Goal: Task Accomplishment & Management: Manage account settings

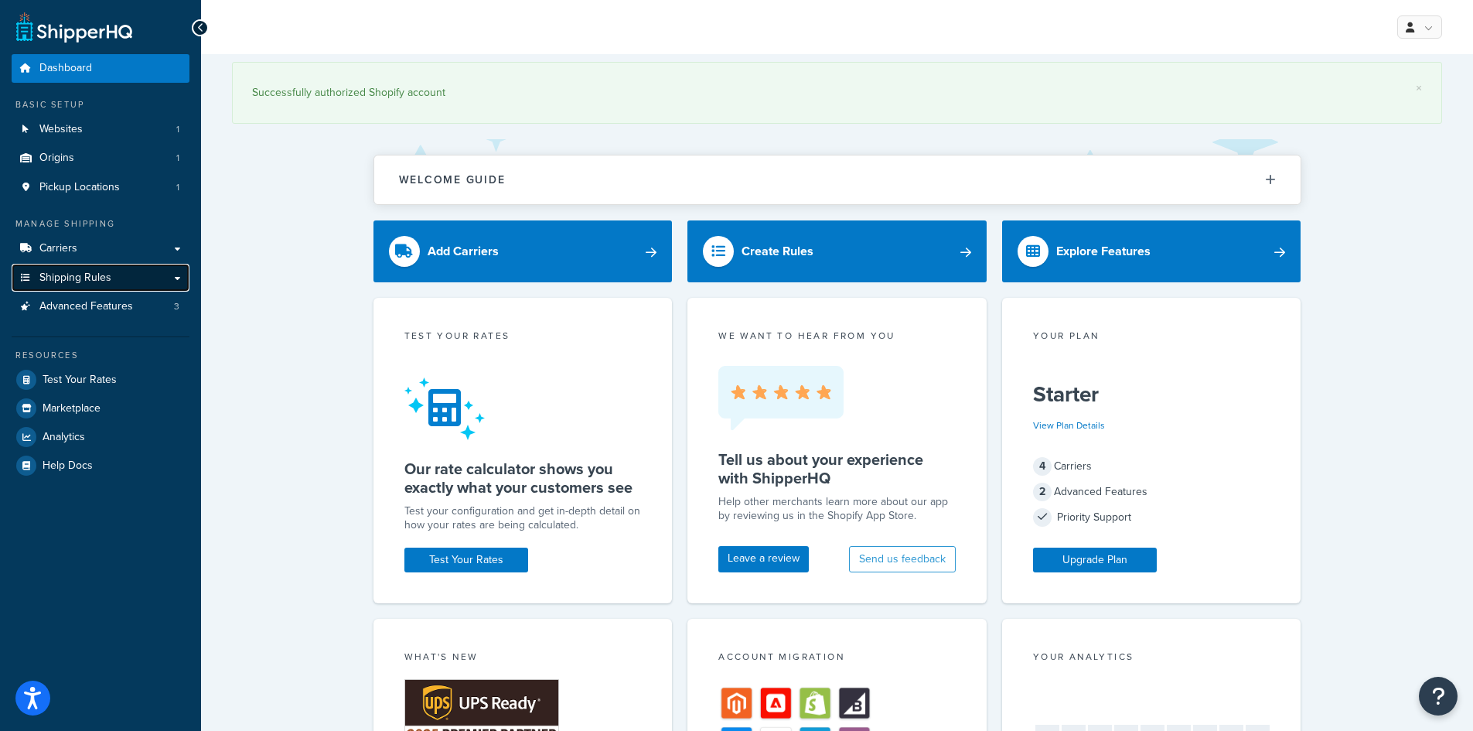
click at [84, 278] on span "Shipping Rules" at bounding box center [75, 277] width 72 height 13
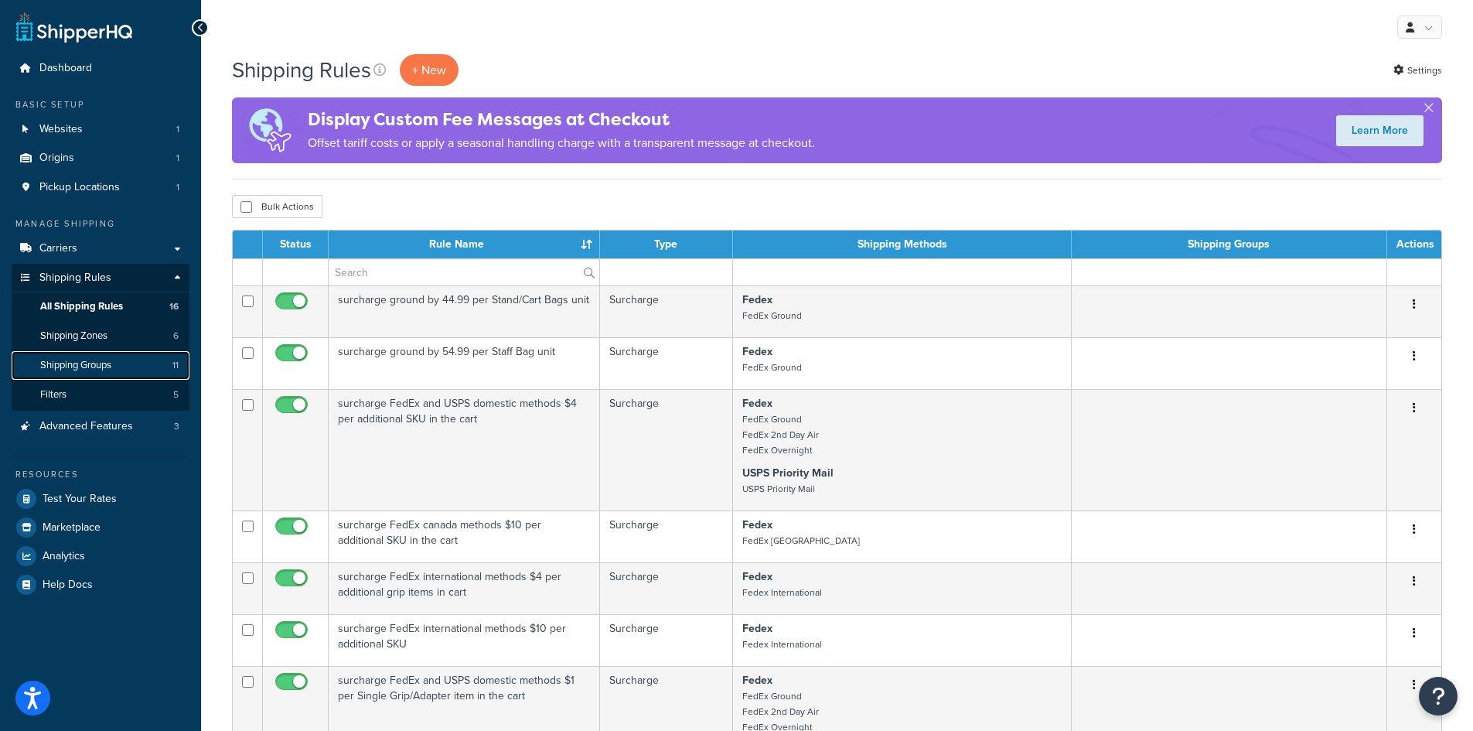
click at [104, 365] on span "Shipping Groups" at bounding box center [75, 365] width 71 height 13
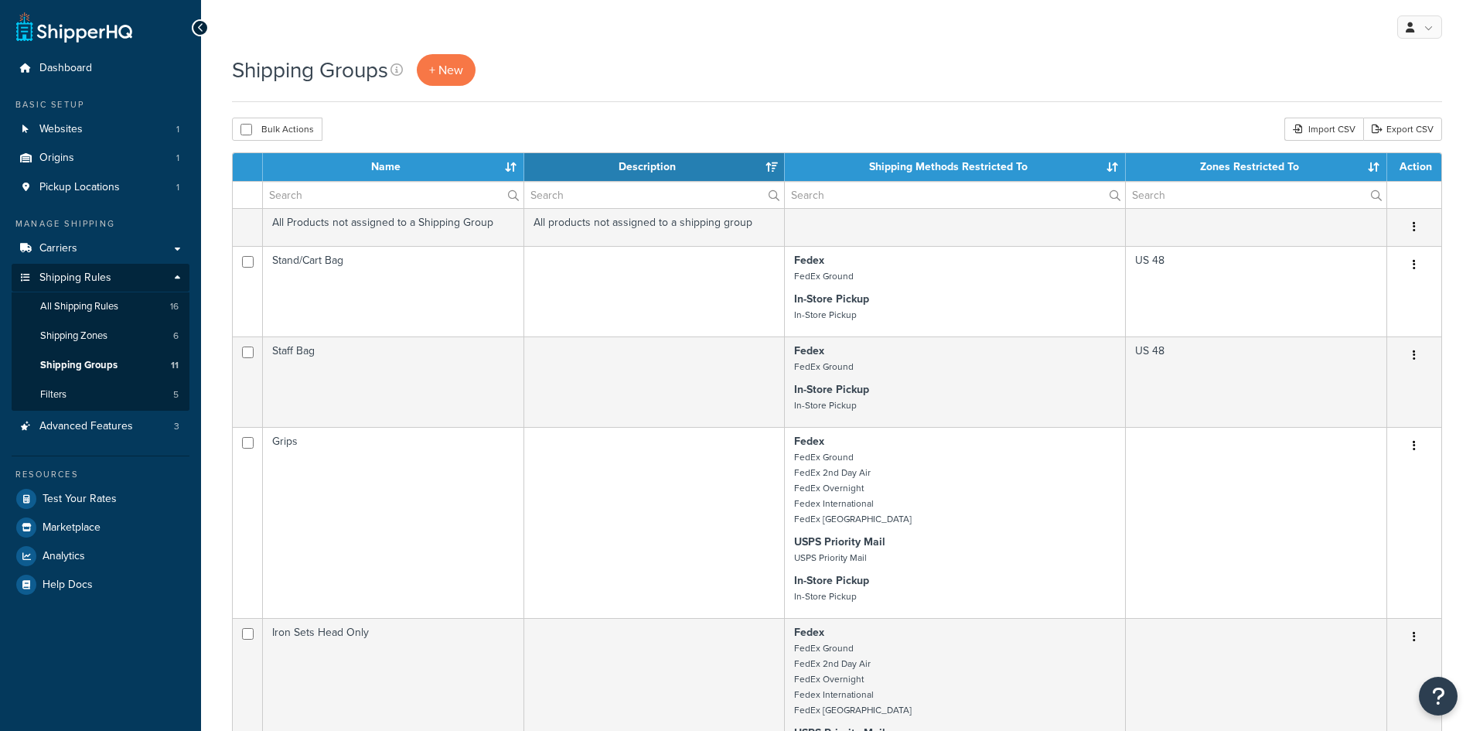
select select "15"
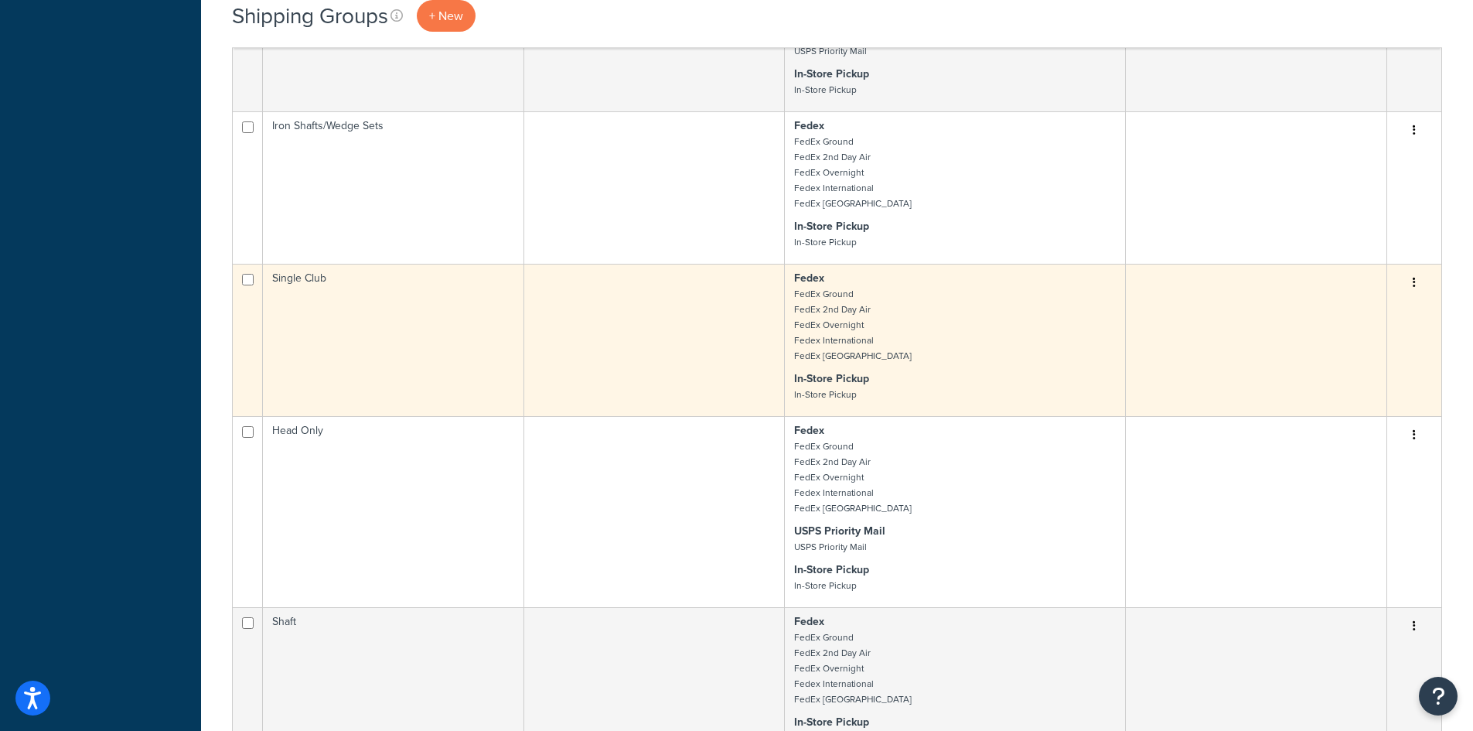
scroll to position [696, 0]
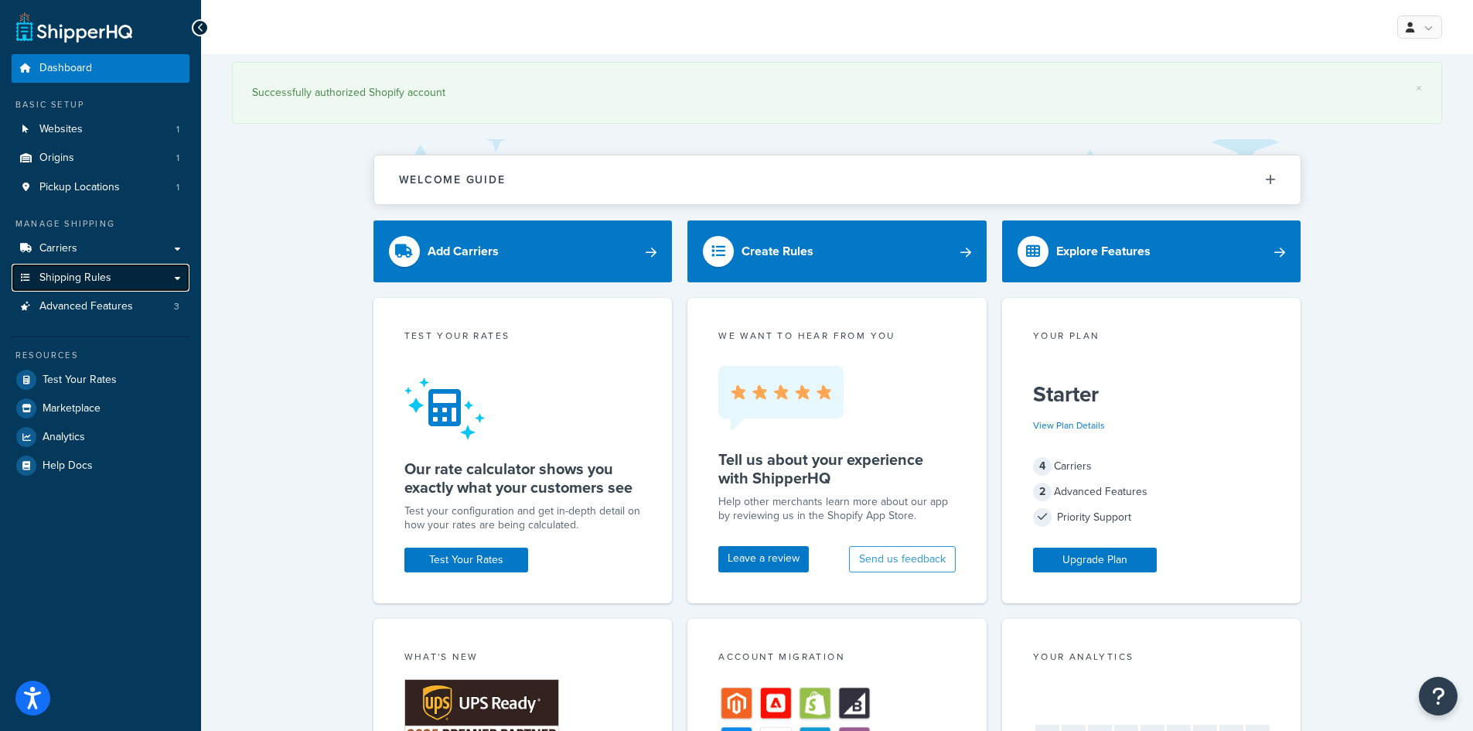
click at [83, 277] on span "Shipping Rules" at bounding box center [75, 277] width 72 height 13
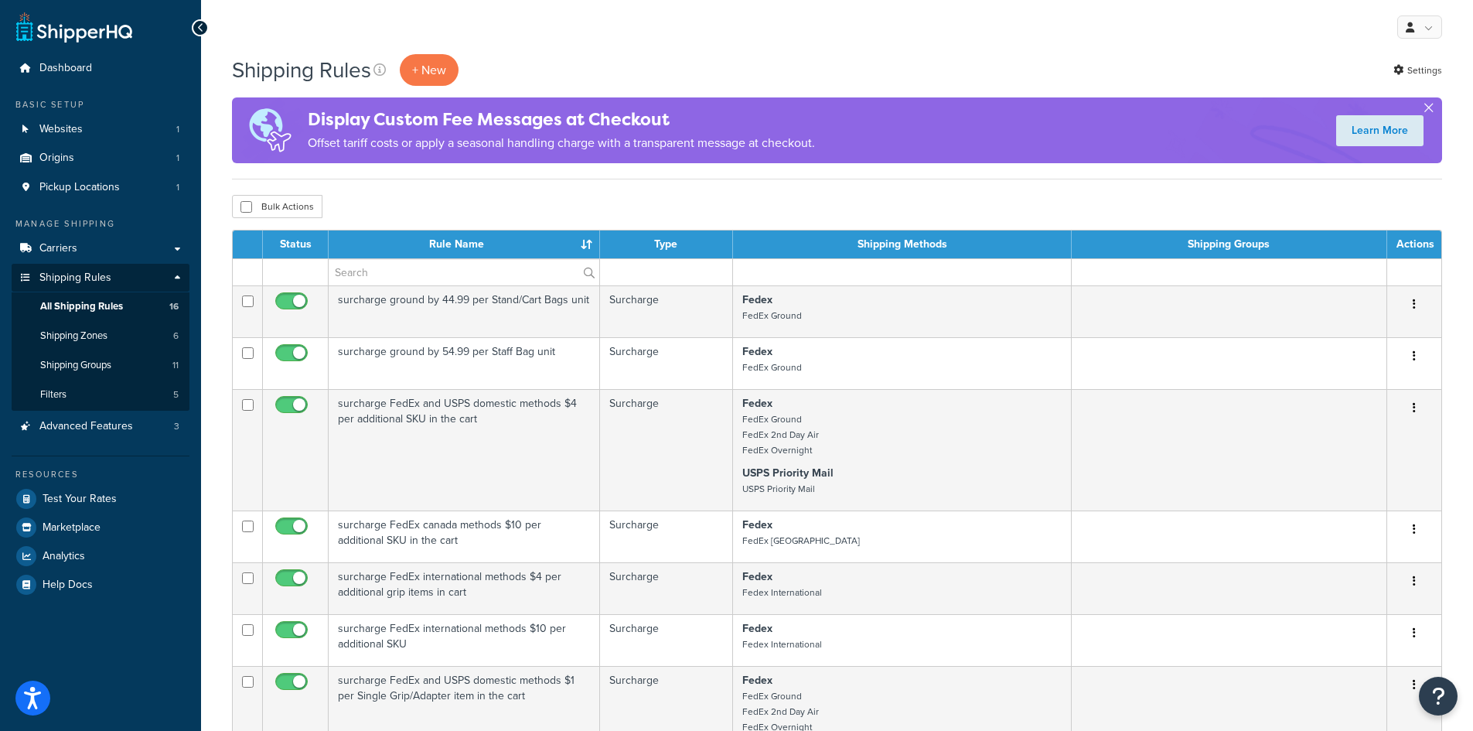
click at [1427, 109] on button "button" at bounding box center [1429, 111] width 4 height 4
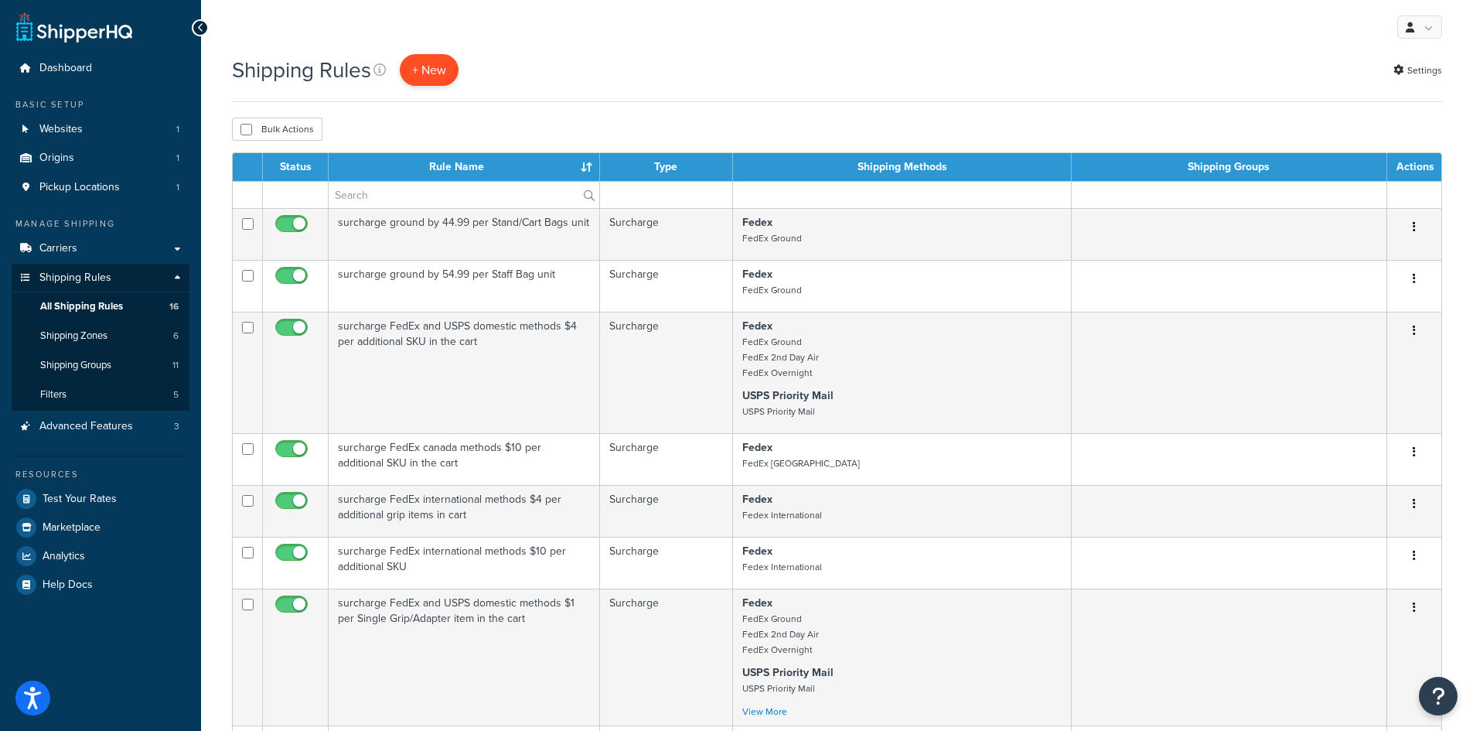
click at [430, 73] on p "+ New" at bounding box center [429, 70] width 59 height 32
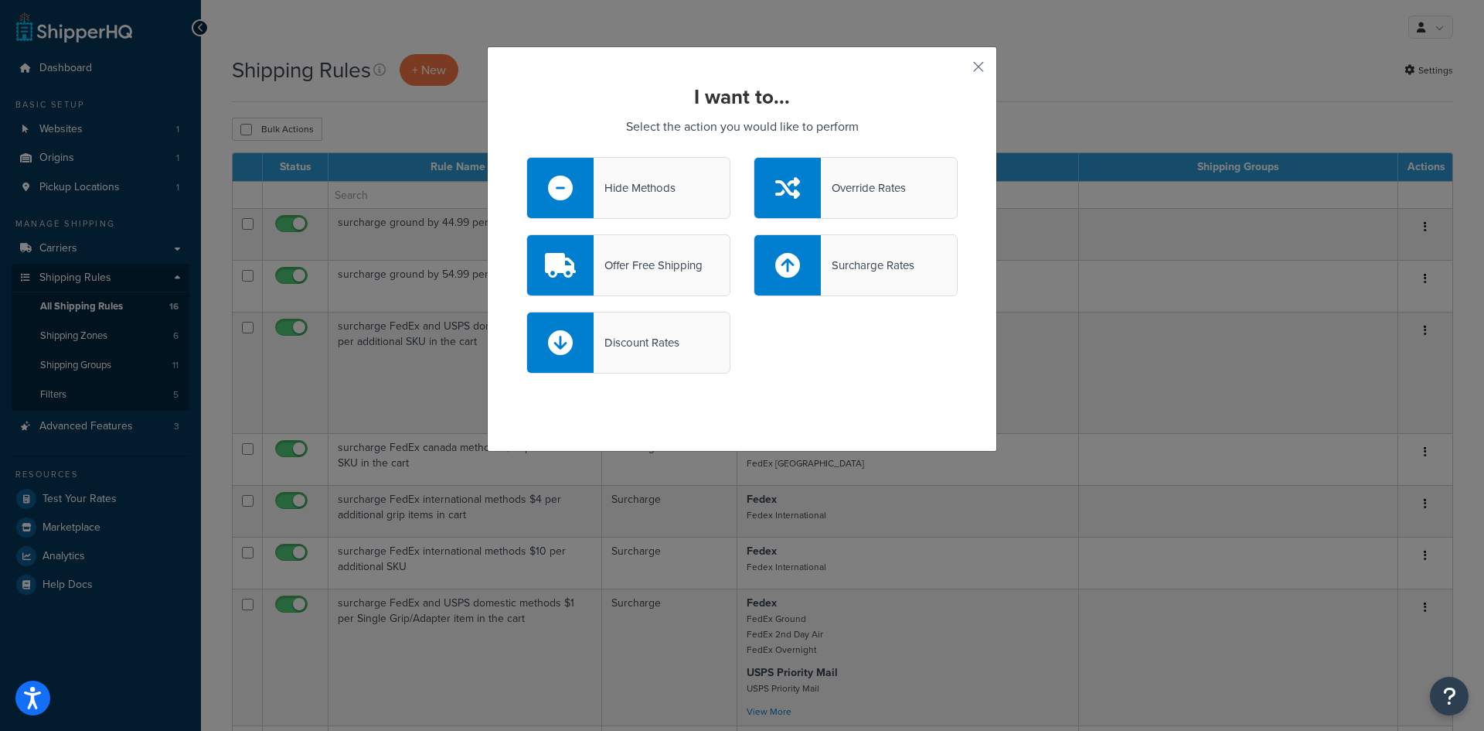
click at [660, 273] on div "Offer Free Shipping" at bounding box center [648, 265] width 109 height 22
click at [0, 0] on input "Offer Free Shipping" at bounding box center [0, 0] width 0 height 0
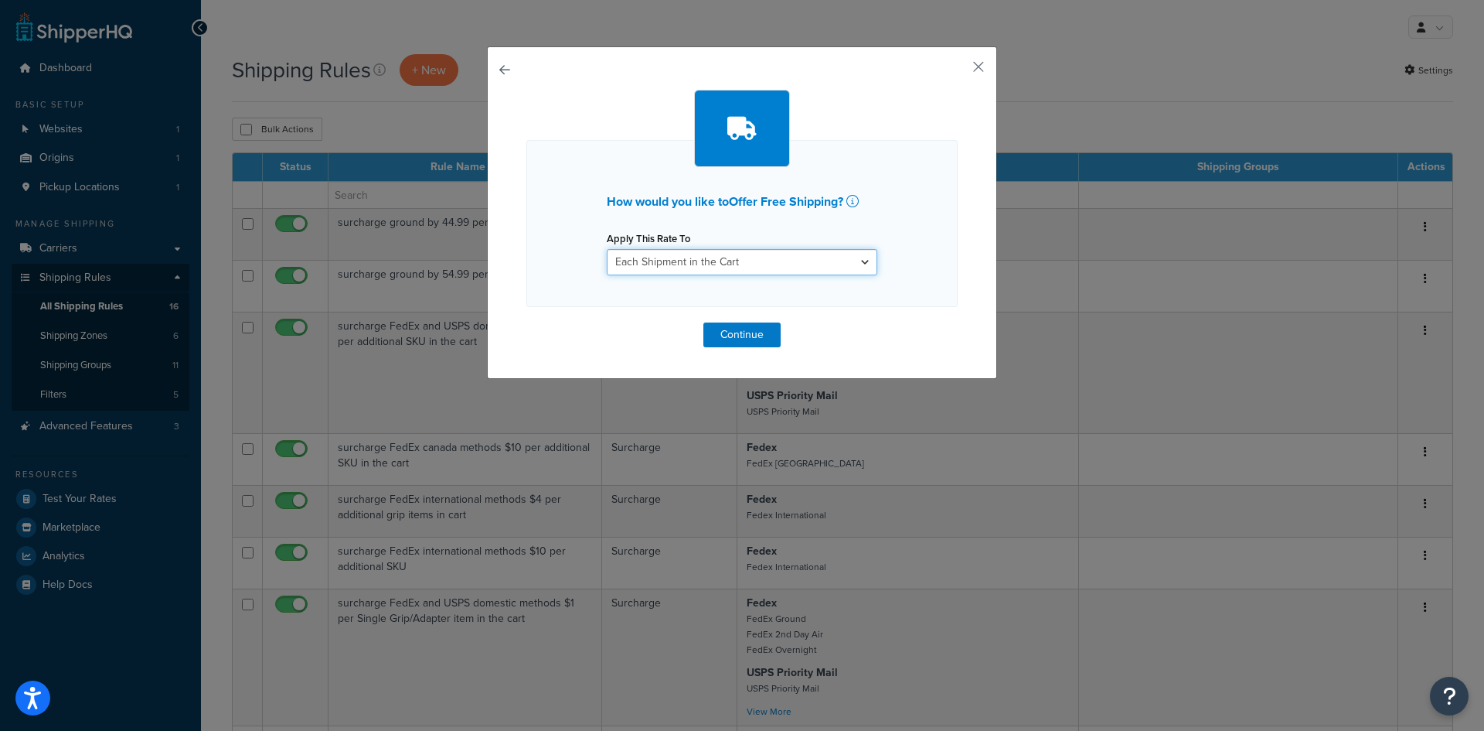
click at [711, 263] on select "Each Shipment in the Cart Each Origin in the Cart Each Shipping Group in the Ca…" at bounding box center [742, 262] width 271 height 26
select select "SHIPPING_GROUP"
click at [607, 249] on select "Each Shipment in the Cart Each Origin in the Cart Each Shipping Group in the Ca…" at bounding box center [742, 262] width 271 height 26
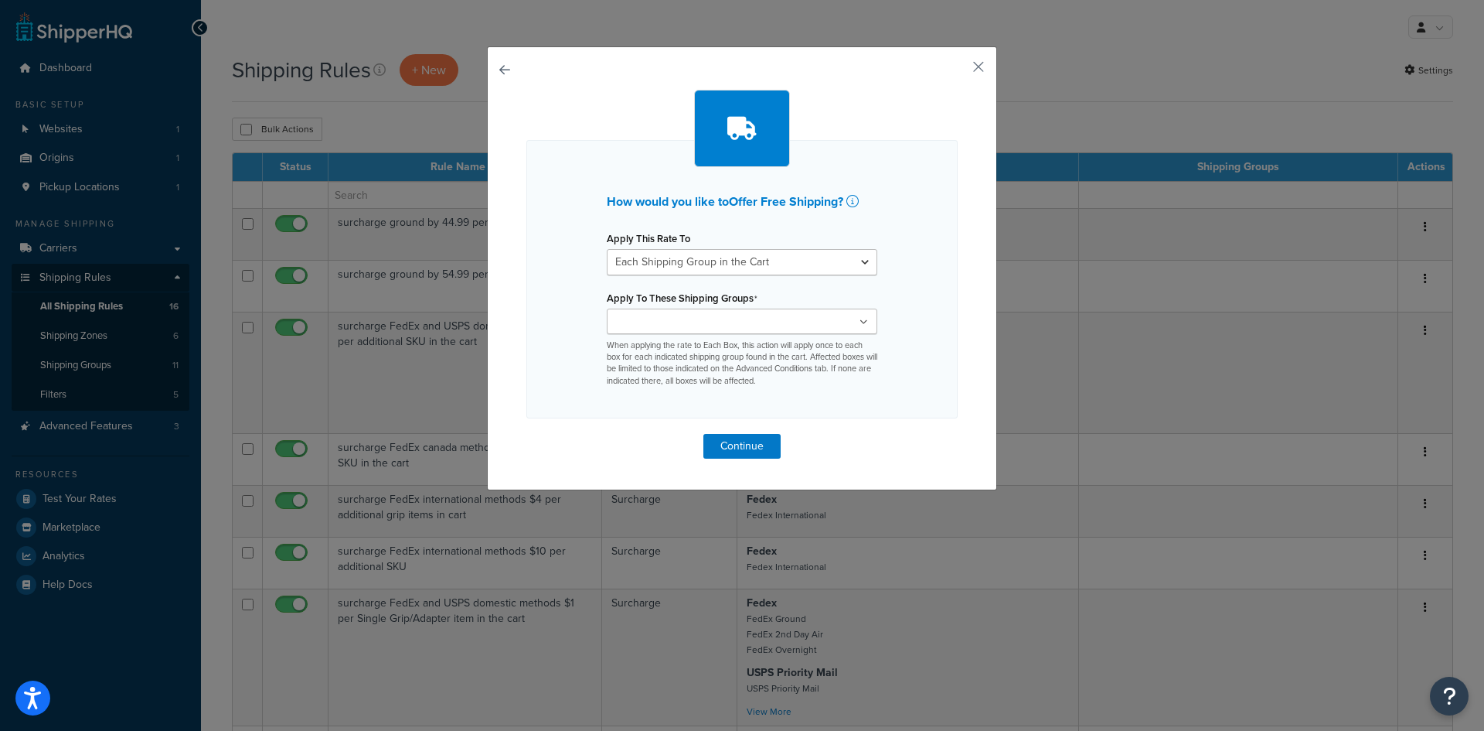
click at [683, 323] on input "Apply To These Shipping Groups" at bounding box center [680, 322] width 137 height 17
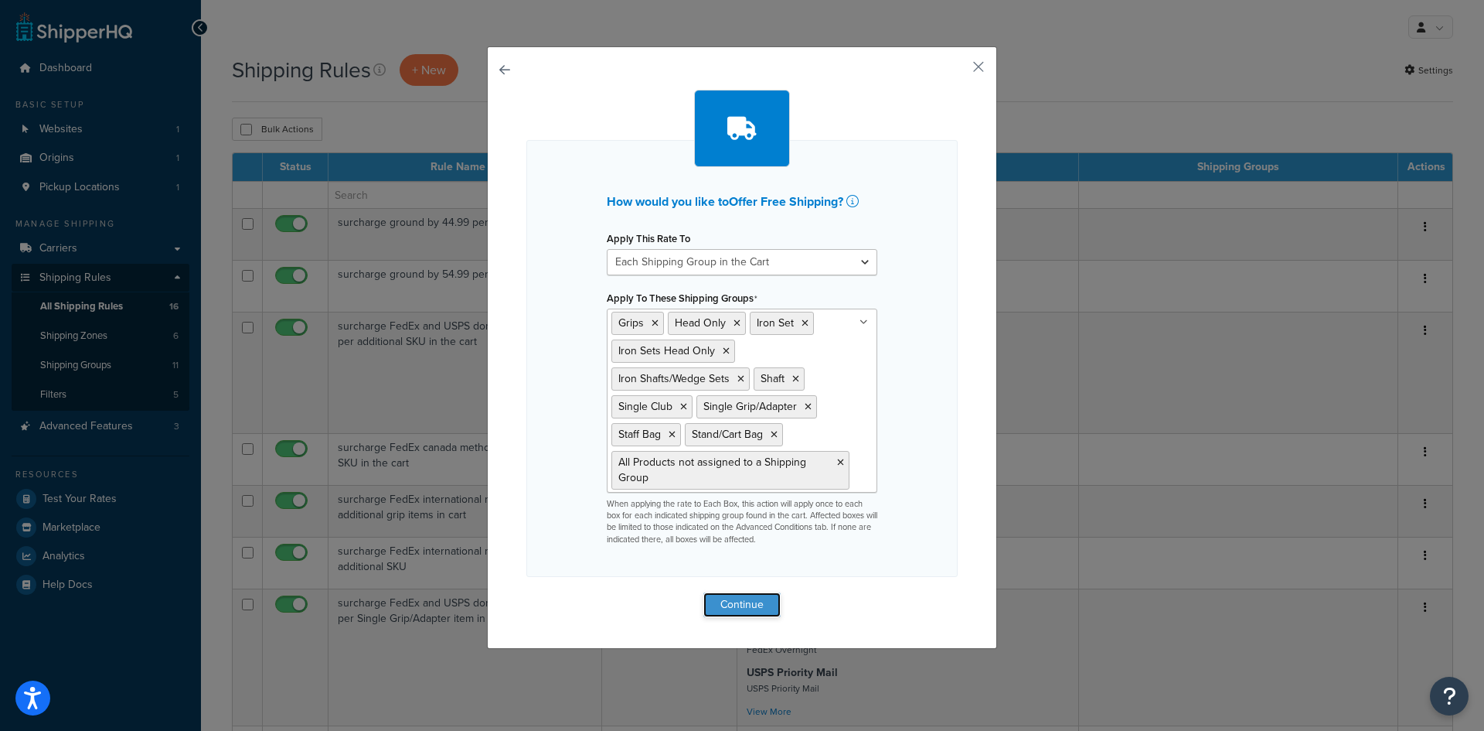
click at [736, 598] on button "Continue" at bounding box center [742, 604] width 77 height 25
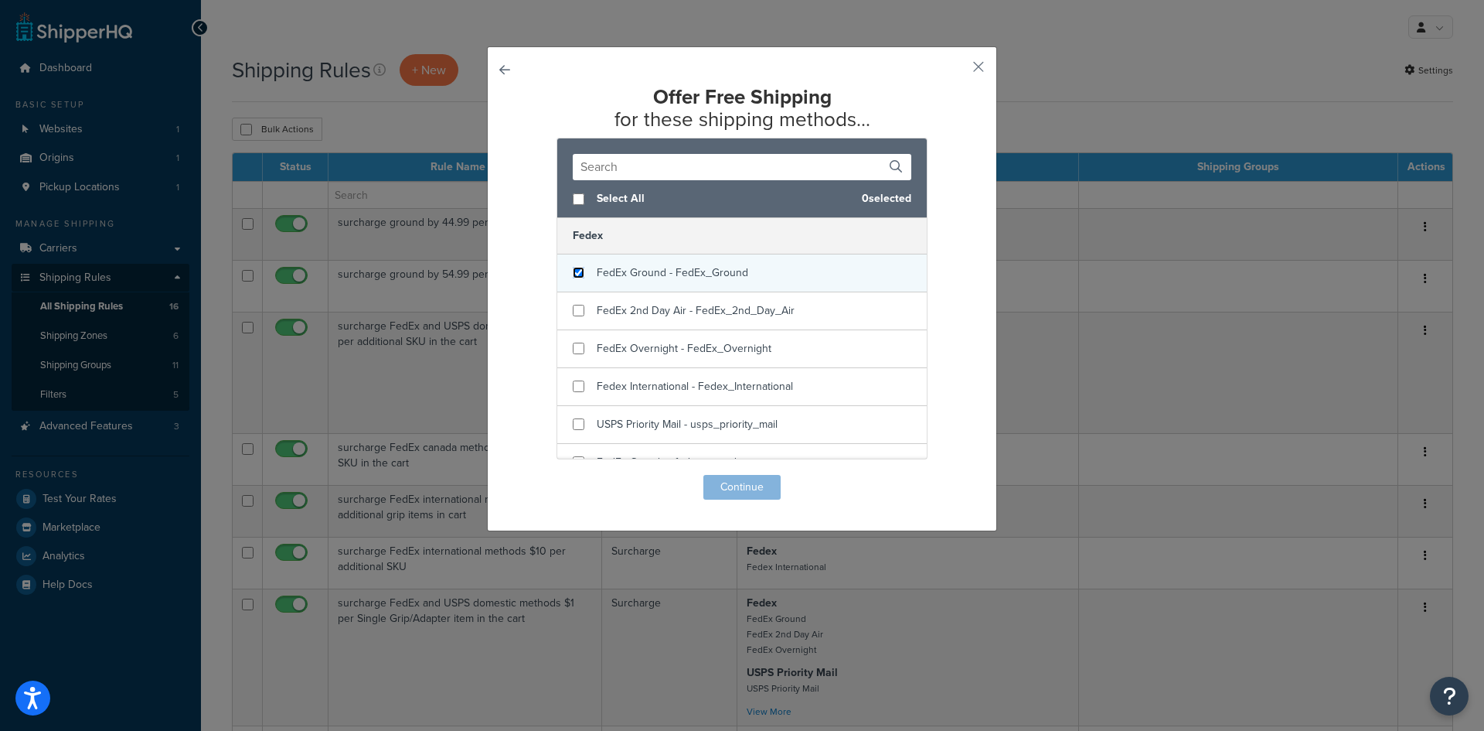
click at [573, 276] on input "checkbox" at bounding box center [579, 273] width 12 height 12
checkbox input "true"
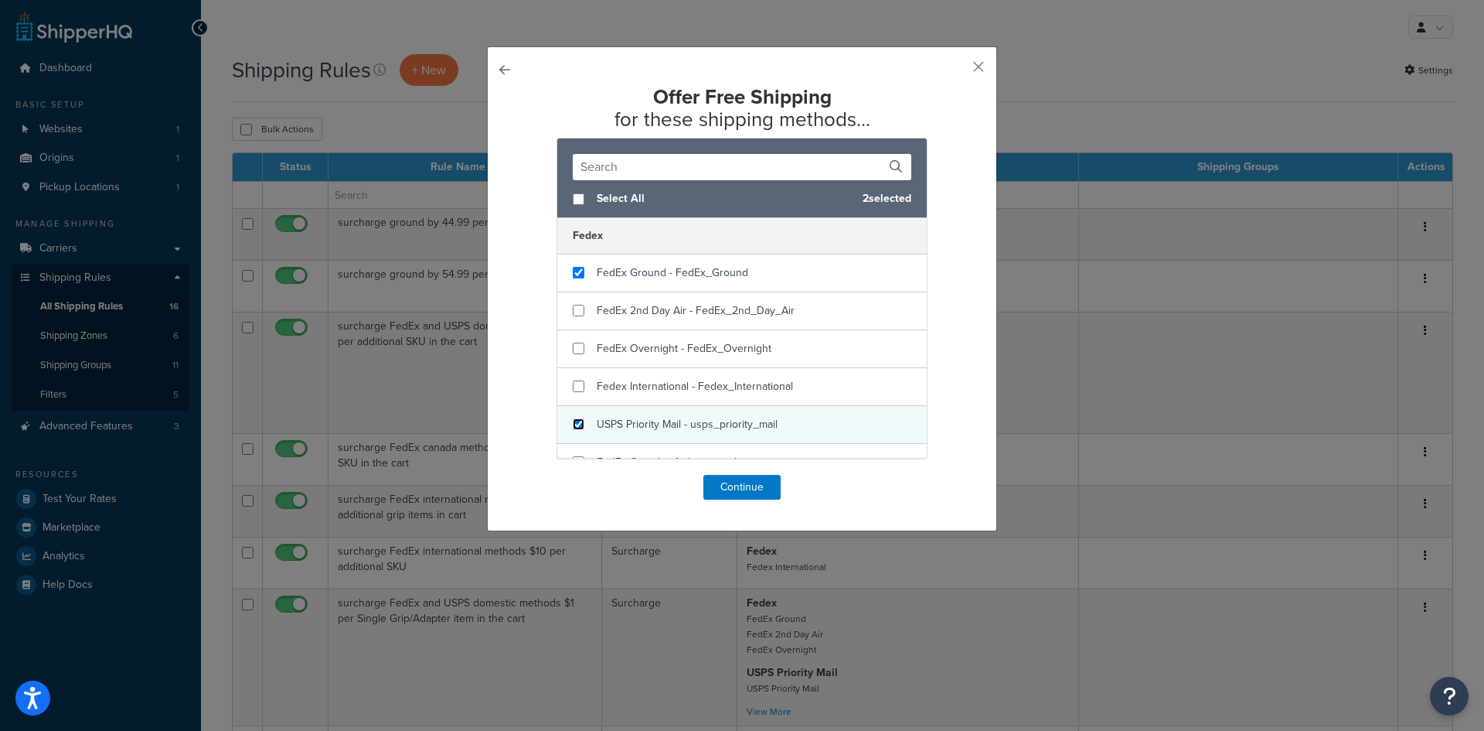
click at [574, 426] on input "checkbox" at bounding box center [579, 424] width 12 height 12
checkbox input "true"
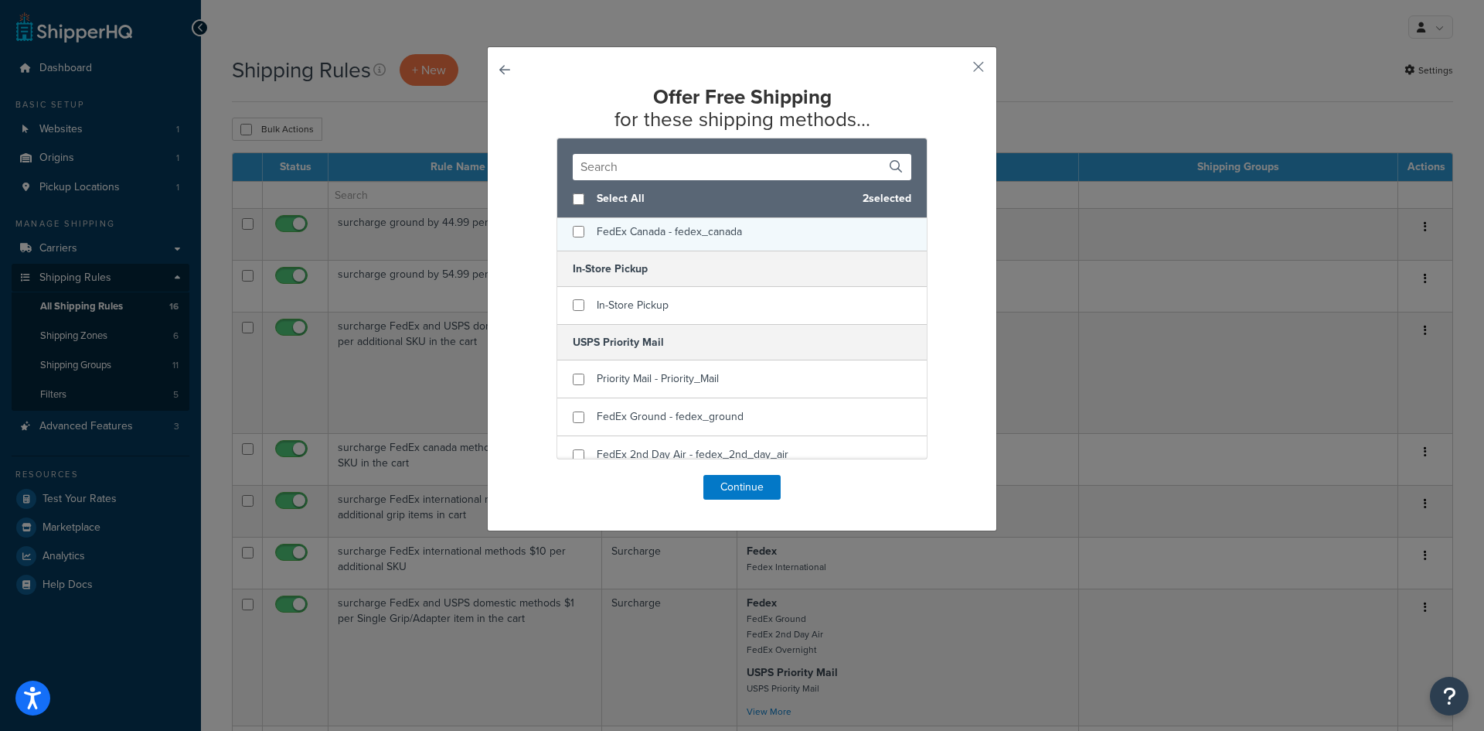
scroll to position [232, 0]
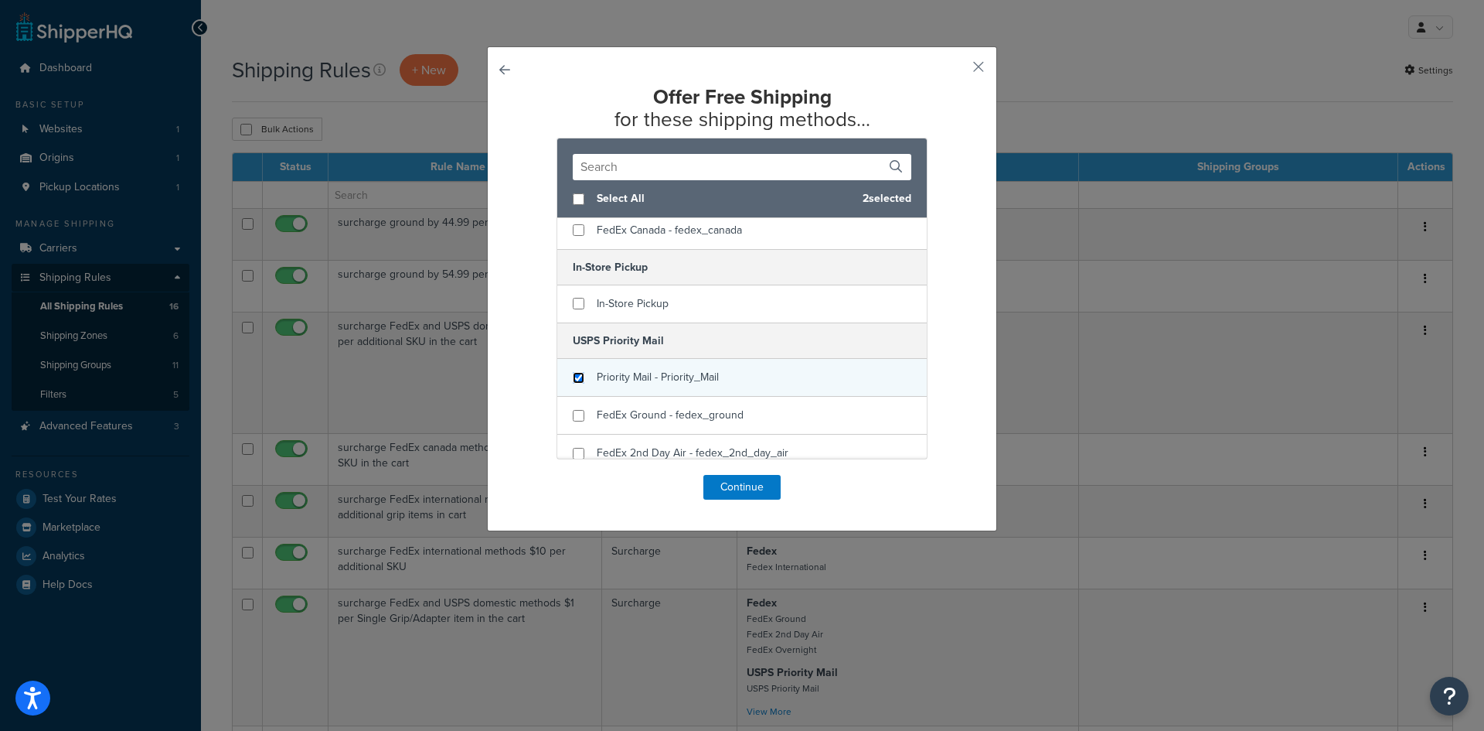
click at [576, 377] on input "checkbox" at bounding box center [579, 378] width 12 height 12
checkbox input "true"
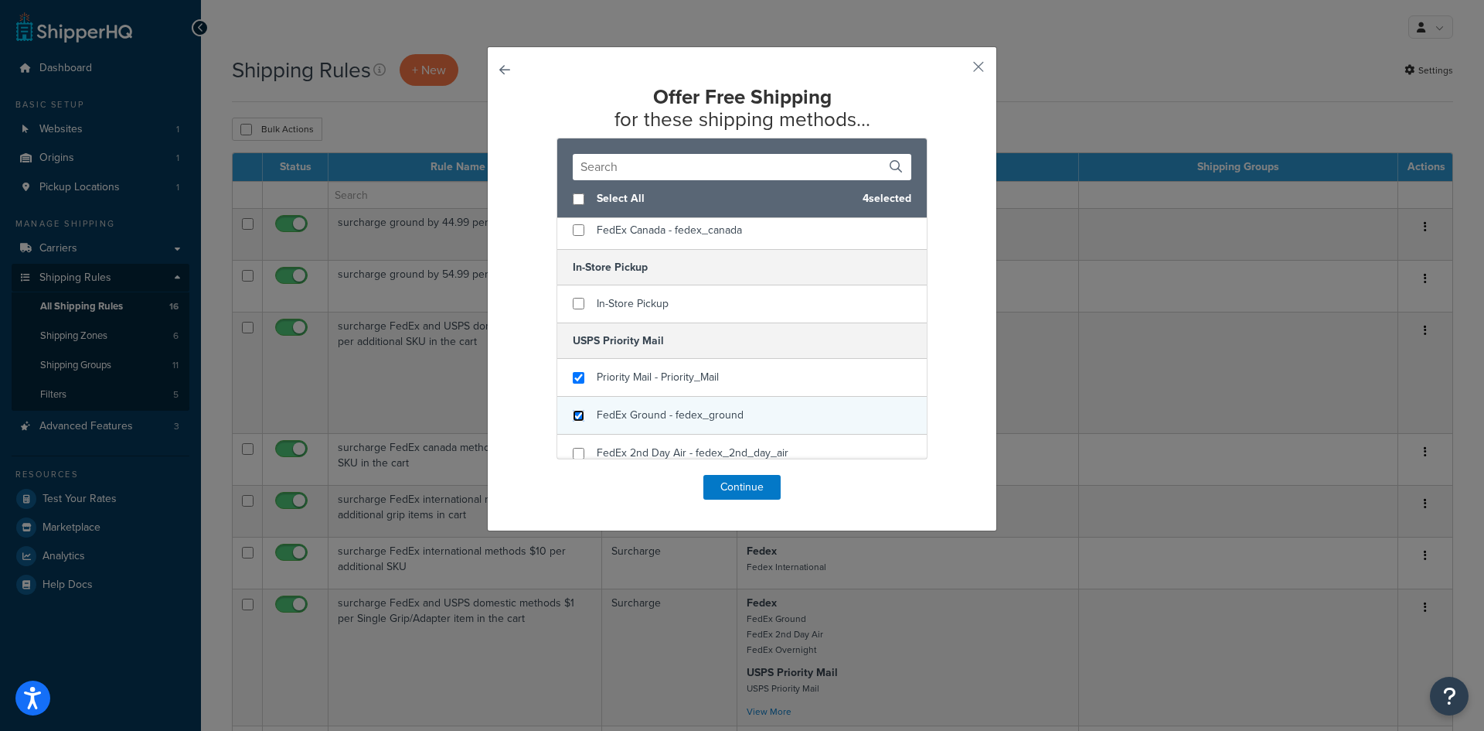
click at [576, 413] on input "checkbox" at bounding box center [579, 416] width 12 height 12
checkbox input "true"
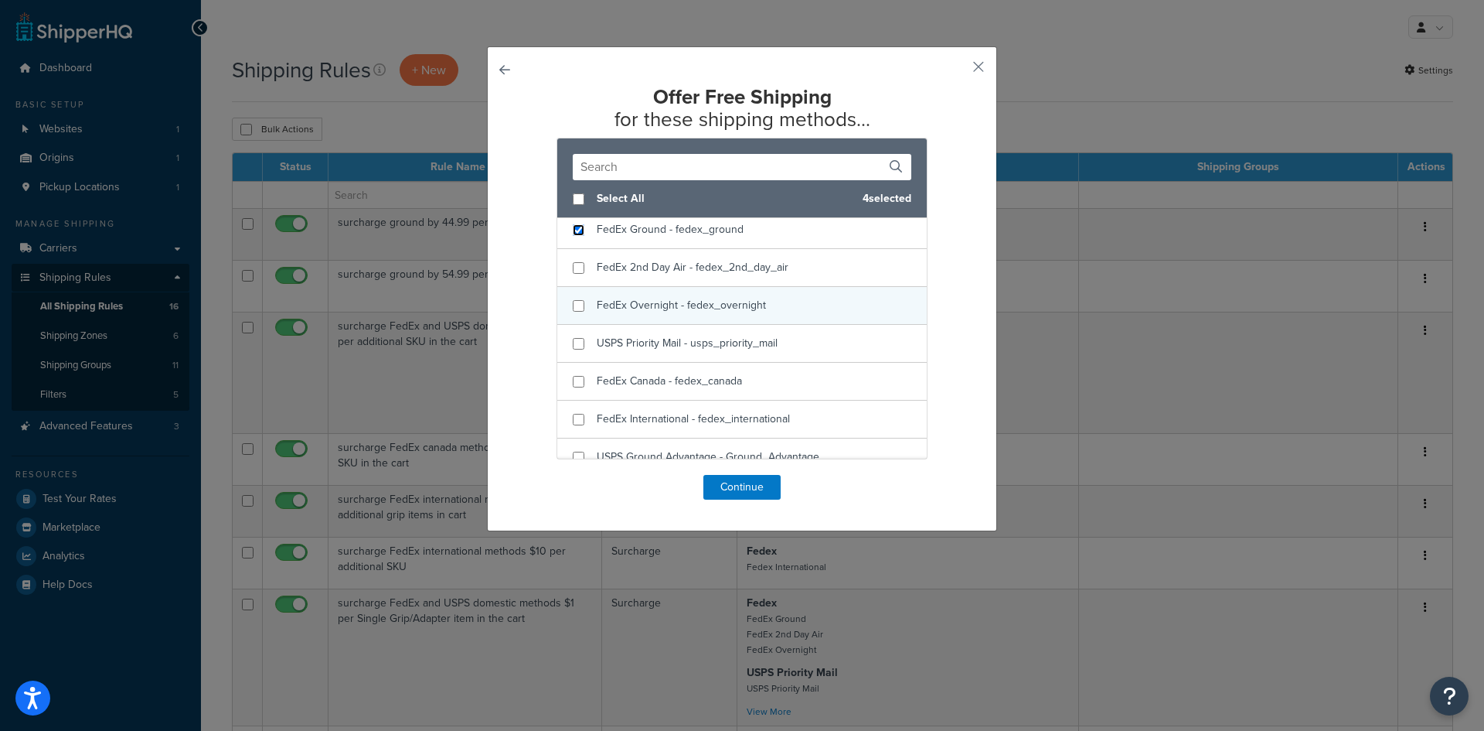
scroll to position [435, 0]
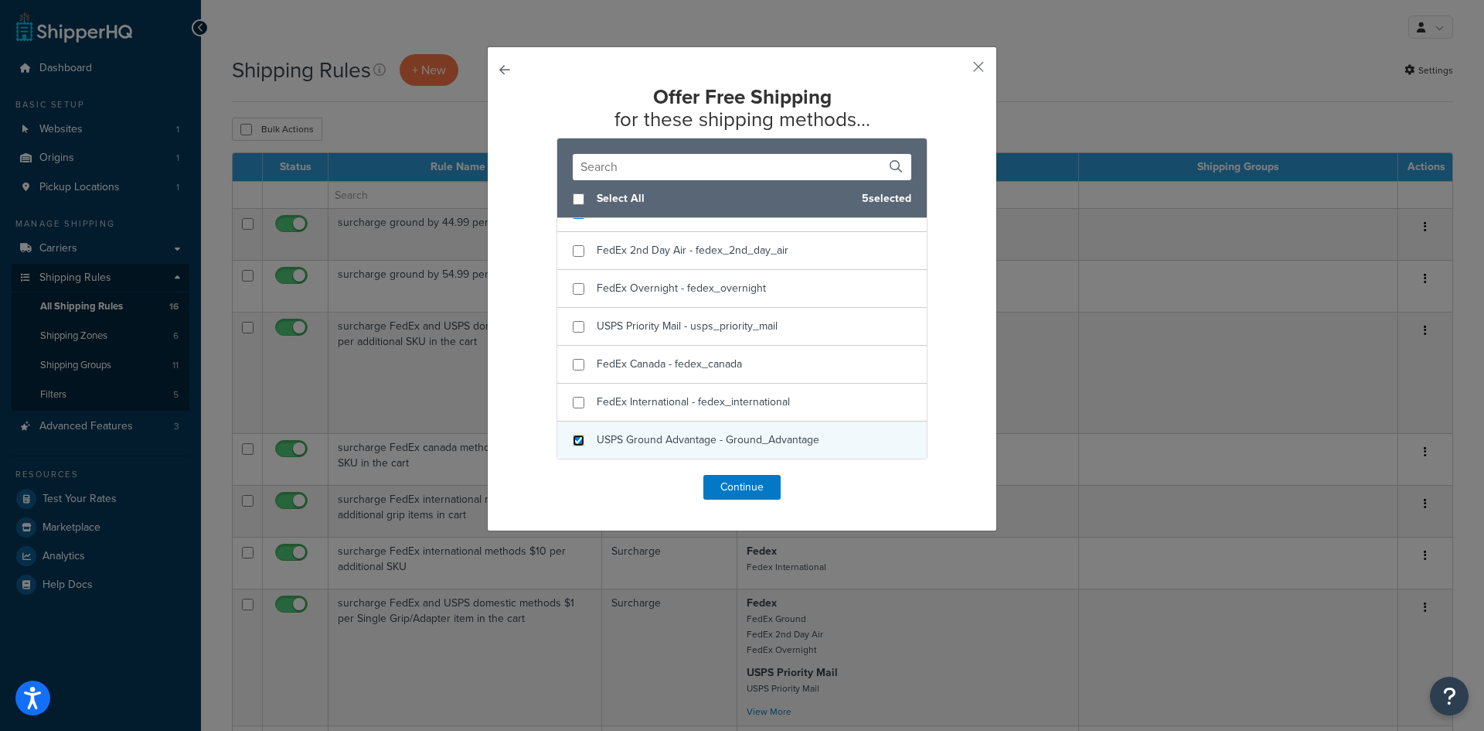
click at [576, 441] on input "checkbox" at bounding box center [579, 441] width 12 height 12
checkbox input "true"
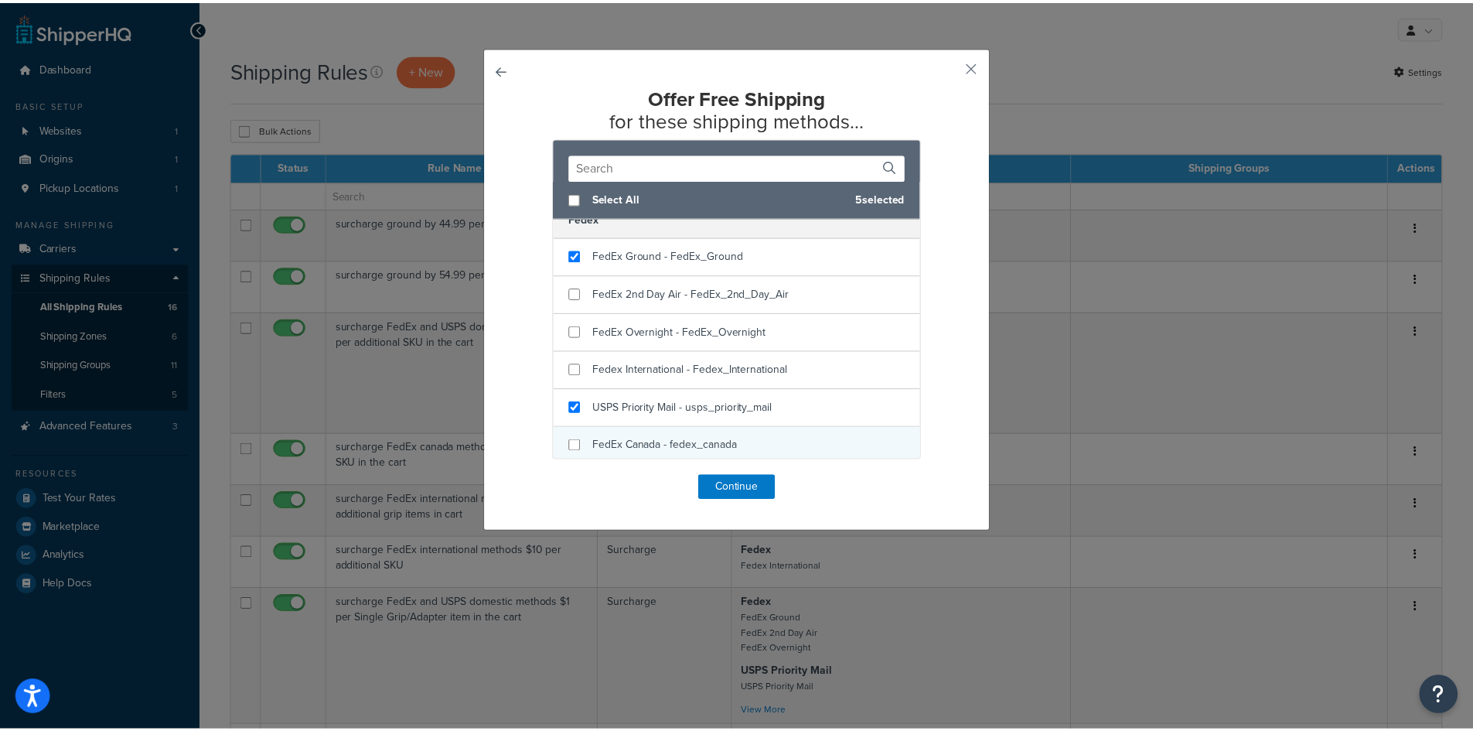
scroll to position [0, 0]
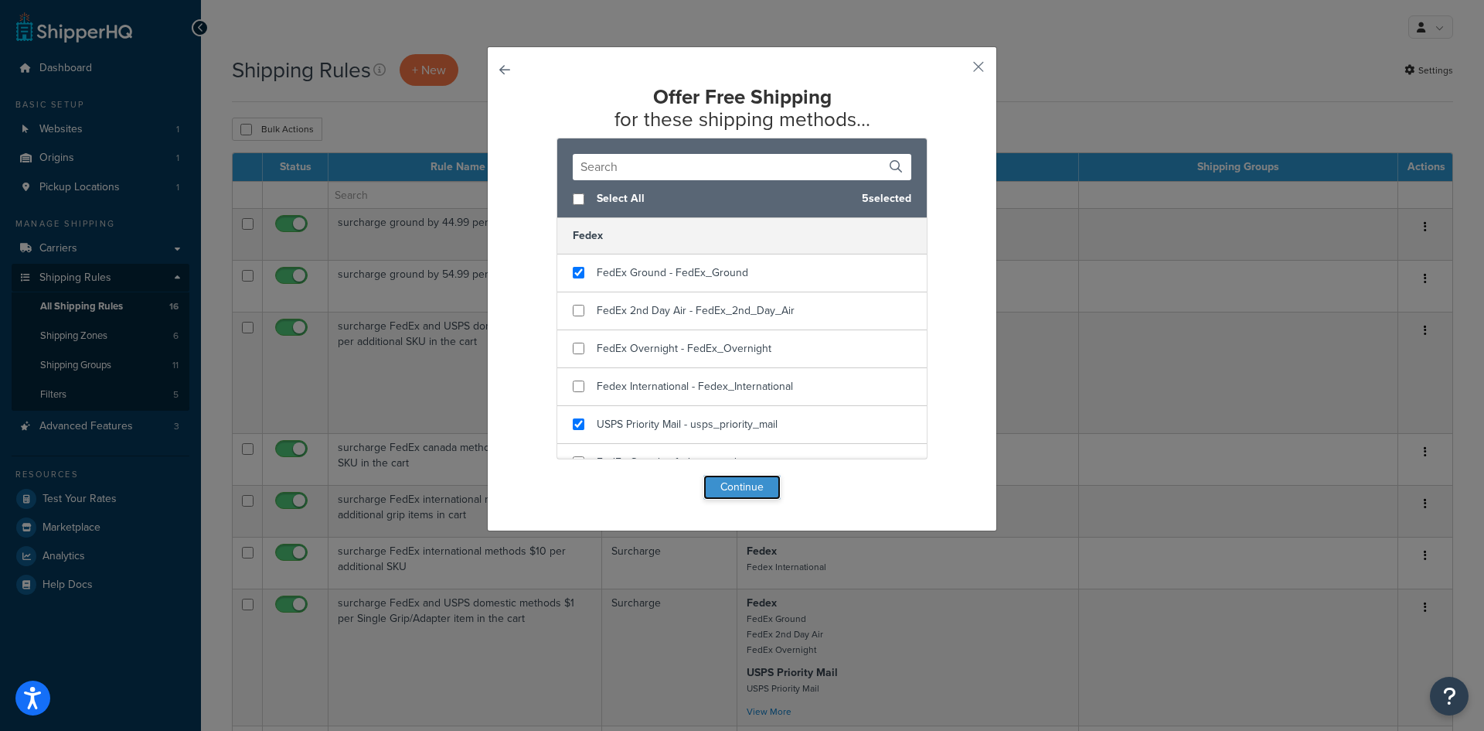
click at [738, 489] on button "Continue" at bounding box center [742, 487] width 77 height 25
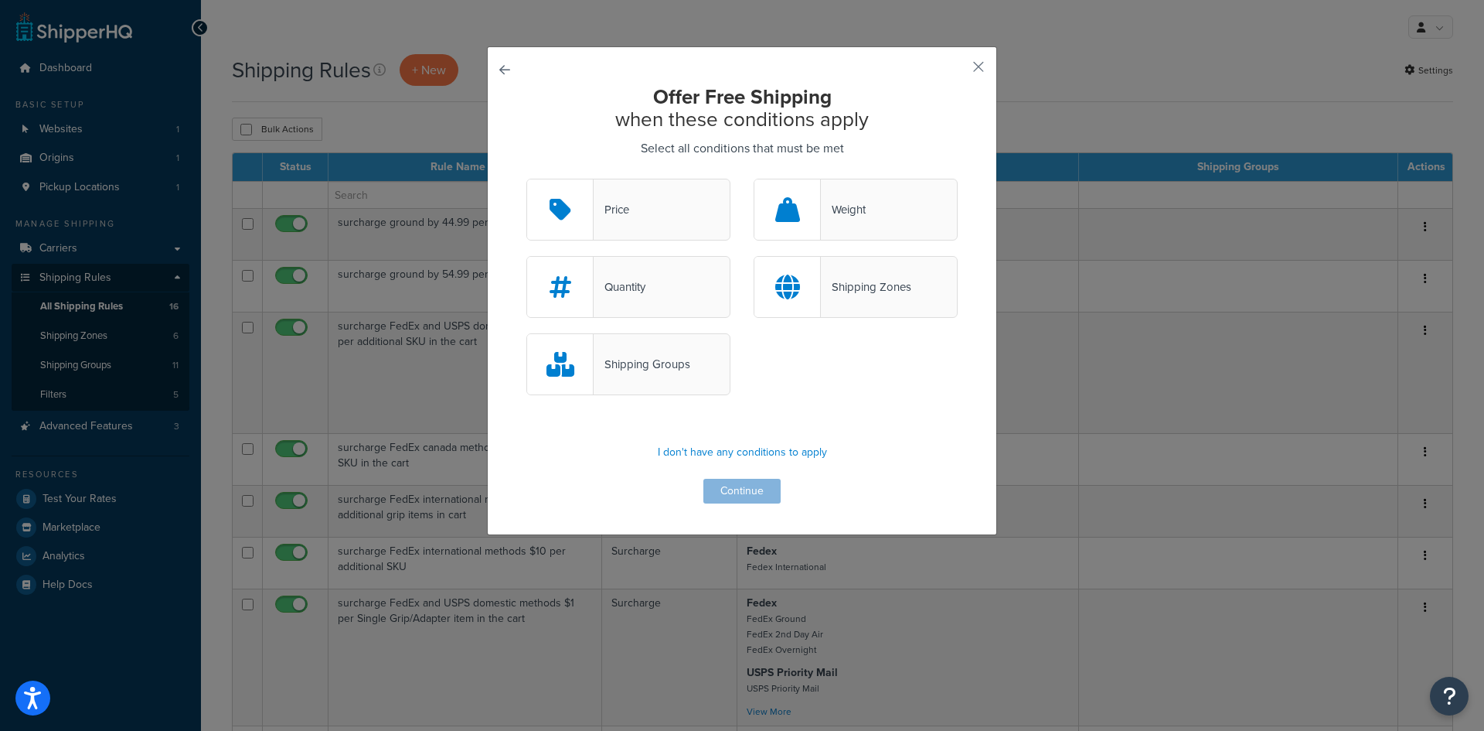
click at [654, 223] on div "Price" at bounding box center [629, 210] width 204 height 62
click at [0, 0] on input "Price" at bounding box center [0, 0] width 0 height 0
click at [732, 489] on button "Continue" at bounding box center [742, 491] width 77 height 25
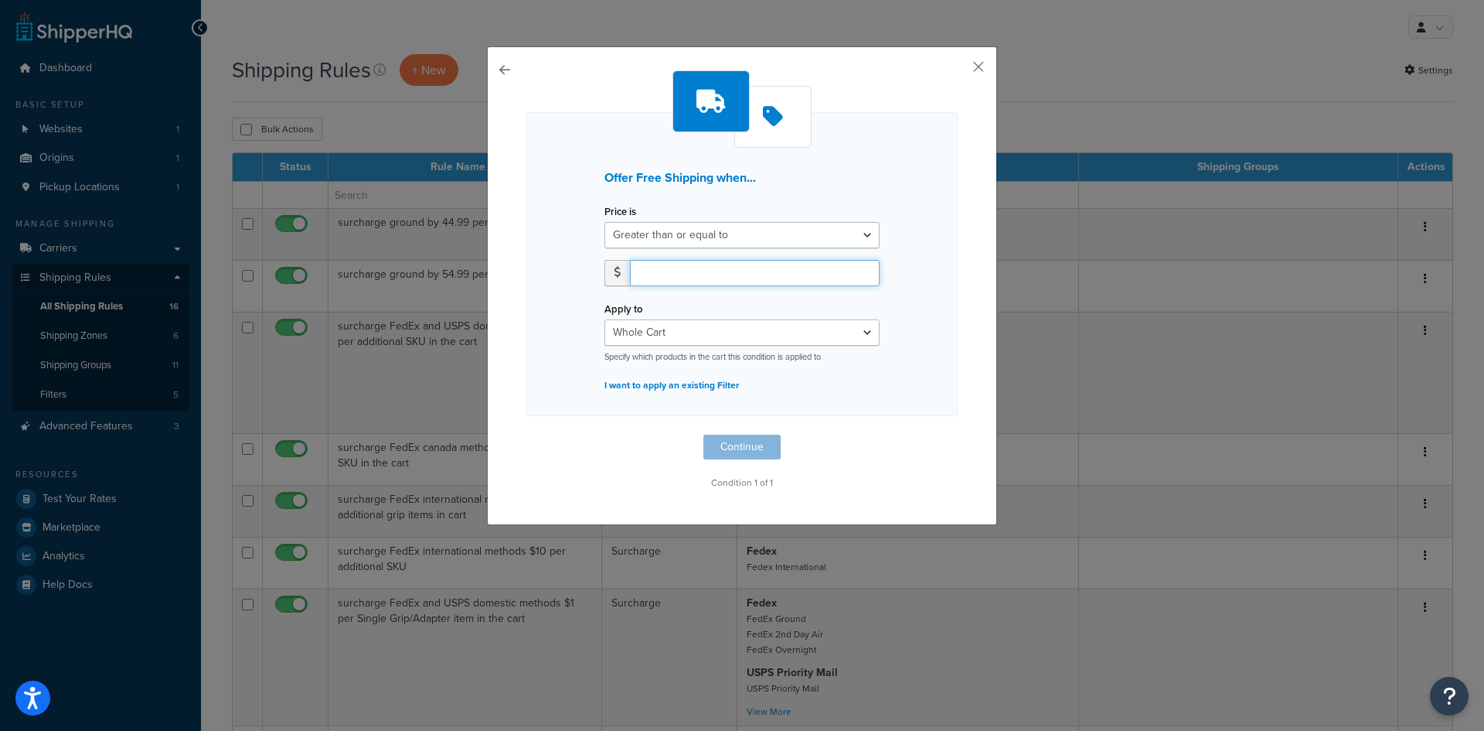
click at [693, 274] on input "number" at bounding box center [755, 273] width 250 height 26
type input "150.00"
click at [741, 450] on button "Continue" at bounding box center [742, 447] width 77 height 25
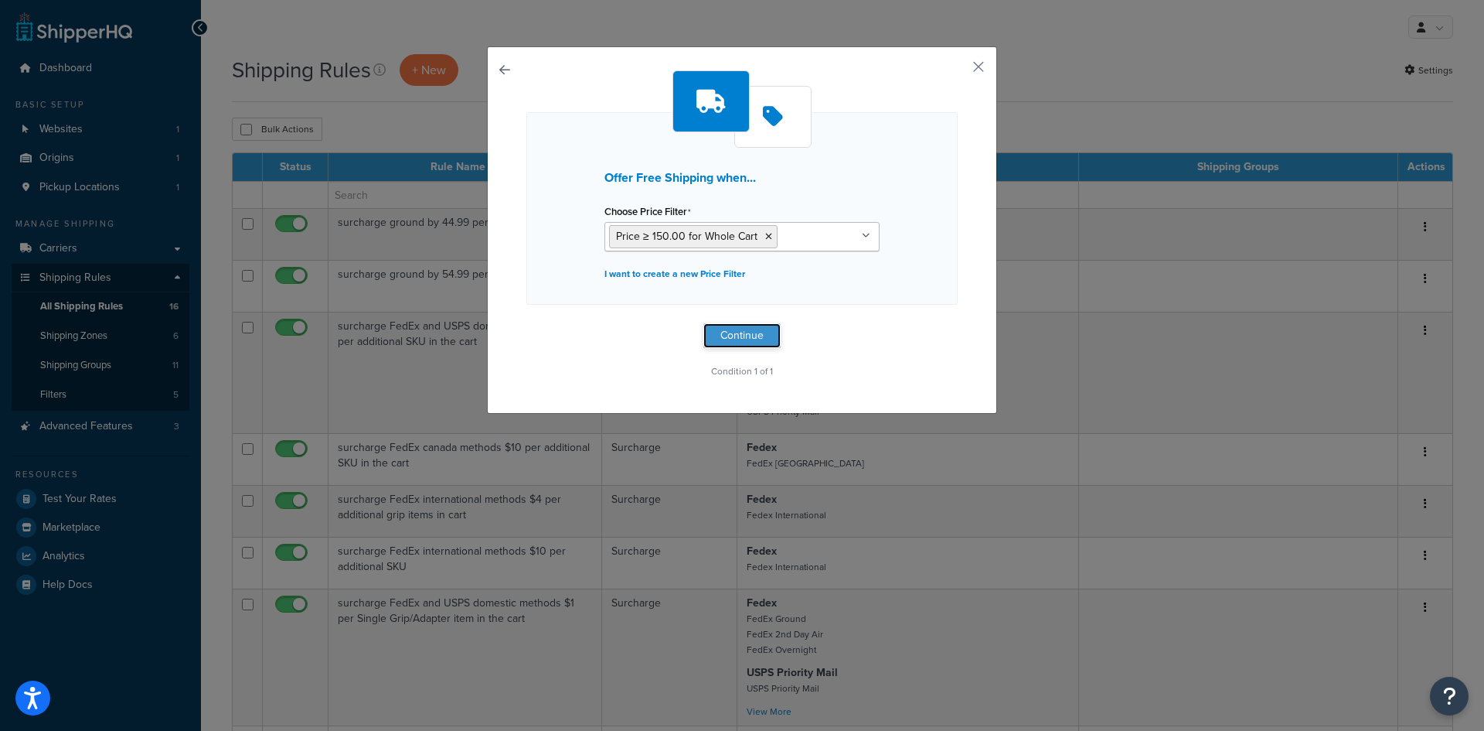
click at [749, 336] on button "Continue" at bounding box center [742, 335] width 77 height 25
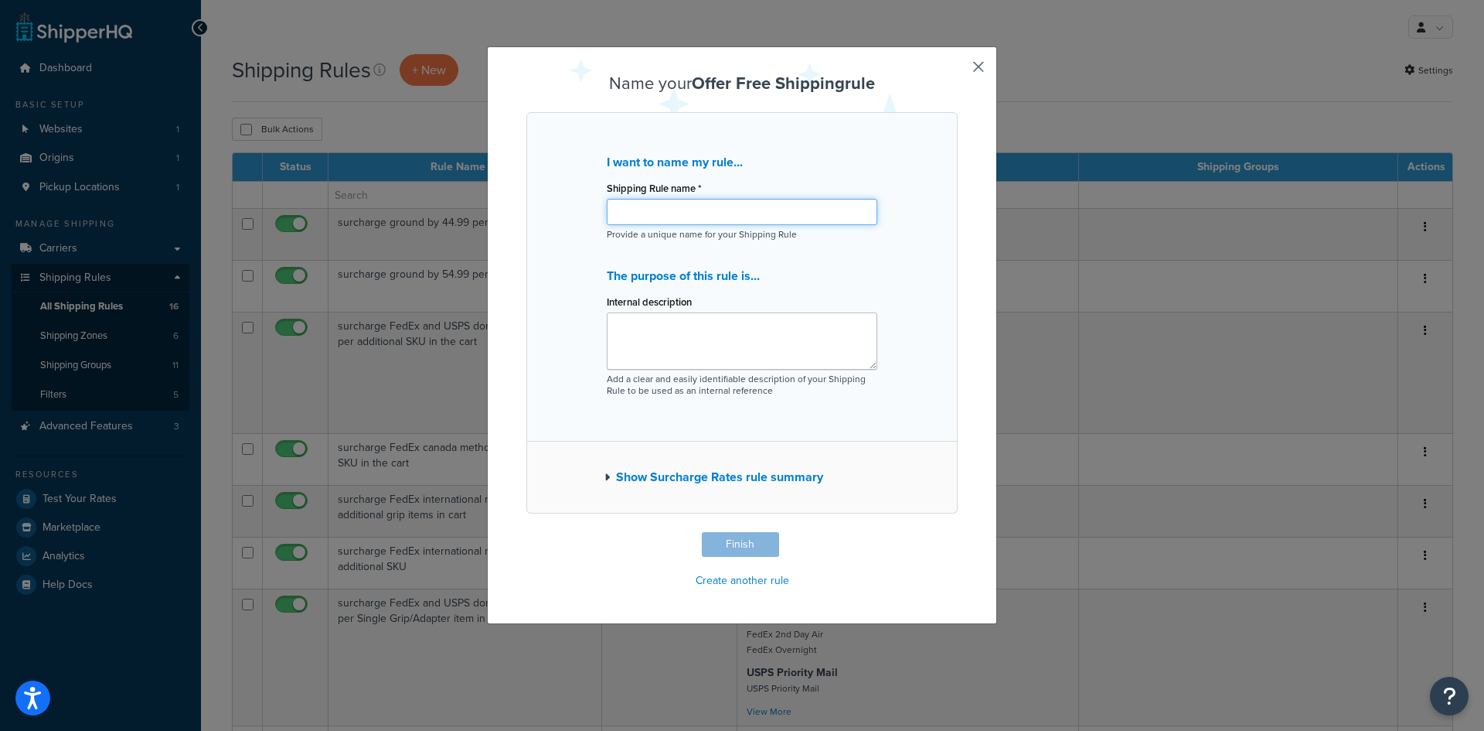
click at [698, 211] on input "Shipping Rule name *" at bounding box center [742, 212] width 271 height 26
type input "Free Shipping"
click at [728, 584] on button "Create another rule" at bounding box center [742, 580] width 103 height 23
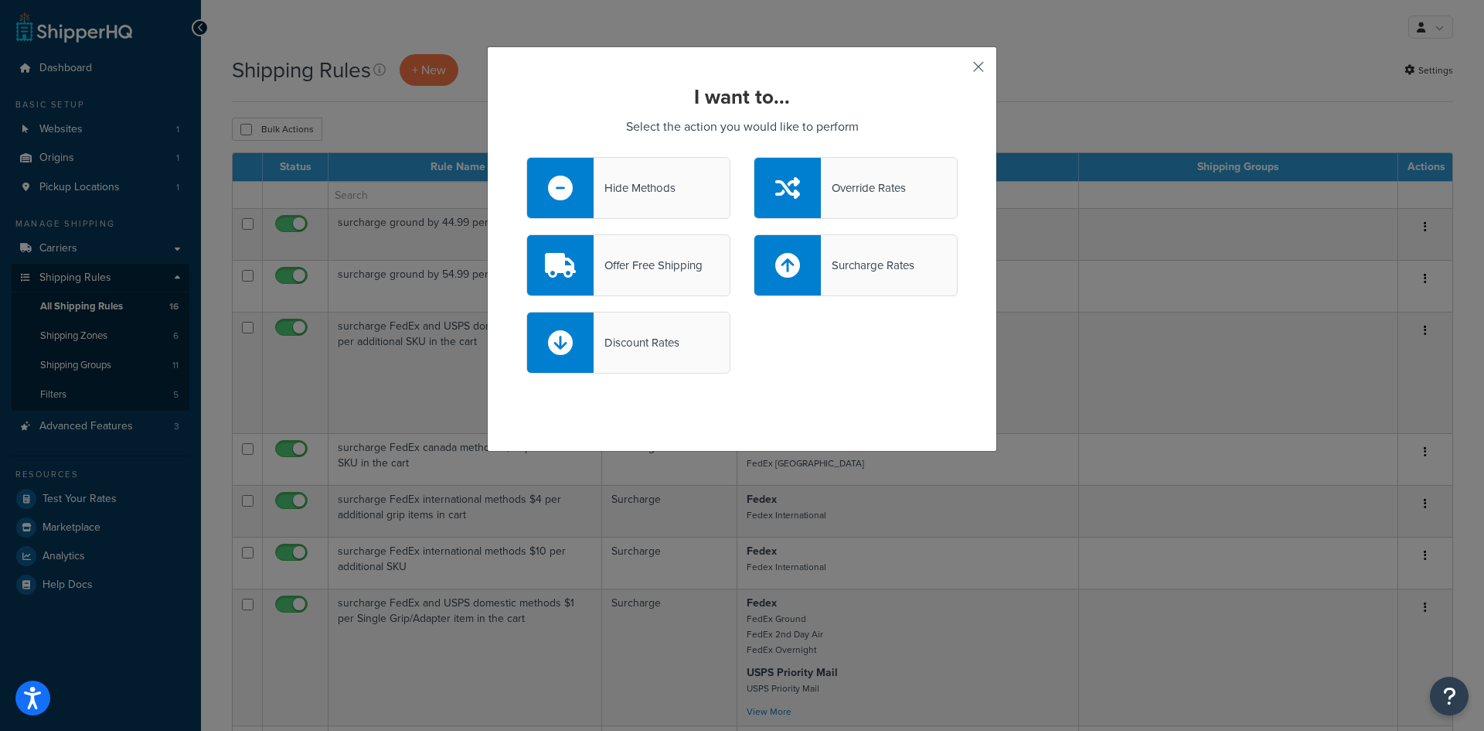
click at [958, 70] on button "button" at bounding box center [956, 72] width 4 height 4
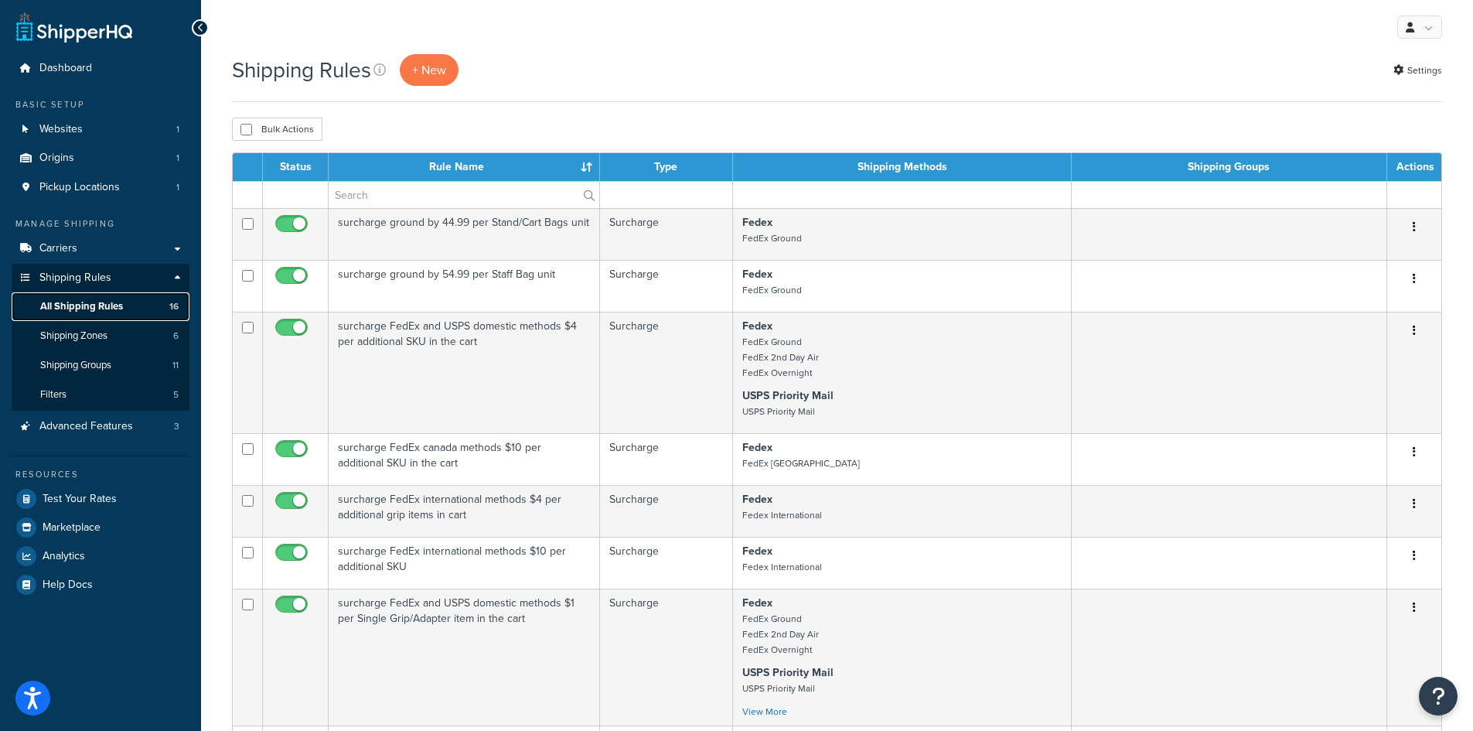
click at [108, 308] on span "All Shipping Rules" at bounding box center [81, 306] width 83 height 13
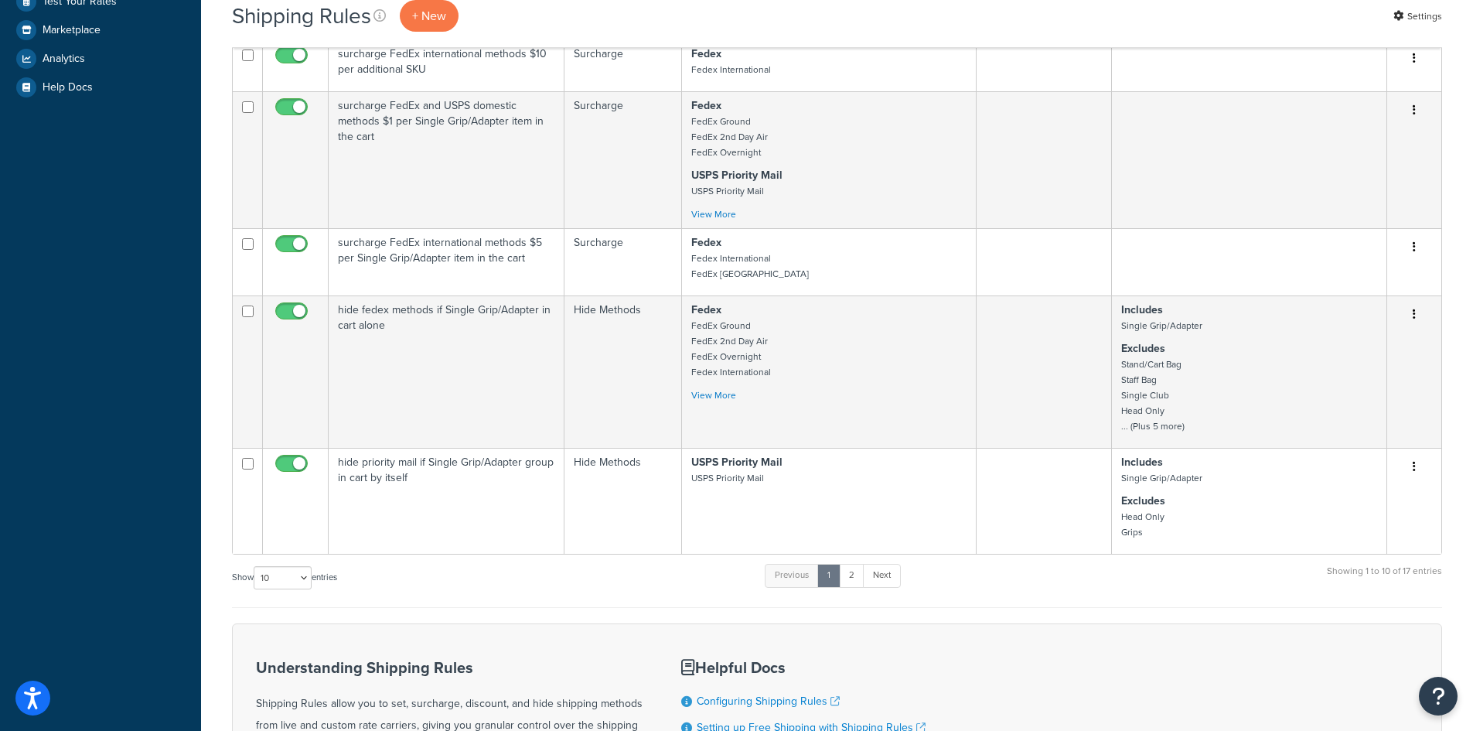
scroll to position [456, 0]
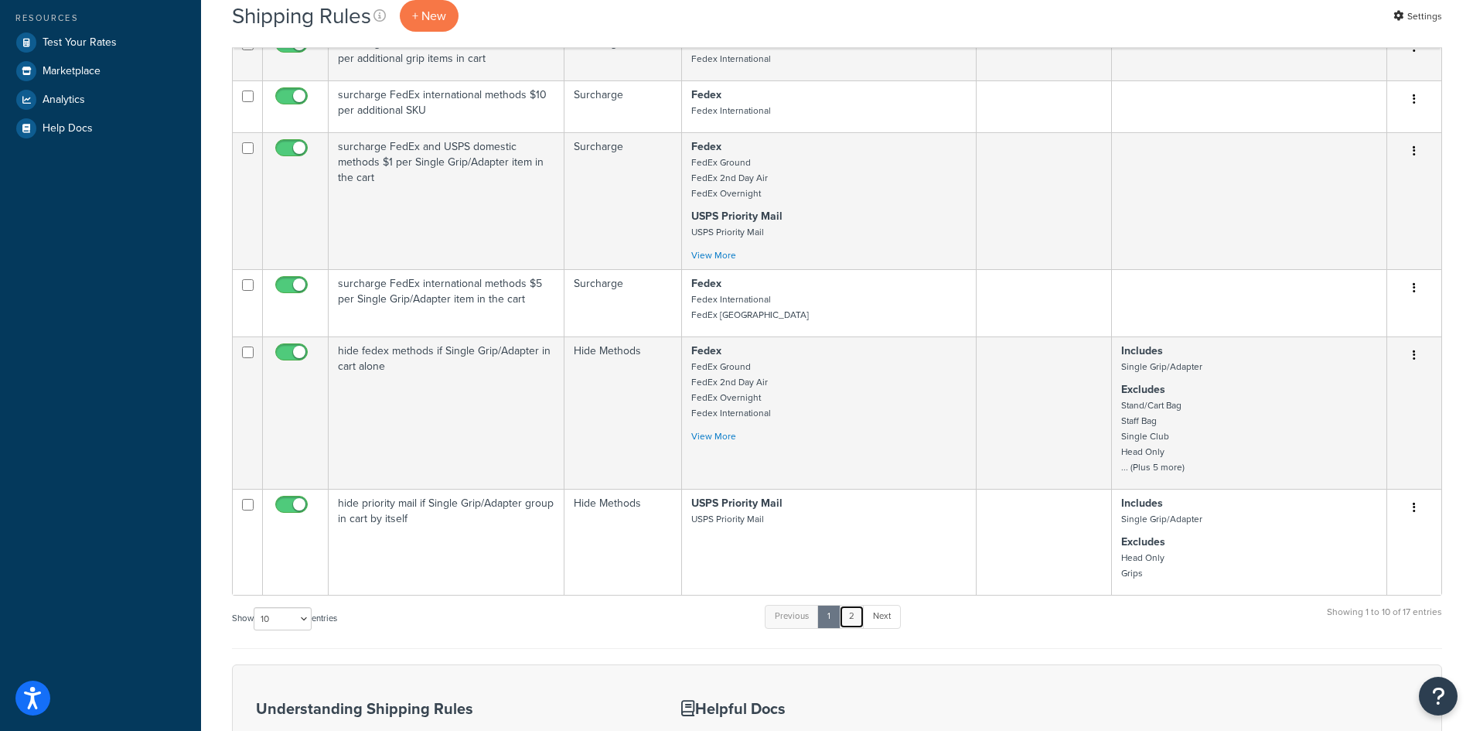
click at [856, 619] on link "2" at bounding box center [852, 616] width 26 height 23
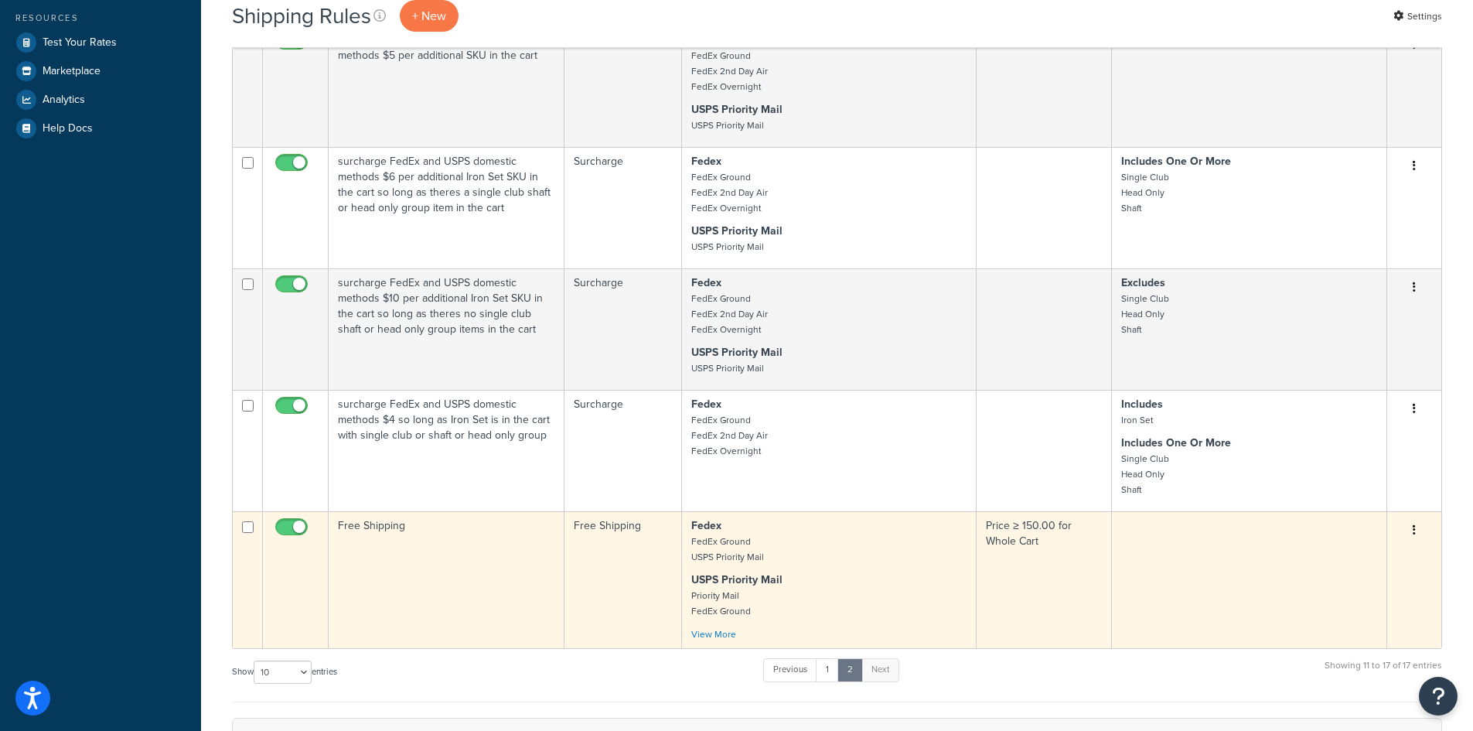
click at [280, 528] on input "checkbox" at bounding box center [293, 530] width 43 height 19
checkbox input "false"
click at [1417, 530] on button "button" at bounding box center [1414, 530] width 22 height 25
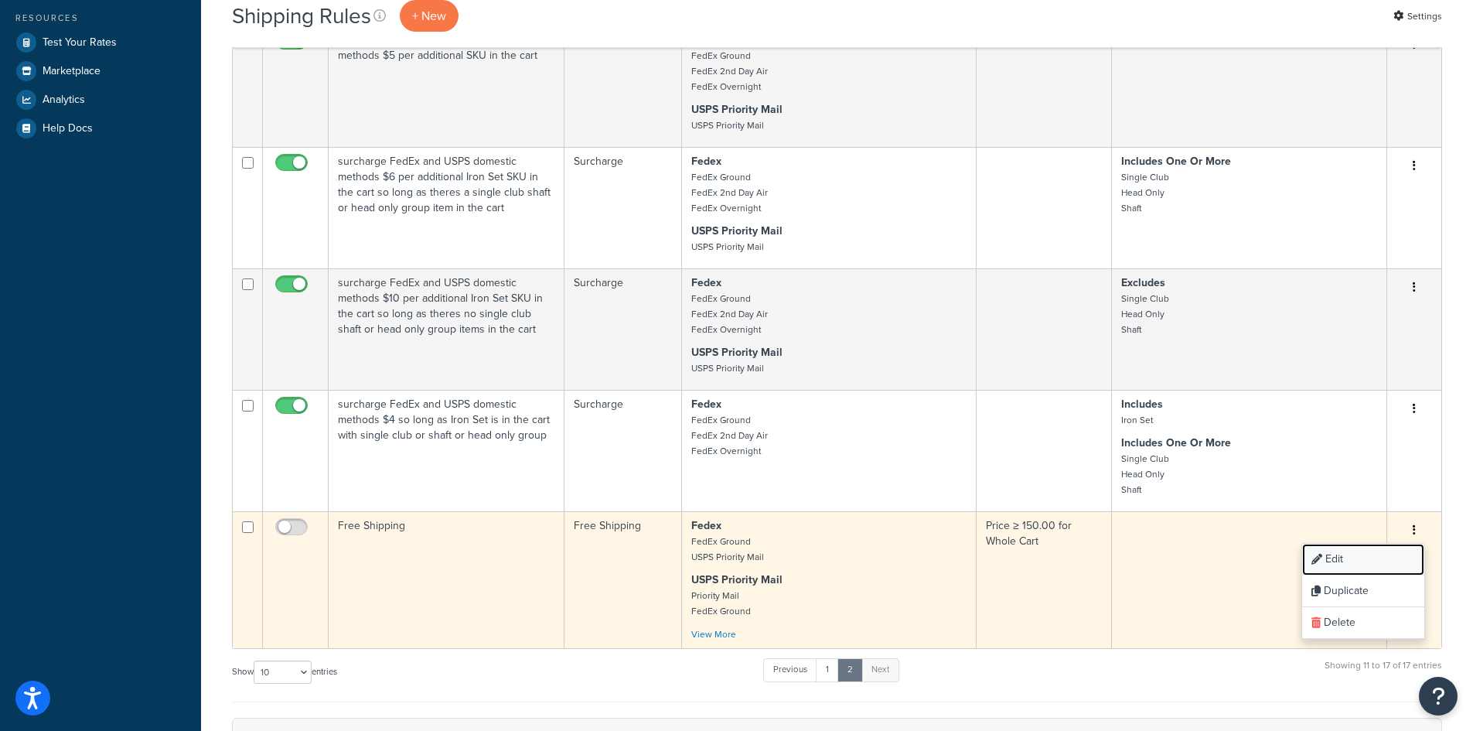
click at [1357, 558] on link "Edit" at bounding box center [1363, 560] width 122 height 32
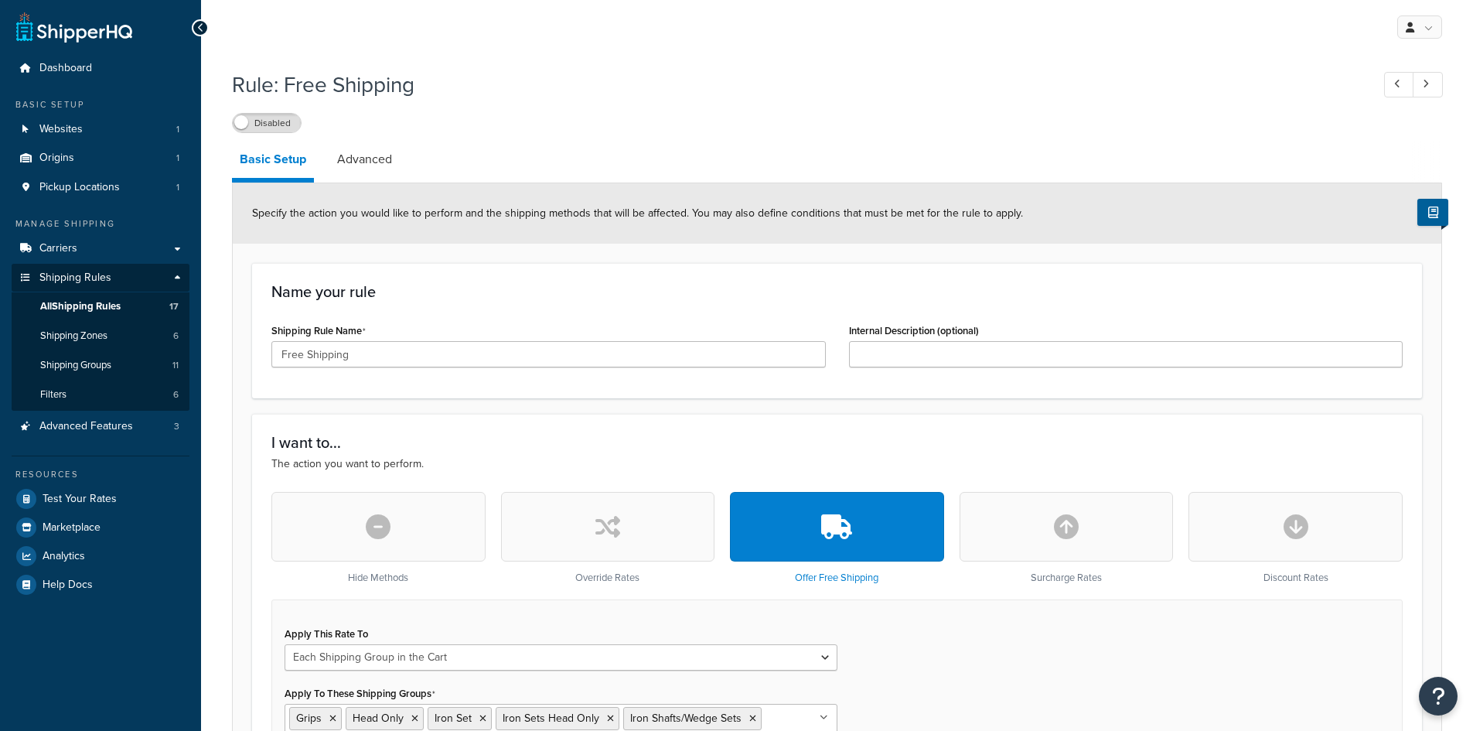
select select "SHIPPING_GROUP"
click at [370, 170] on link "Advanced" at bounding box center [364, 159] width 70 height 37
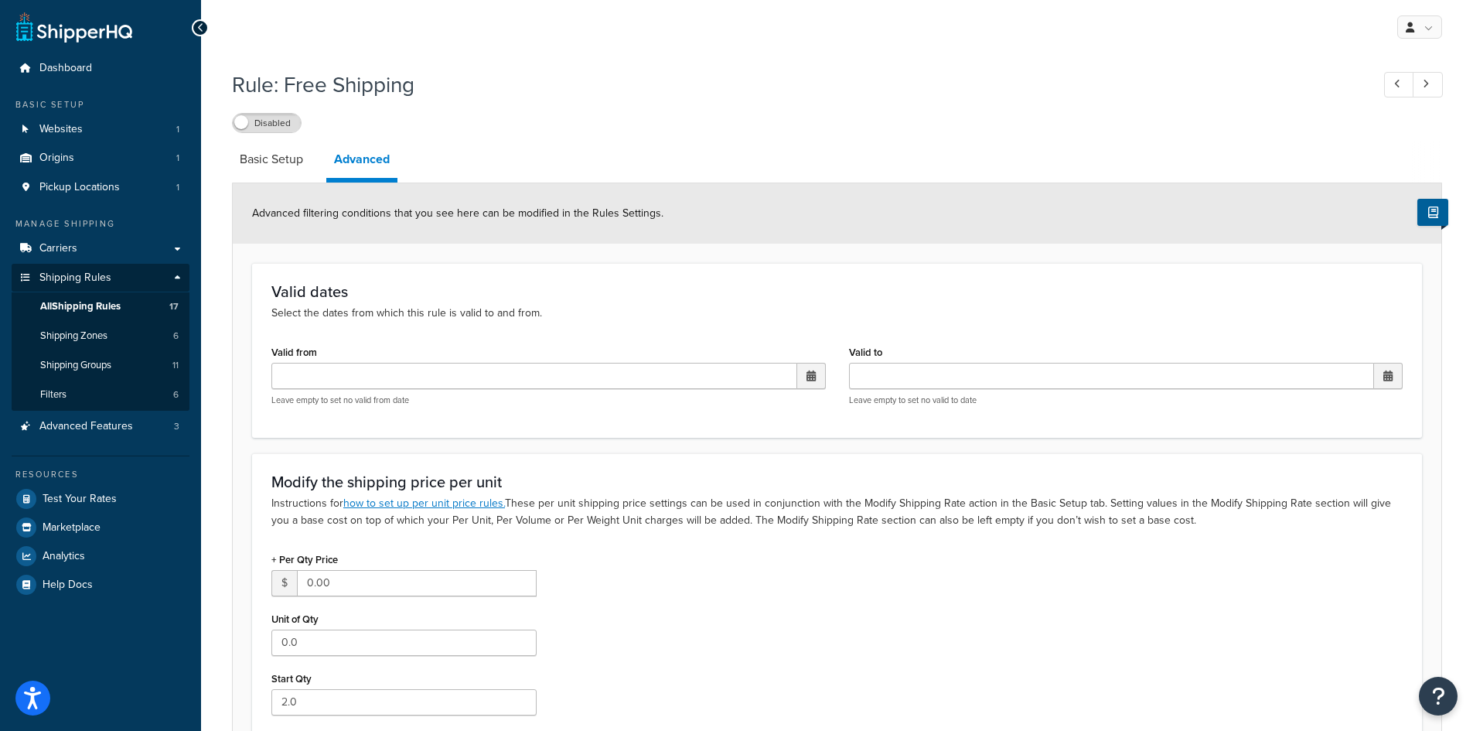
click at [806, 373] on span at bounding box center [810, 375] width 9 height 11
click at [787, 455] on td "5" at bounding box center [782, 452] width 26 height 23
type input "09/05/2025 12:00 AM"
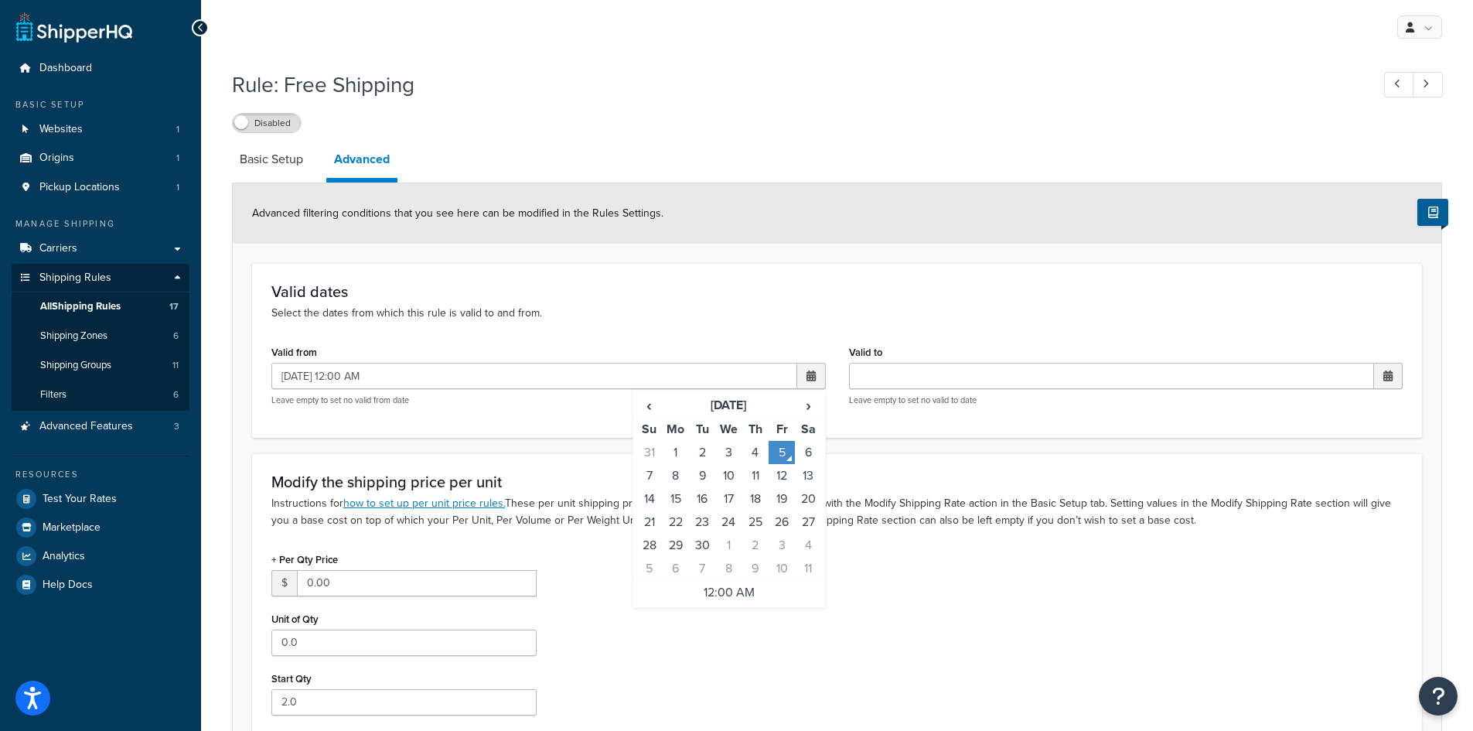
click at [1386, 375] on span at bounding box center [1387, 375] width 9 height 11
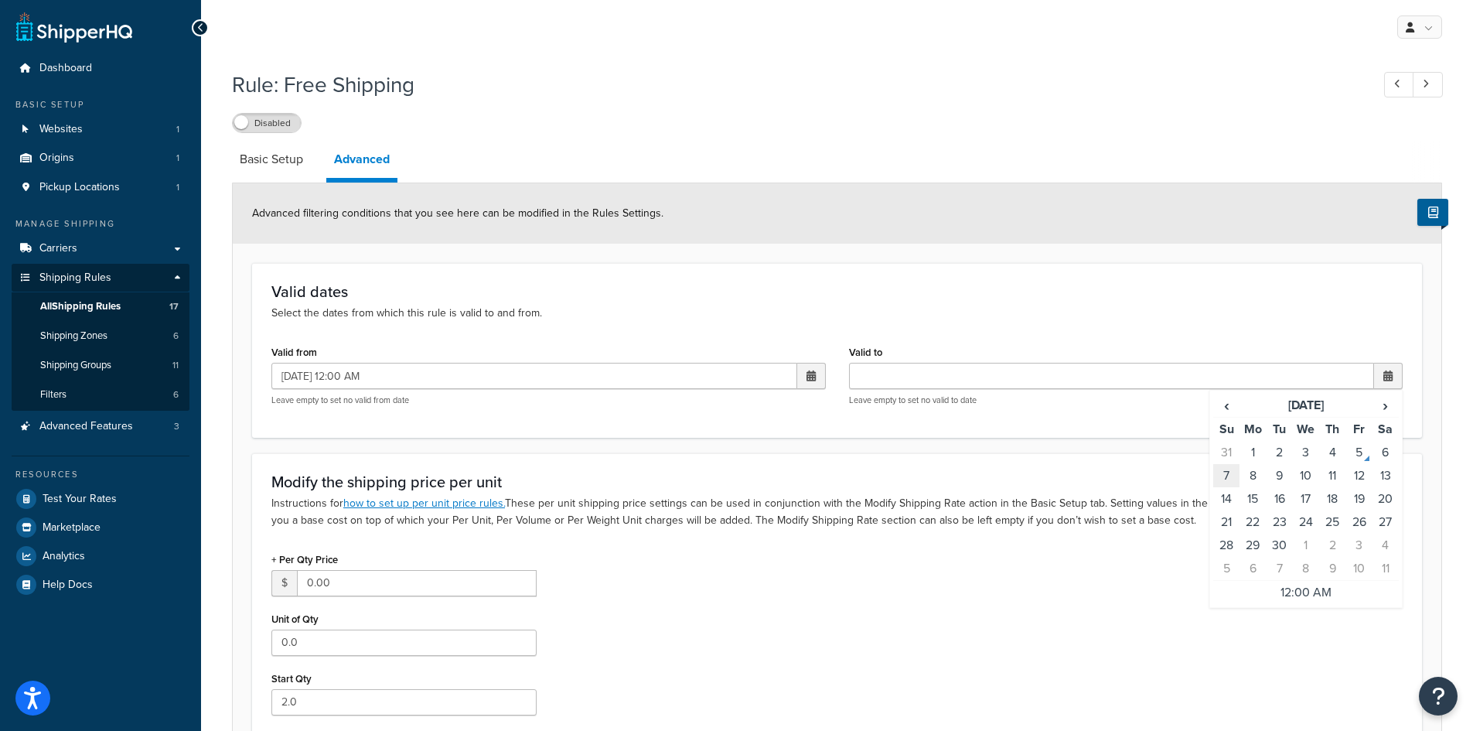
click at [1229, 479] on td "7" at bounding box center [1226, 475] width 26 height 23
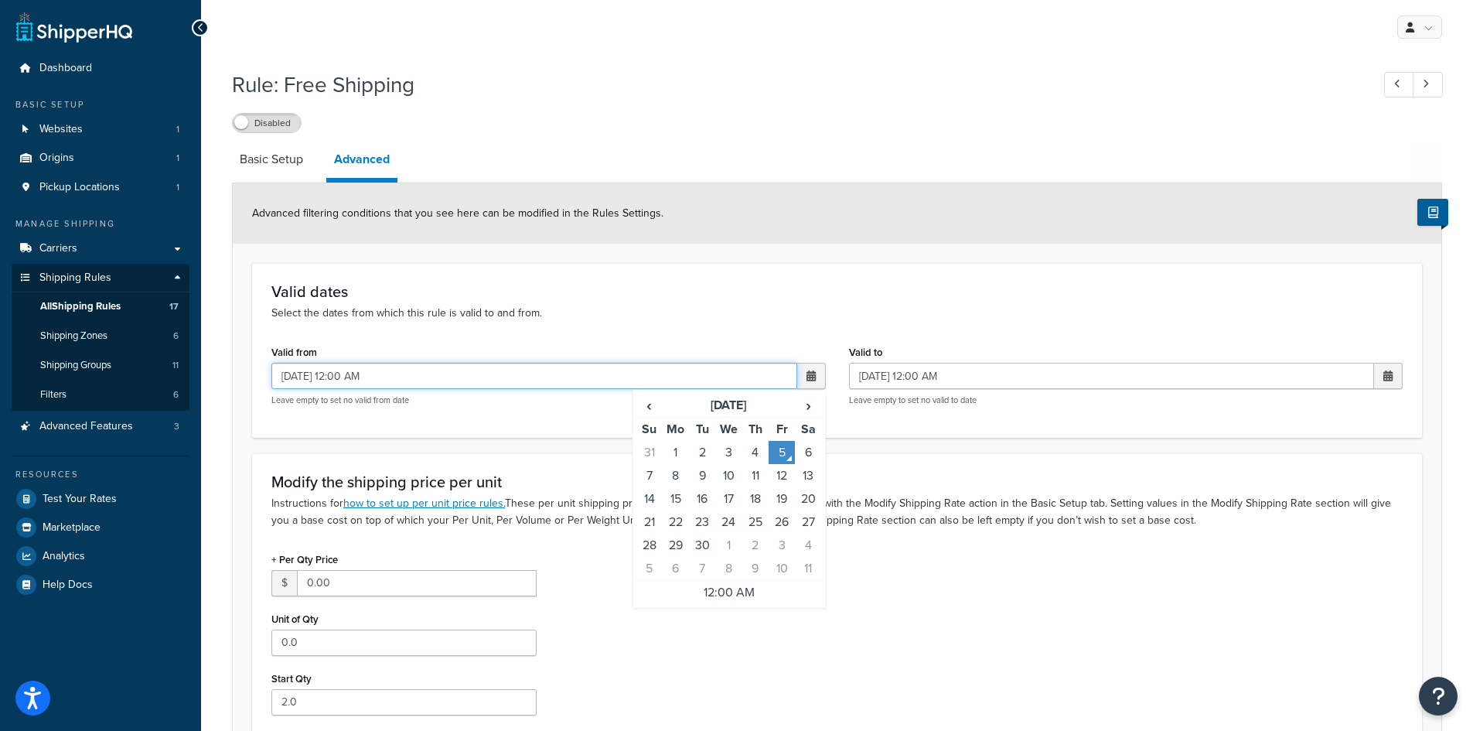
click at [592, 385] on input "09/05/2025 12:00 AM" at bounding box center [534, 376] width 526 height 26
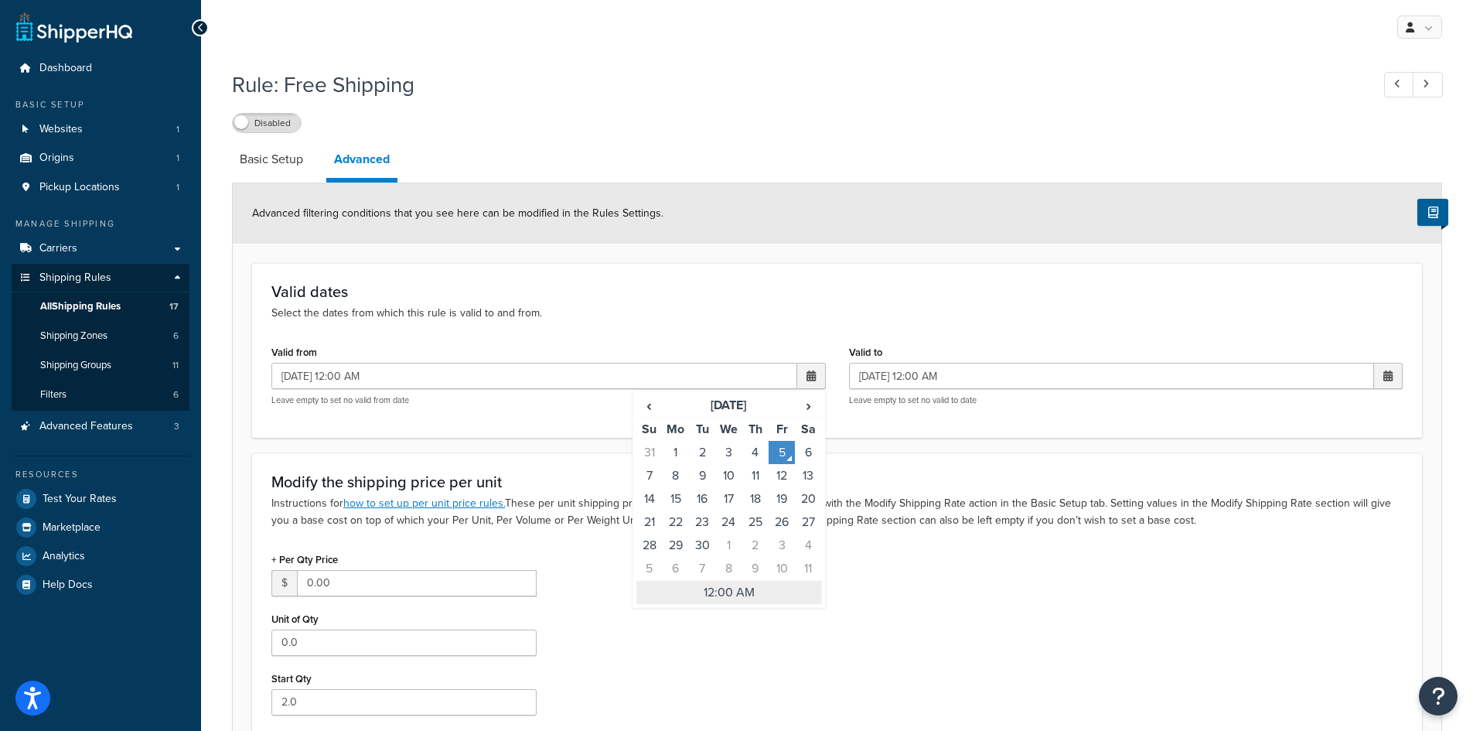
click at [731, 594] on td "12:00 AM" at bounding box center [729, 593] width 186 height 24
click at [579, 482] on h3 "Modify the shipping price per unit" at bounding box center [836, 481] width 1131 height 17
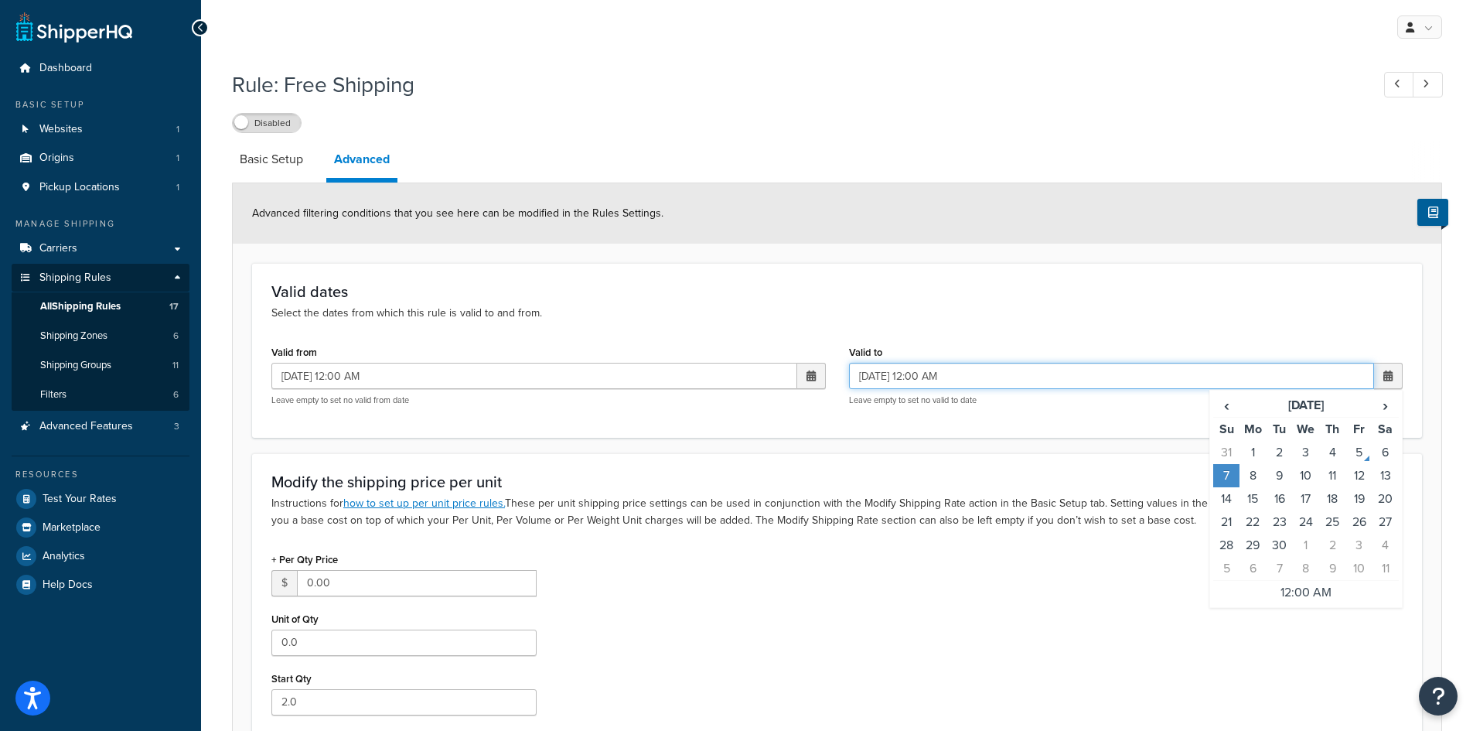
click at [1058, 371] on input "09/07/2025 12:00 AM" at bounding box center [1112, 376] width 526 height 26
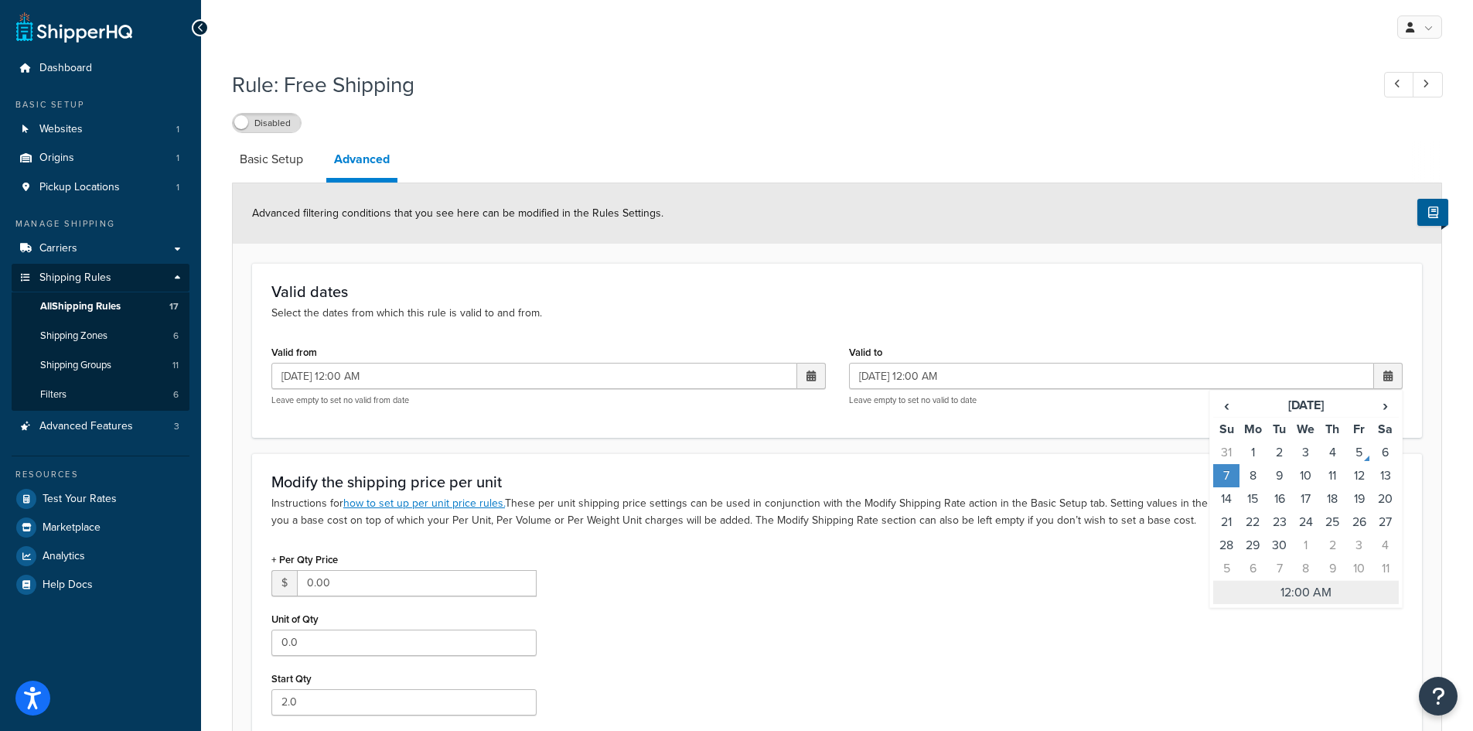
click at [1305, 591] on td "12:00 AM" at bounding box center [1306, 593] width 186 height 24
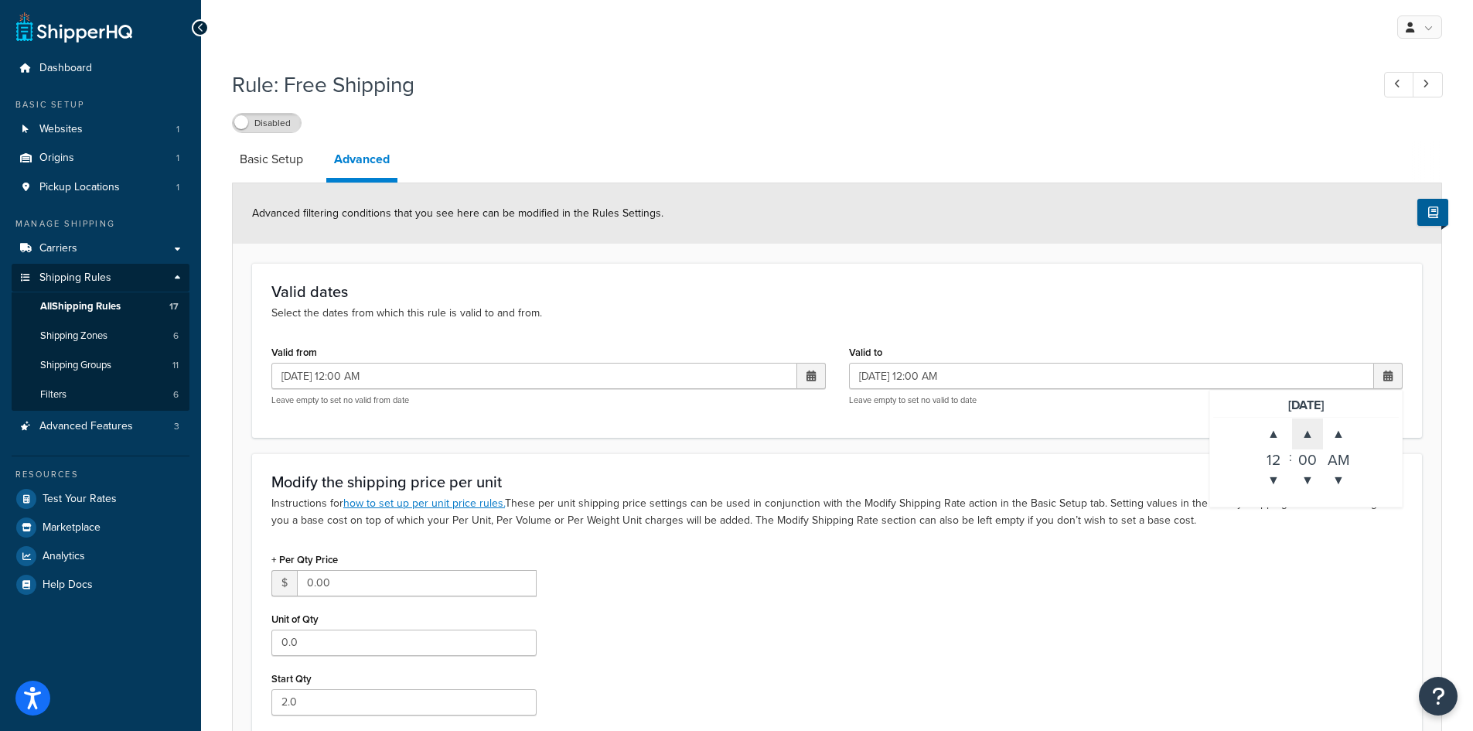
click at [1303, 436] on span "▲" at bounding box center [1307, 433] width 31 height 31
click at [1307, 490] on span "▼" at bounding box center [1307, 480] width 31 height 31
click at [1337, 433] on span "▲" at bounding box center [1338, 433] width 31 height 31
click at [1278, 479] on span "▼" at bounding box center [1273, 480] width 31 height 31
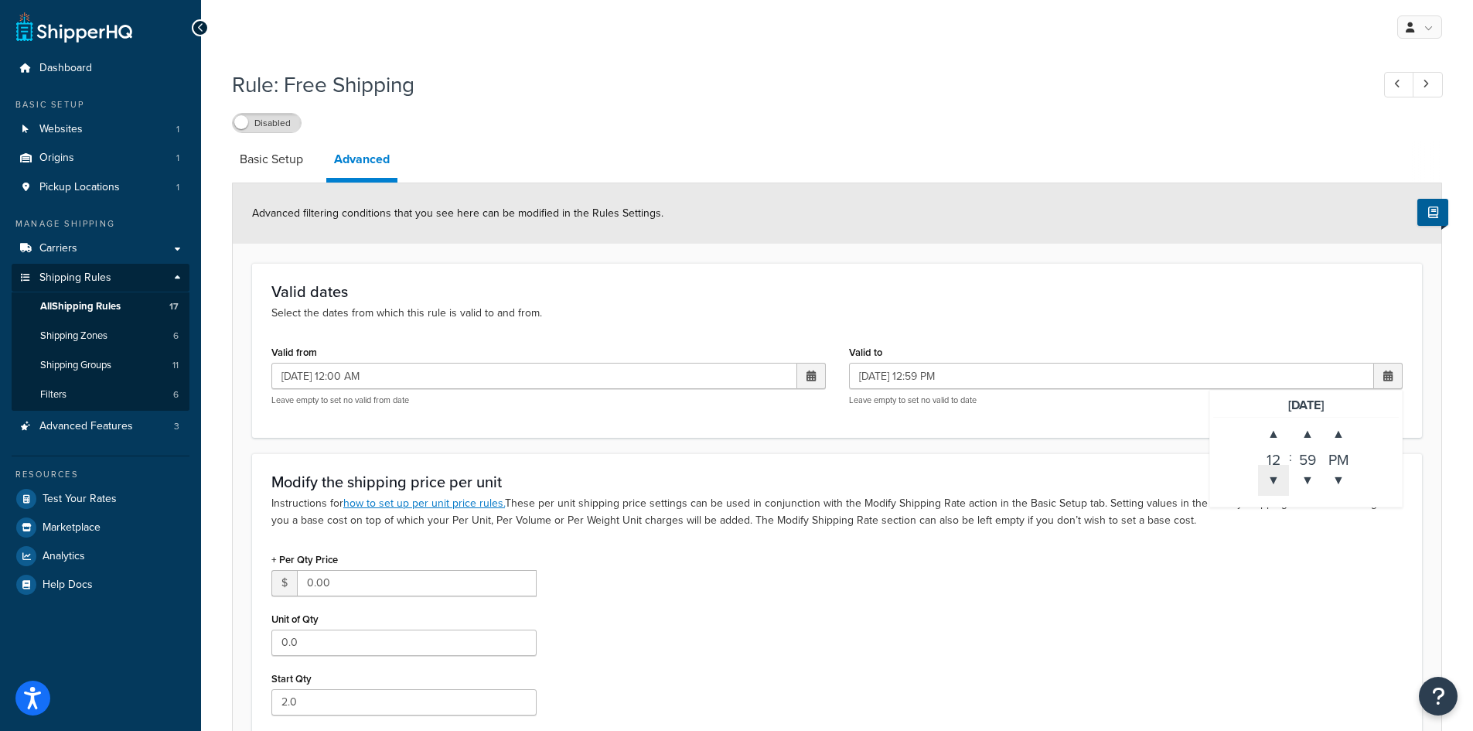
type input "09/07/2025 11:59 AM"
click at [924, 450] on form "Advanced filtering conditions that you see here can be modified in the Rules Se…" at bounding box center [837, 712] width 1208 height 1059
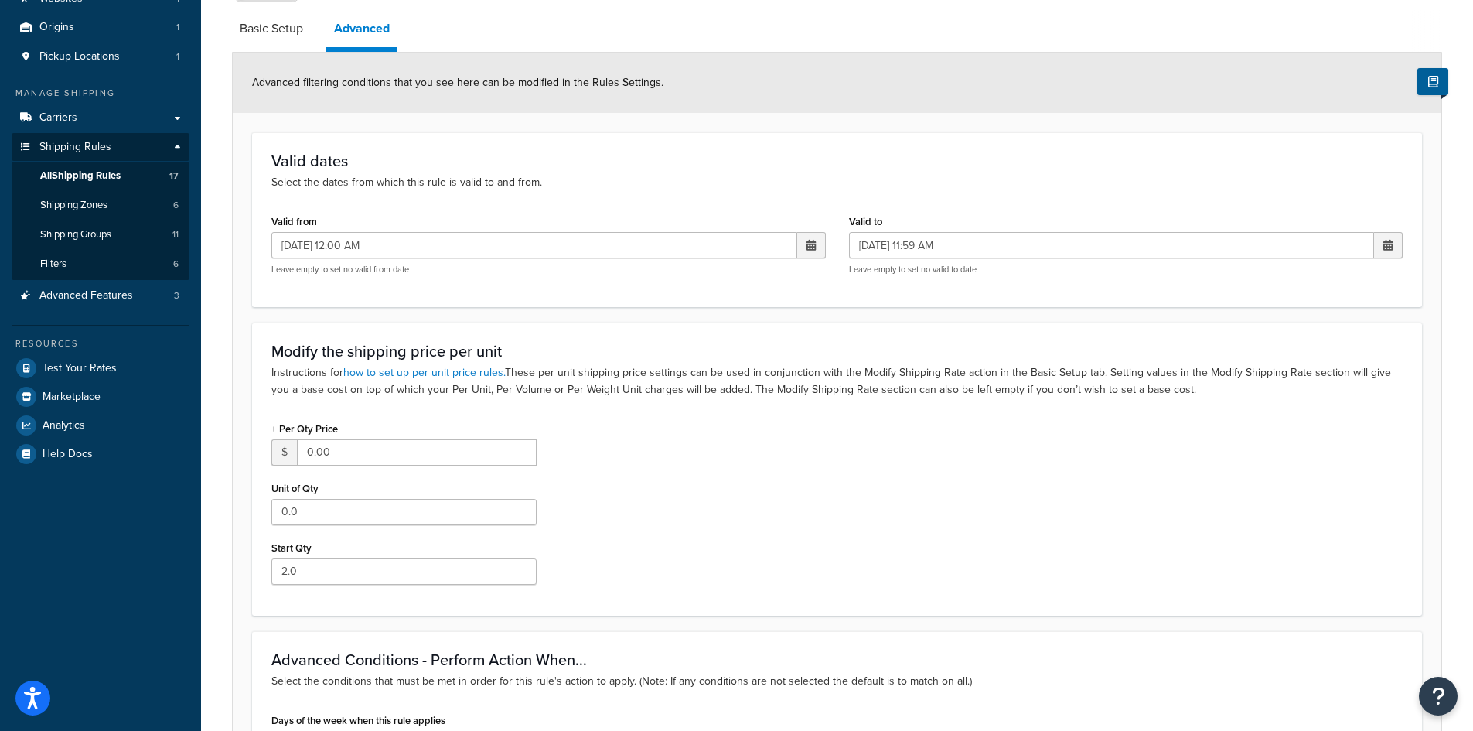
scroll to position [128, 0]
click at [286, 30] on link "Basic Setup" at bounding box center [271, 31] width 79 height 37
select select "SHIPPING_GROUP"
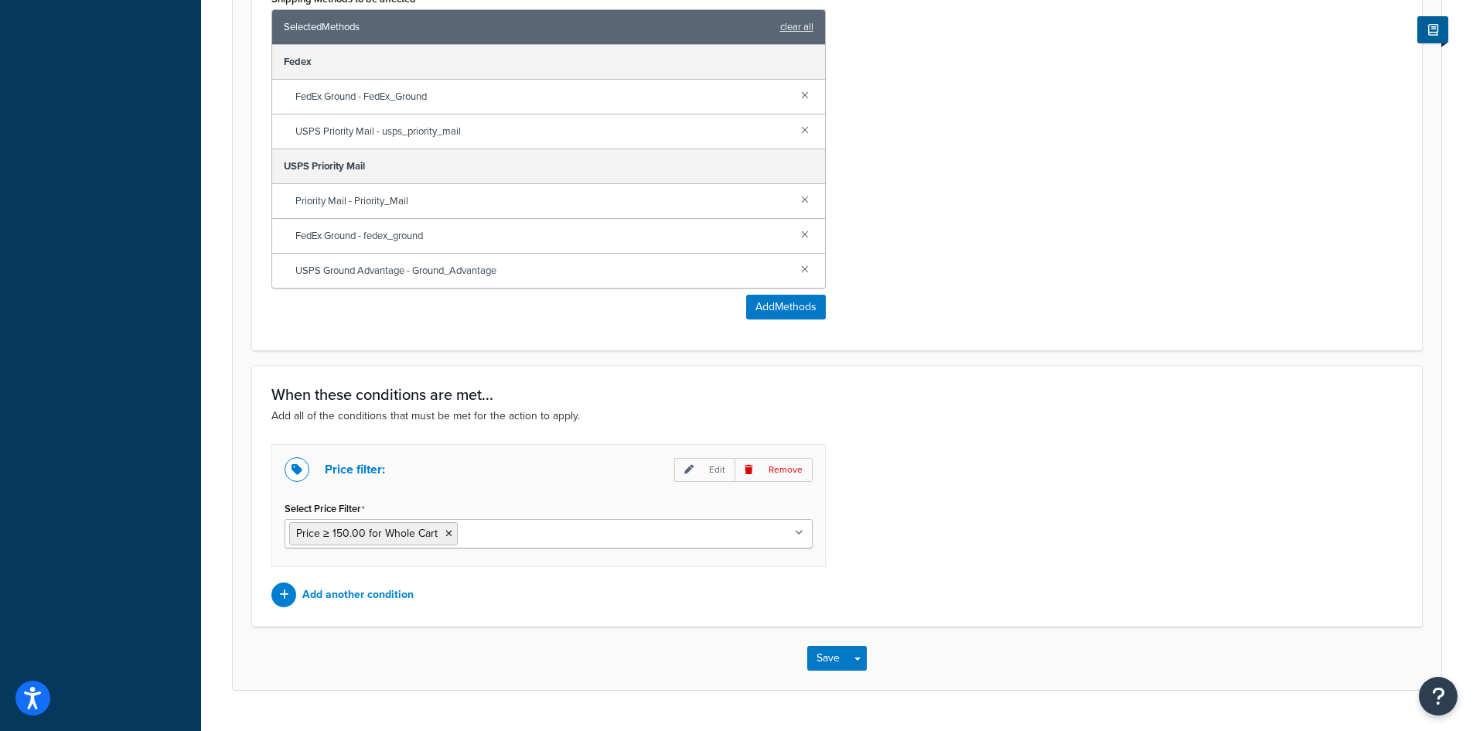
scroll to position [1017, 0]
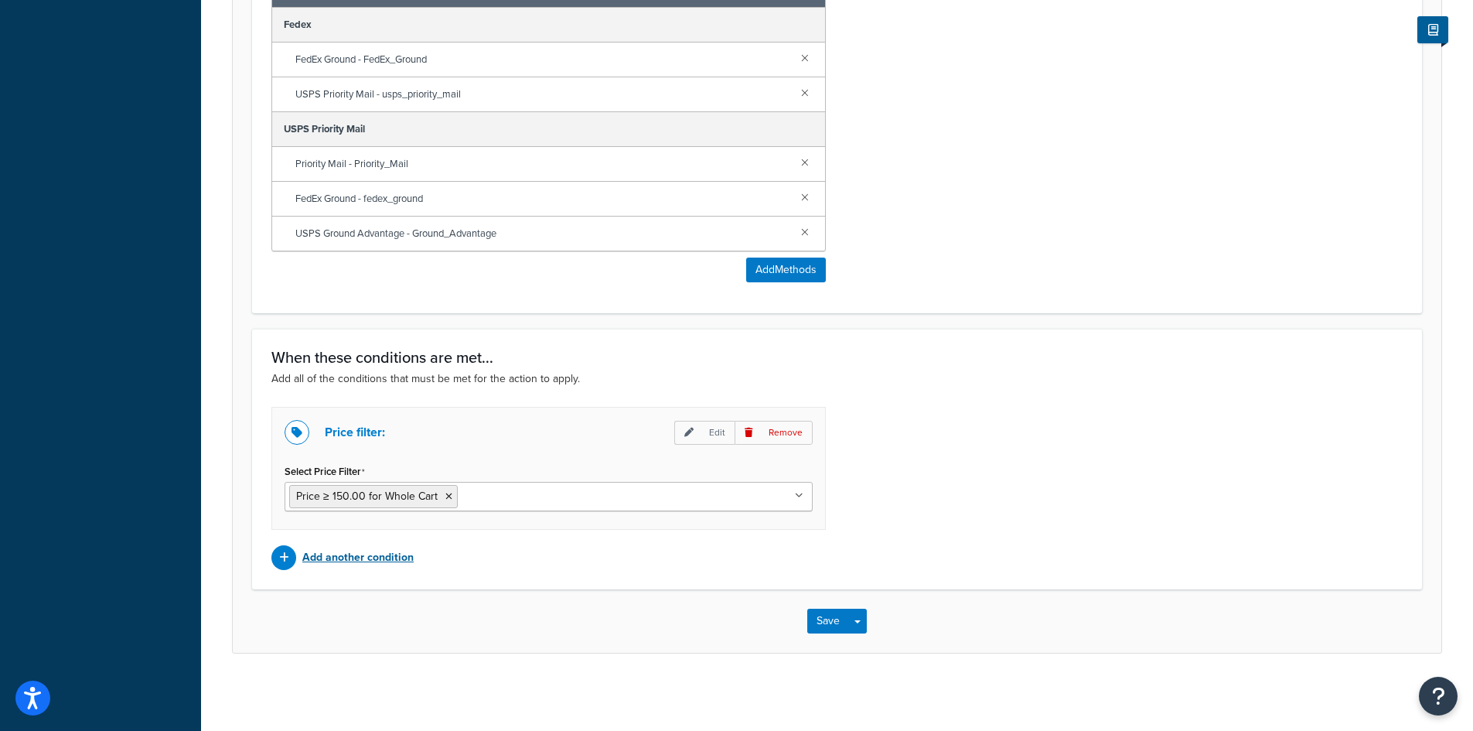
click at [367, 557] on p "Add another condition" at bounding box center [357, 558] width 111 height 22
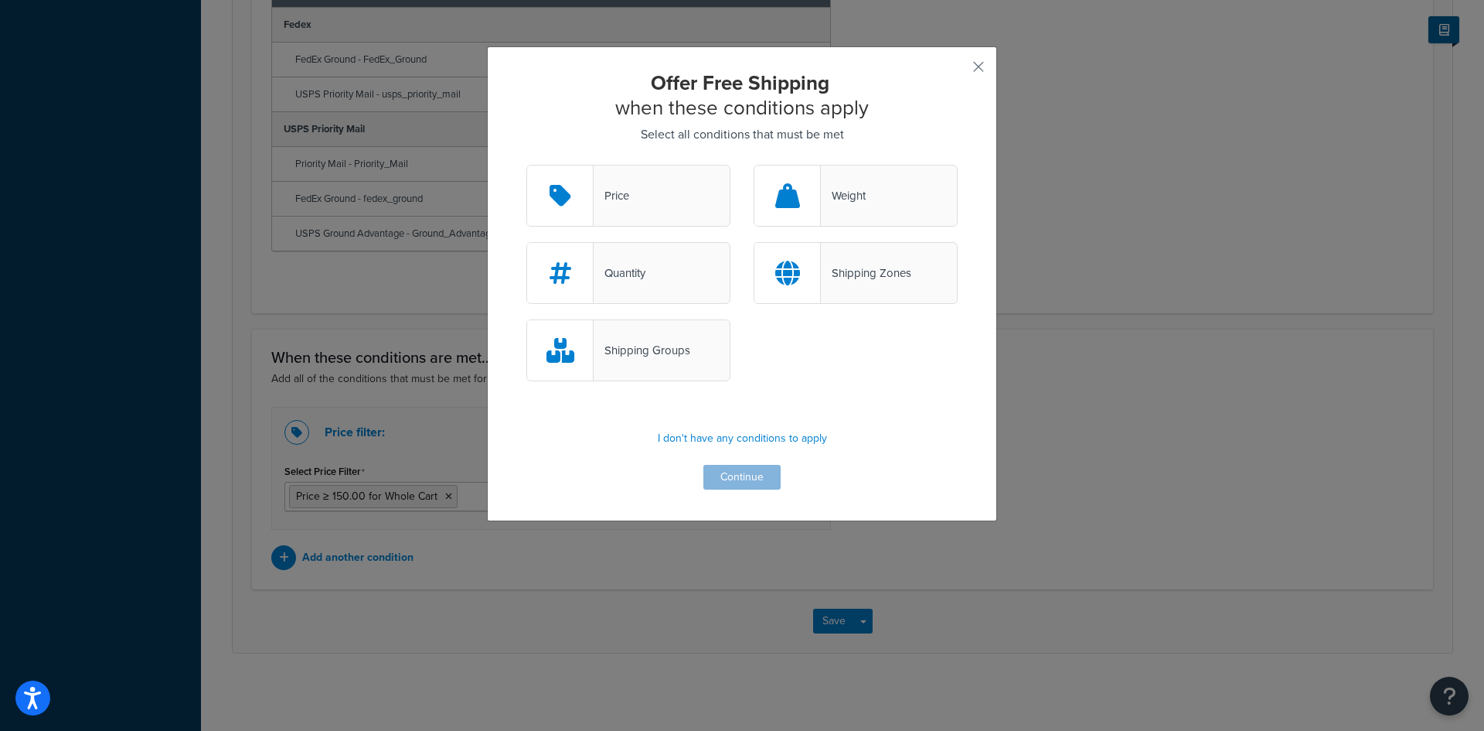
click at [880, 270] on div "Shipping Zones" at bounding box center [866, 273] width 90 height 22
click at [0, 0] on input "Shipping Zones" at bounding box center [0, 0] width 0 height 0
click at [748, 484] on button "Continue" at bounding box center [742, 477] width 77 height 25
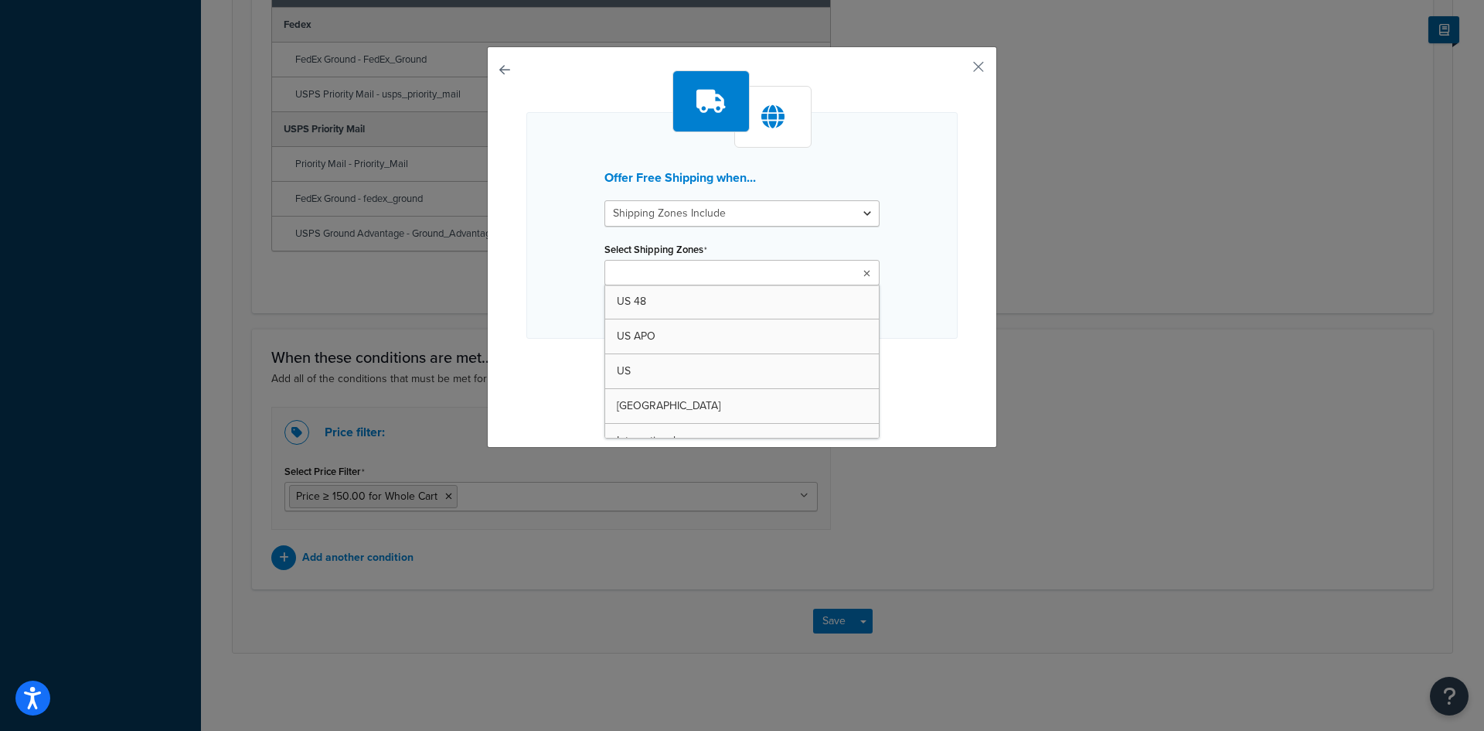
click at [724, 277] on input "Select Shipping Zones" at bounding box center [677, 273] width 137 height 17
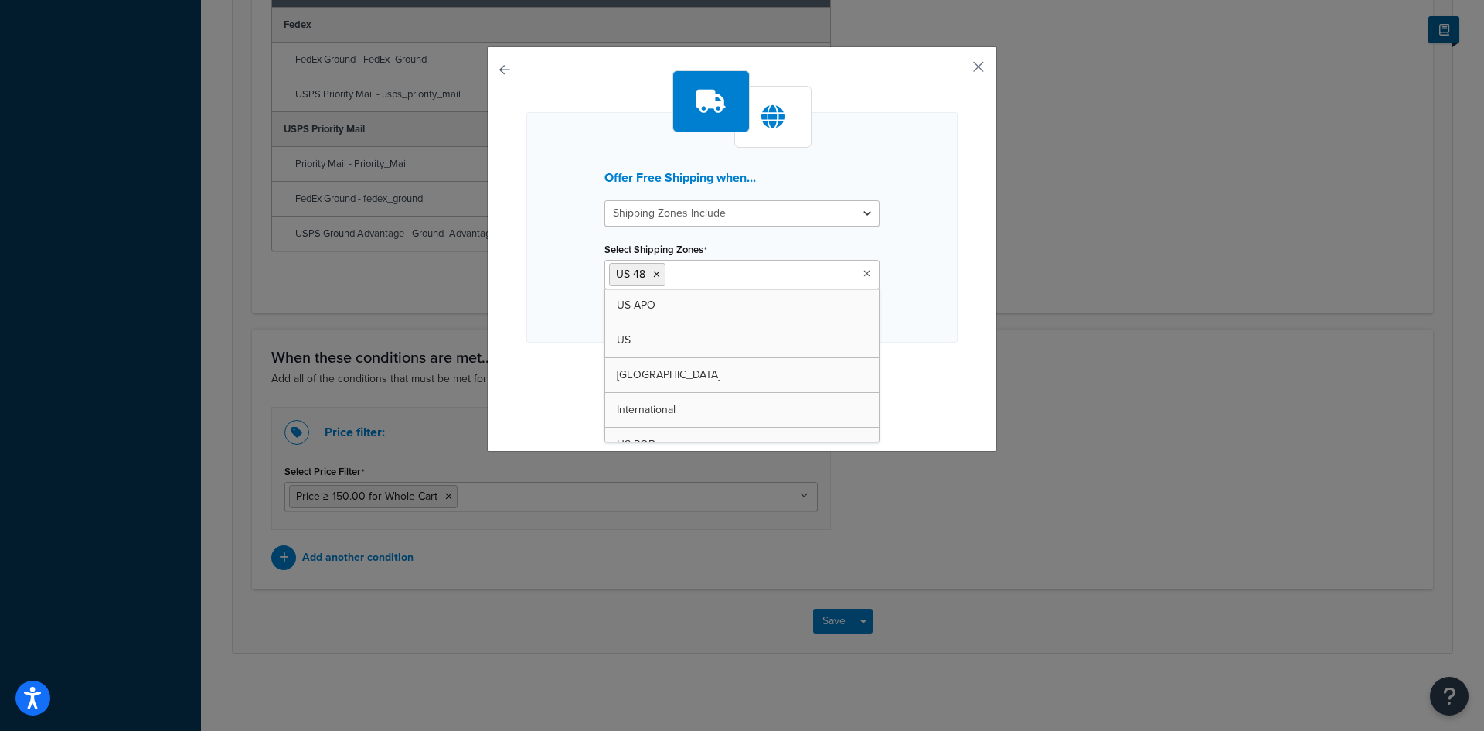
click at [1081, 342] on div "Offer Free Shipping when... Shipping Zones Include Shipping Zones Do Not Includ…" at bounding box center [742, 365] width 1484 height 731
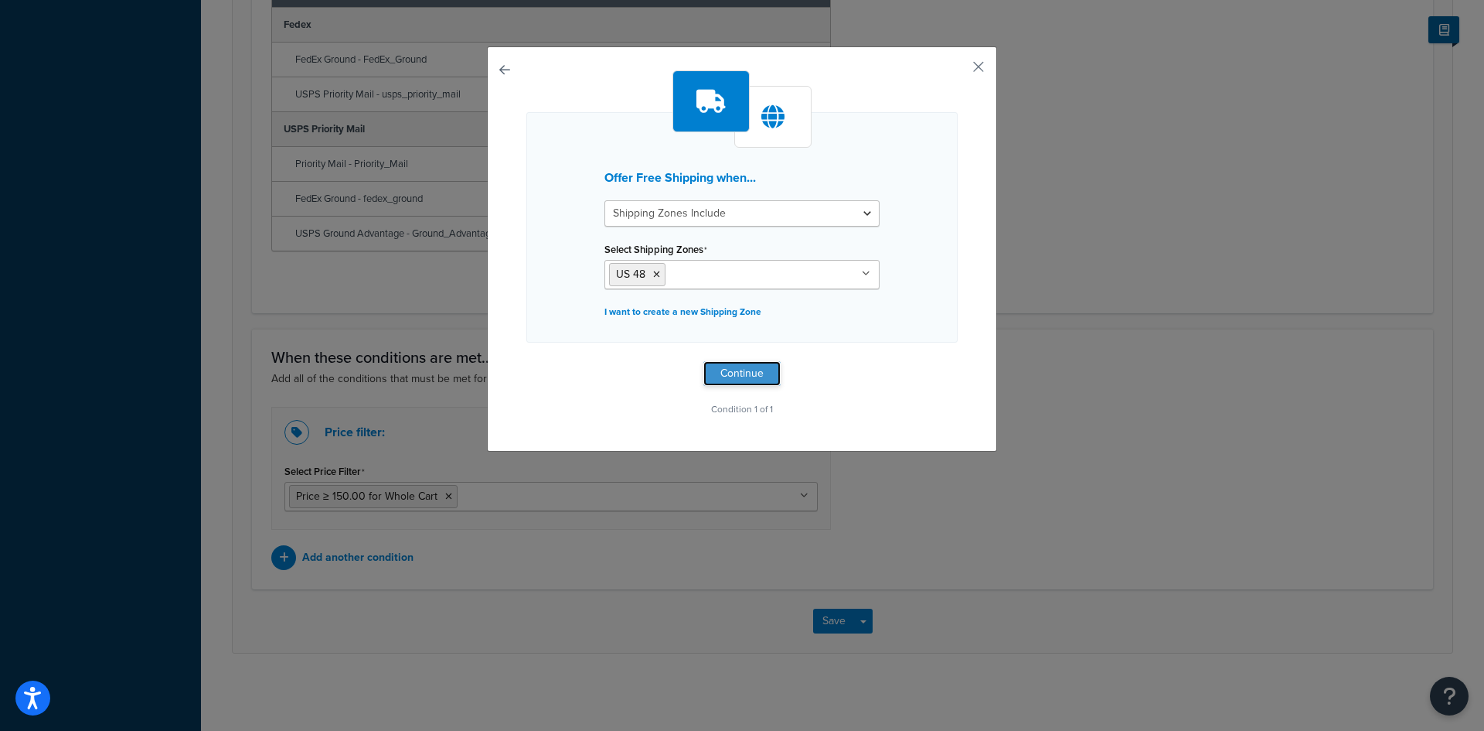
click at [735, 371] on button "Continue" at bounding box center [742, 373] width 77 height 25
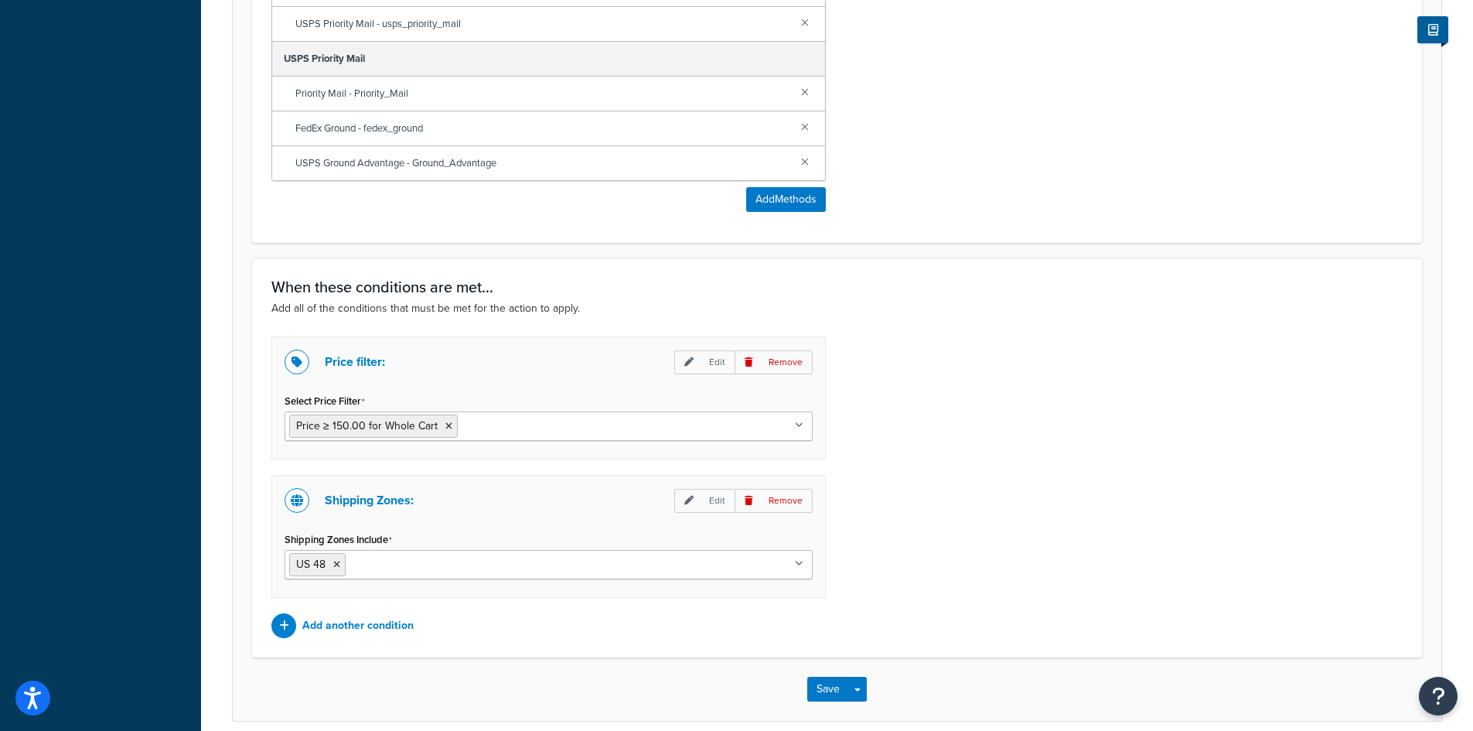
scroll to position [1155, 0]
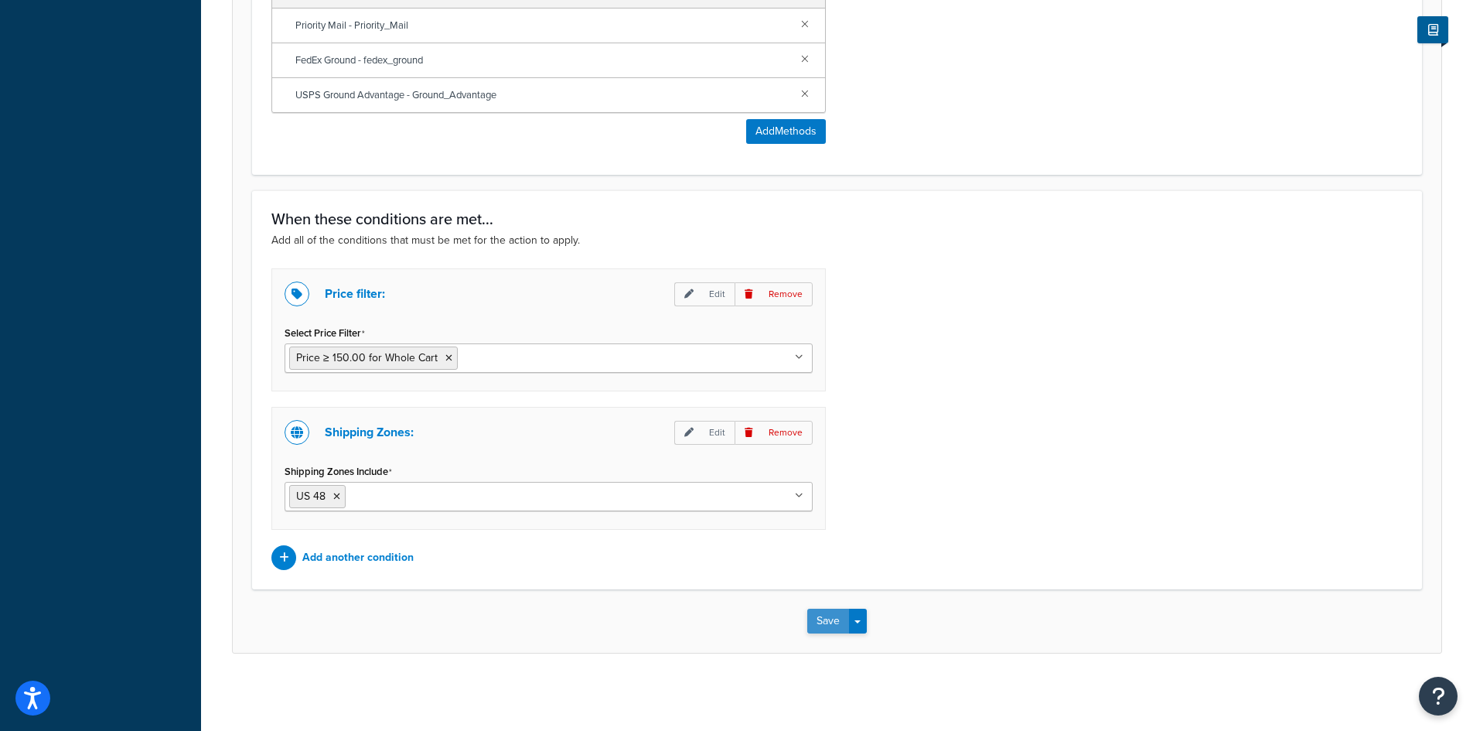
click at [829, 622] on button "Save" at bounding box center [828, 620] width 42 height 25
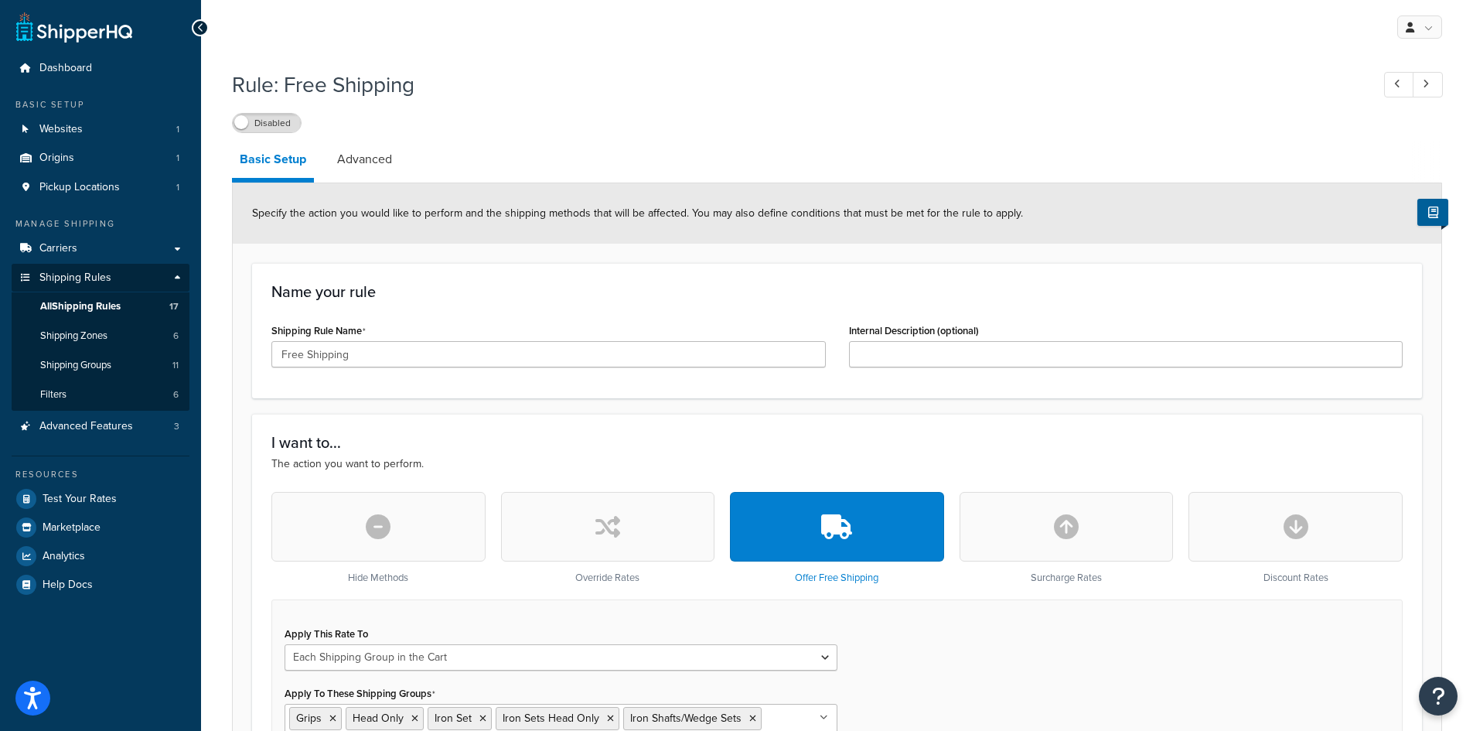
scroll to position [136, 0]
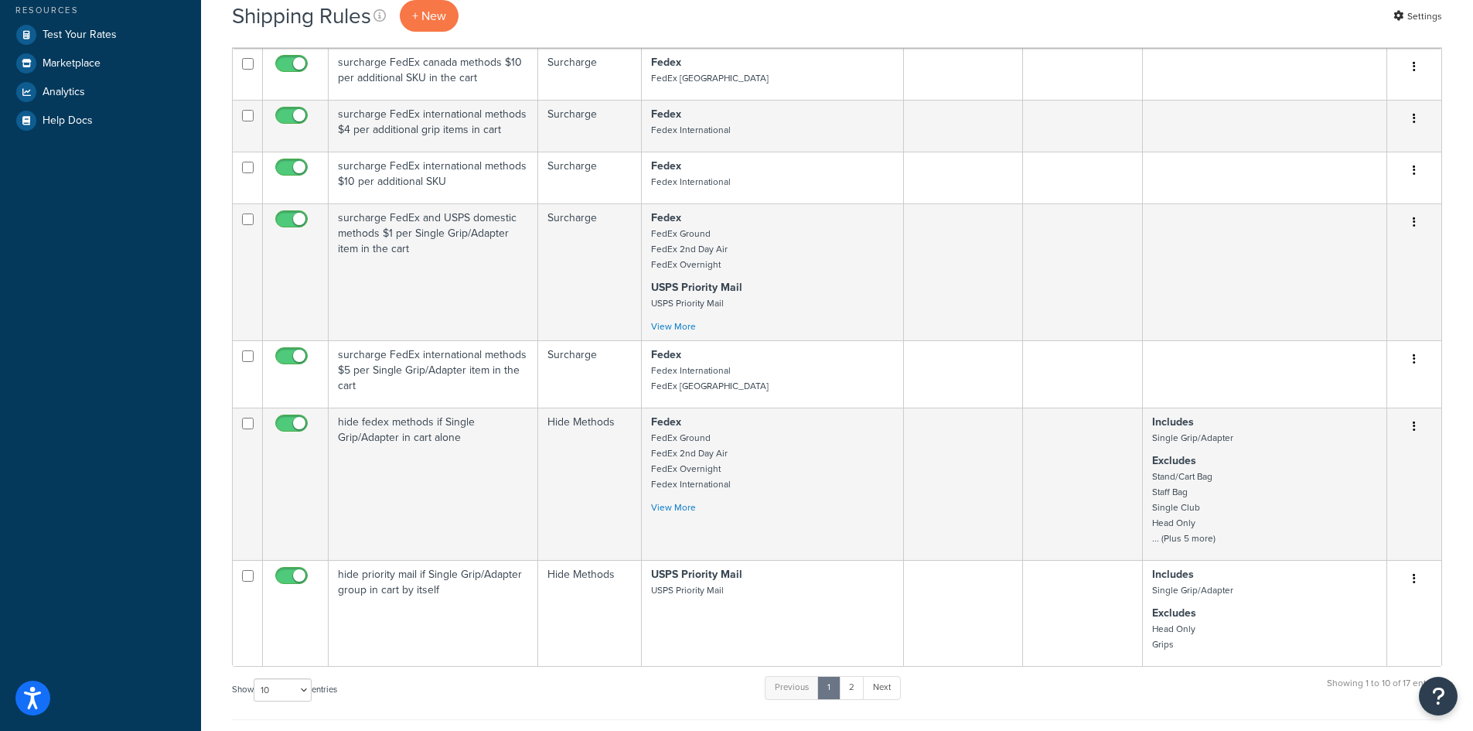
scroll to position [773, 0]
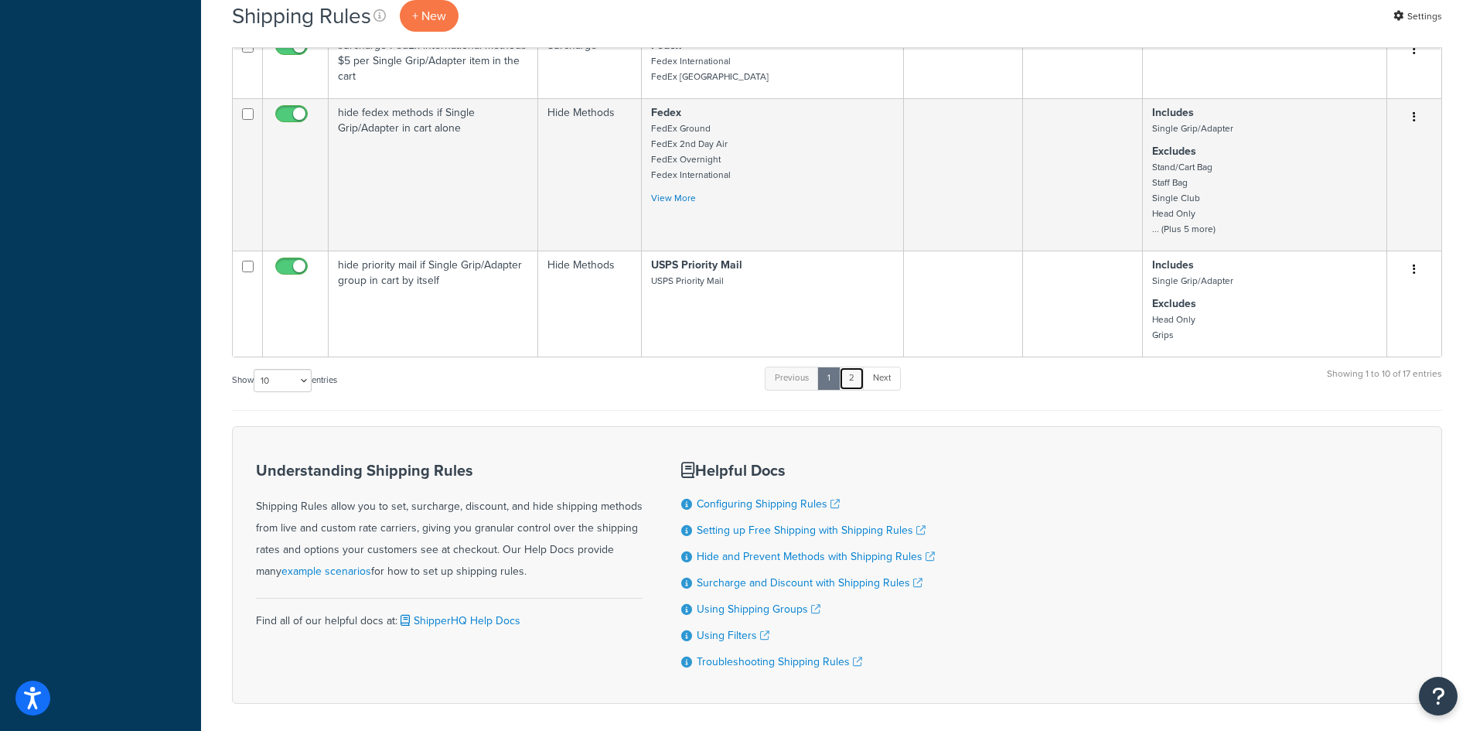
click at [859, 377] on link "2" at bounding box center [852, 377] width 26 height 23
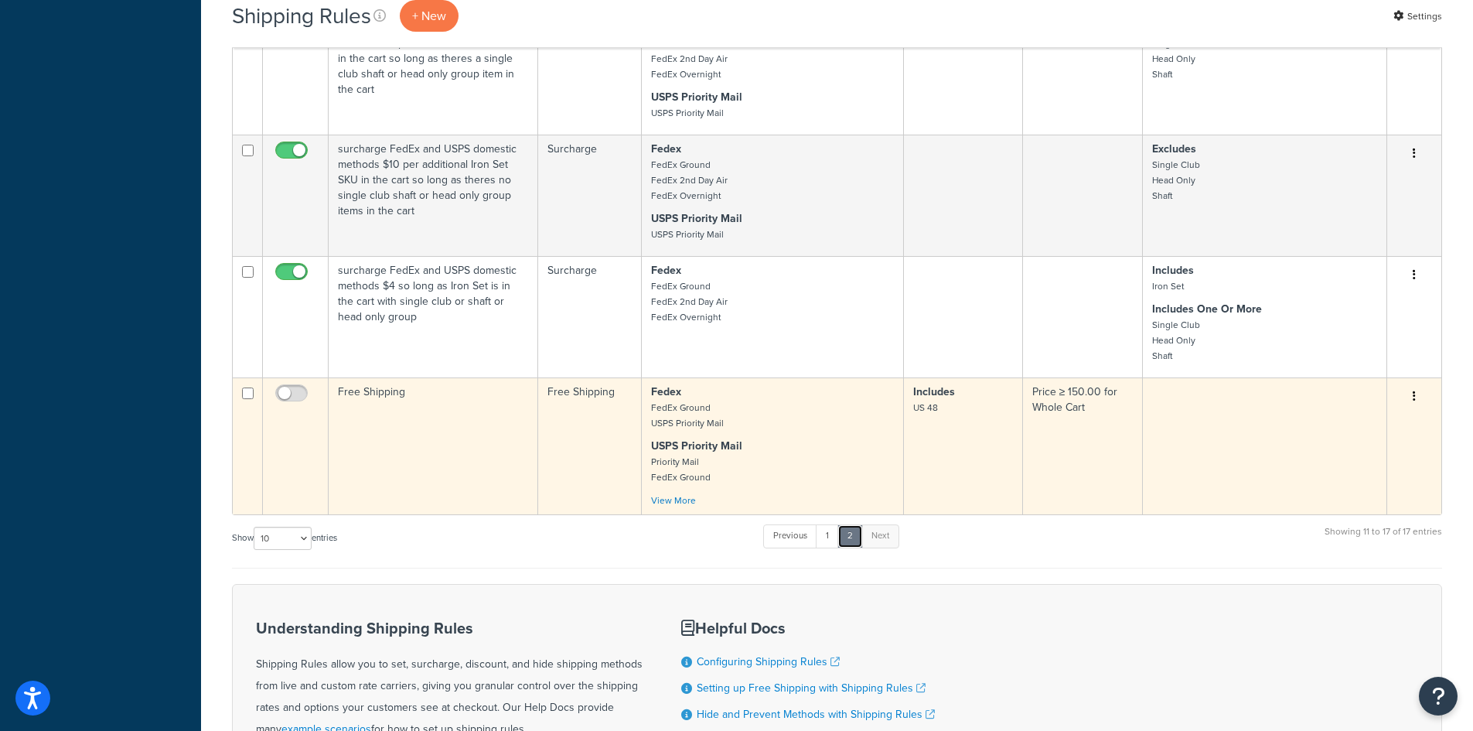
scroll to position [696, 0]
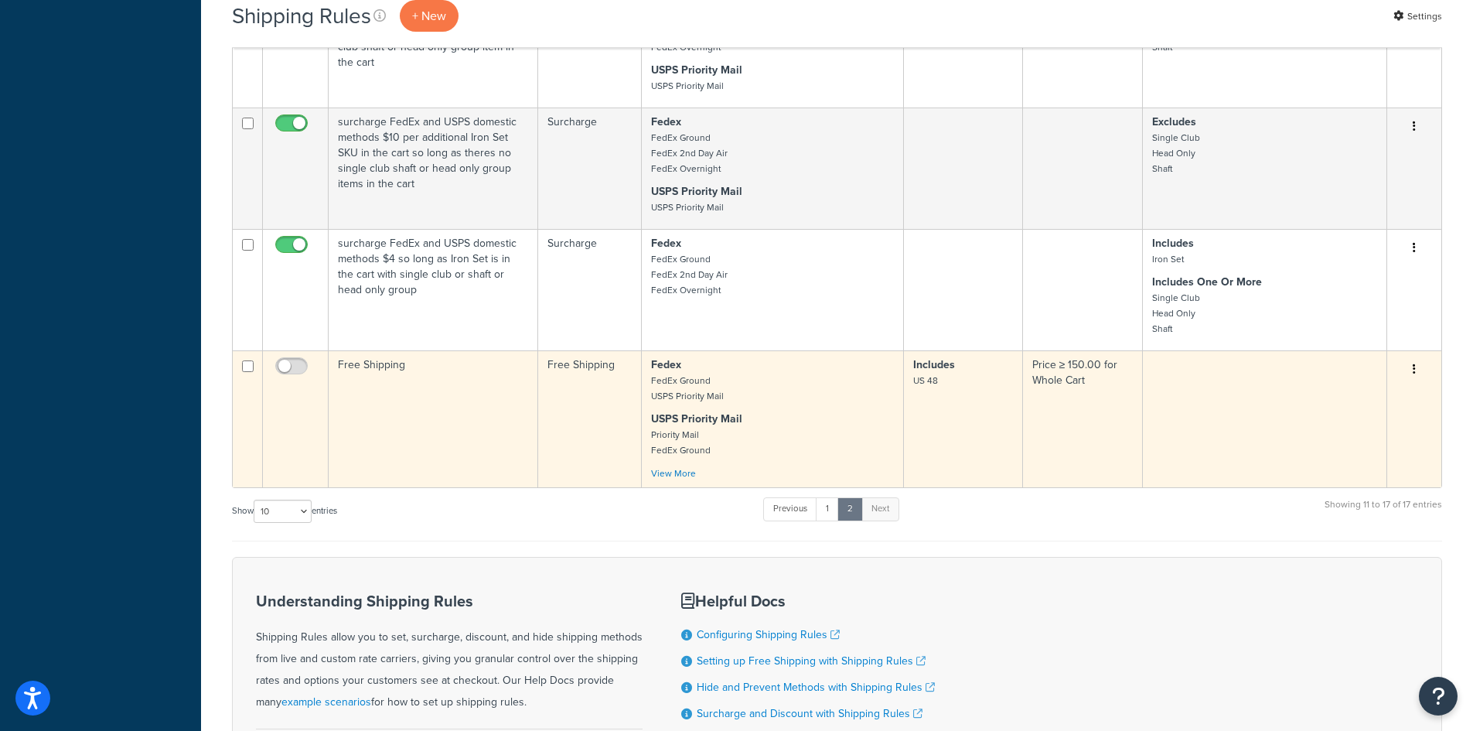
click at [1415, 373] on icon "button" at bounding box center [1414, 368] width 3 height 11
click at [1374, 401] on link "Edit" at bounding box center [1363, 399] width 122 height 32
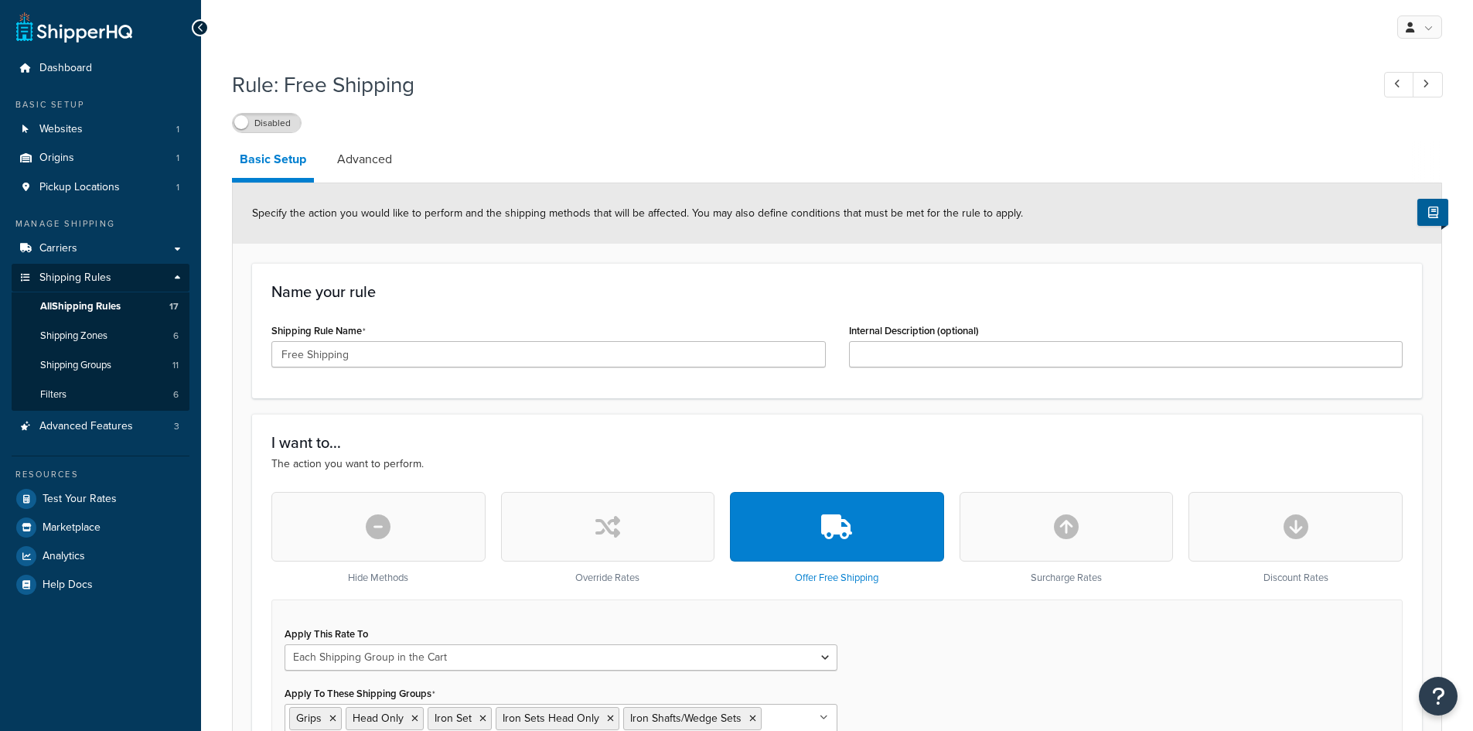
select select "SHIPPING_GROUP"
click at [346, 162] on link "Advanced" at bounding box center [364, 159] width 70 height 37
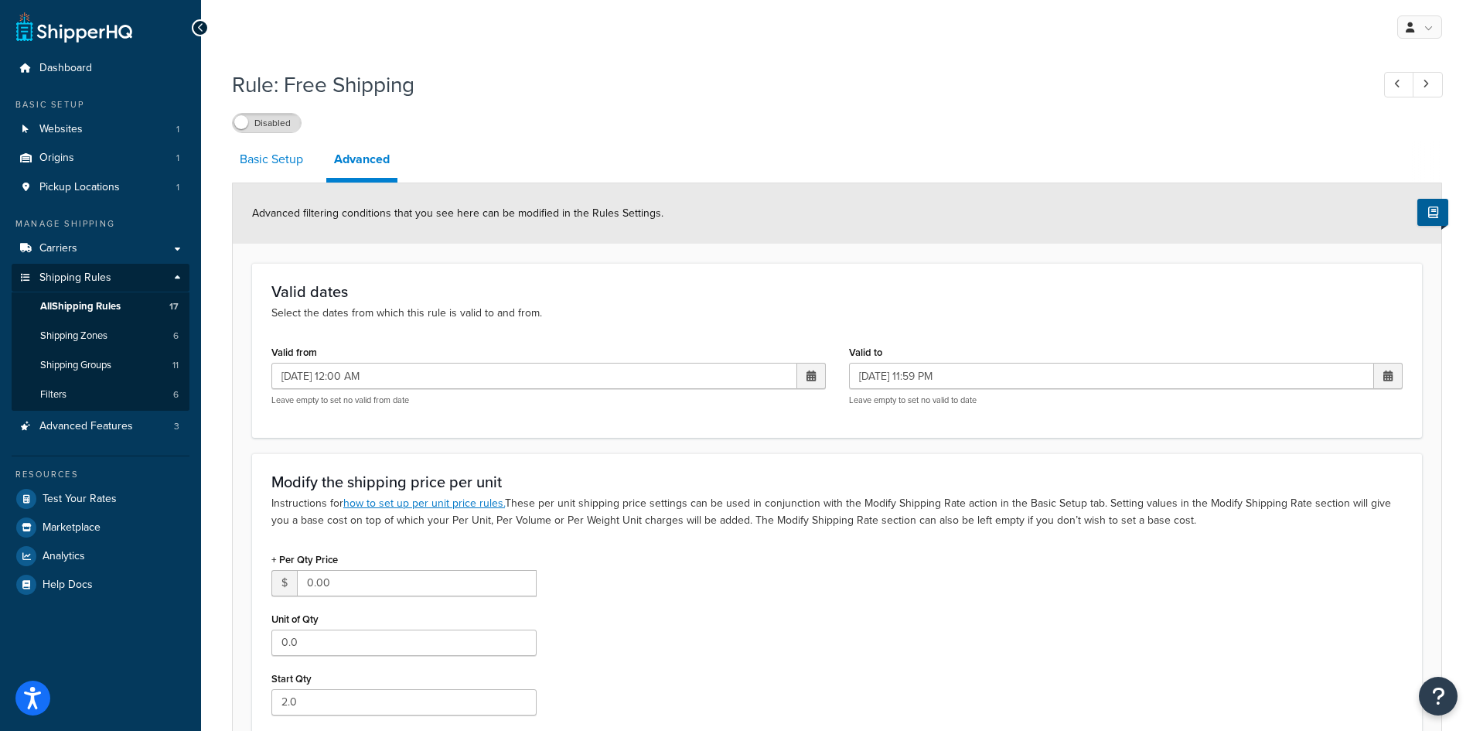
click at [280, 164] on link "Basic Setup" at bounding box center [271, 159] width 79 height 37
select select "SHIPPING_GROUP"
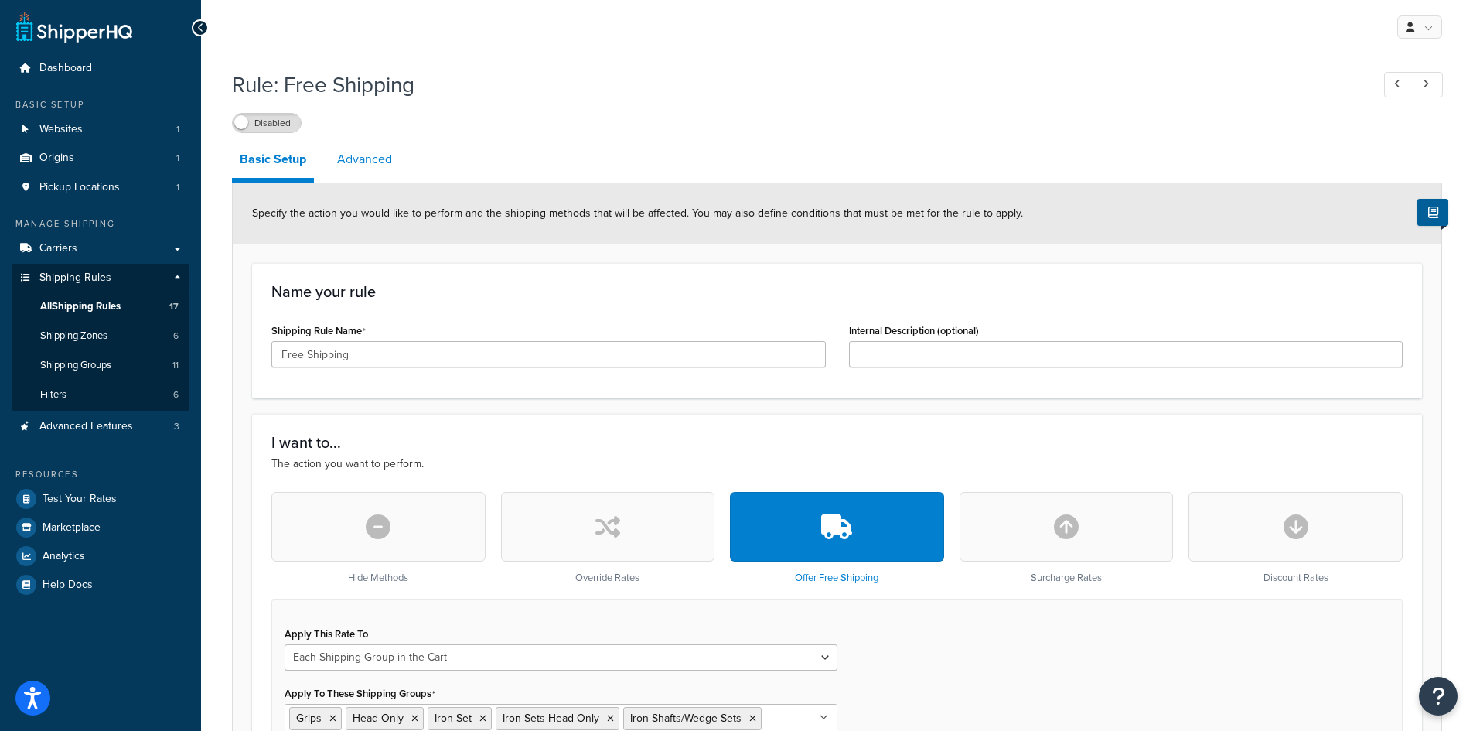
click at [355, 157] on link "Advanced" at bounding box center [364, 159] width 70 height 37
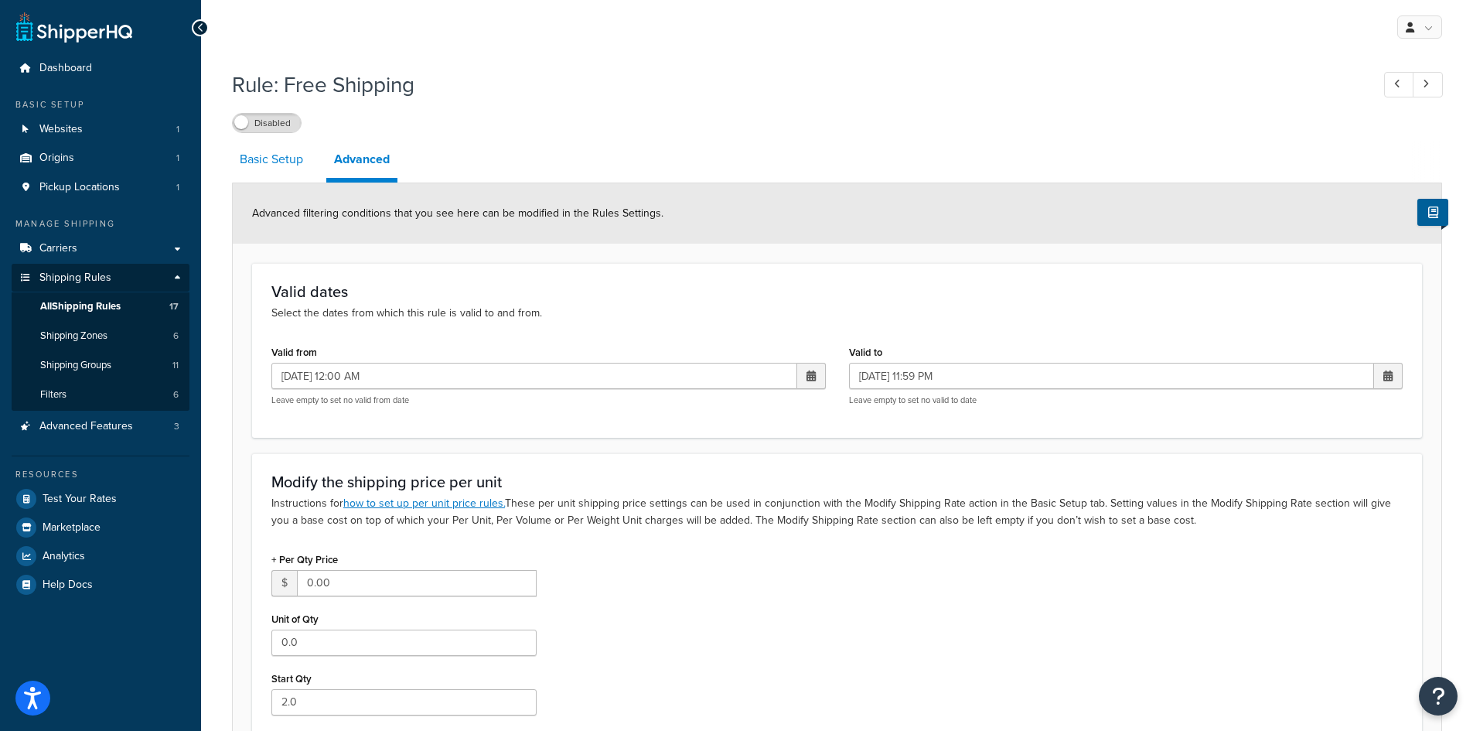
click at [292, 158] on link "Basic Setup" at bounding box center [271, 159] width 79 height 37
select select "SHIPPING_GROUP"
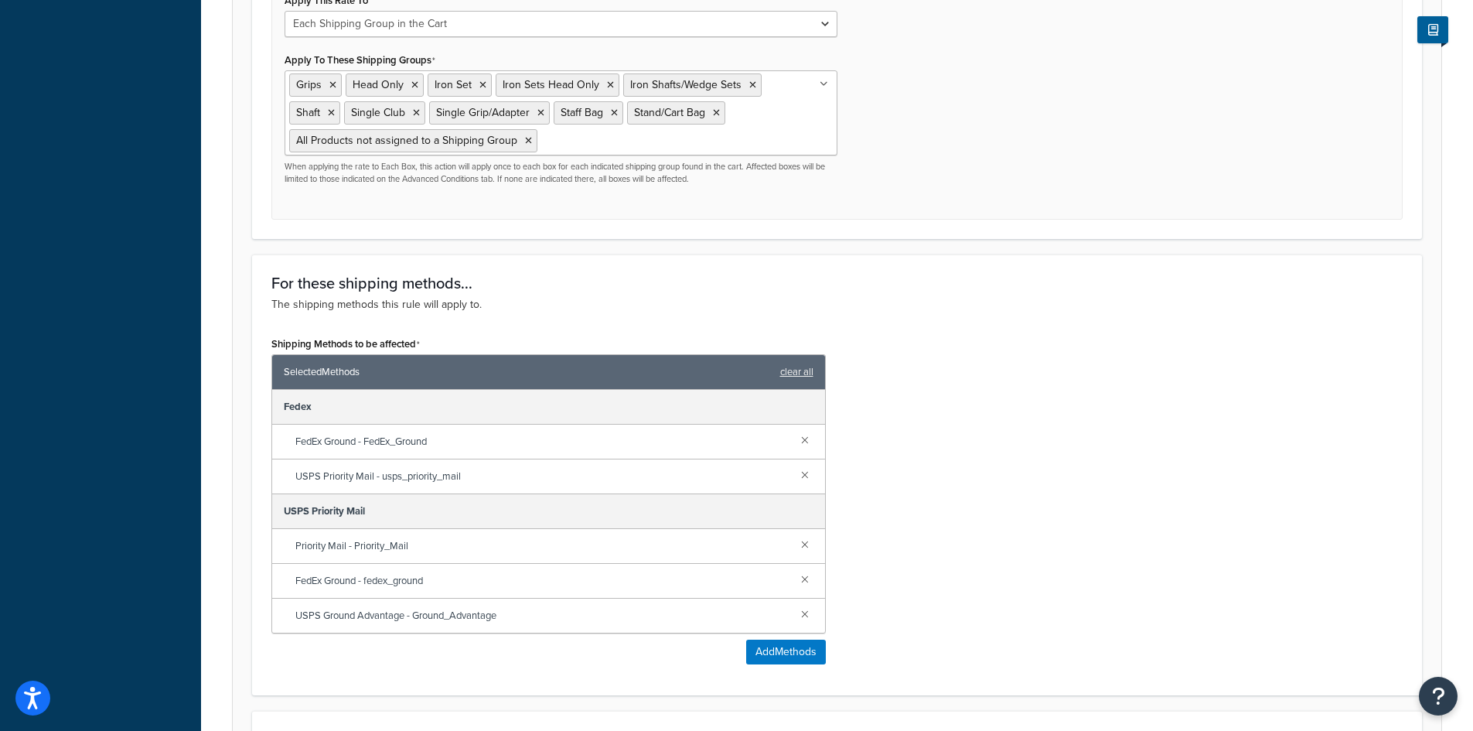
scroll to position [773, 0]
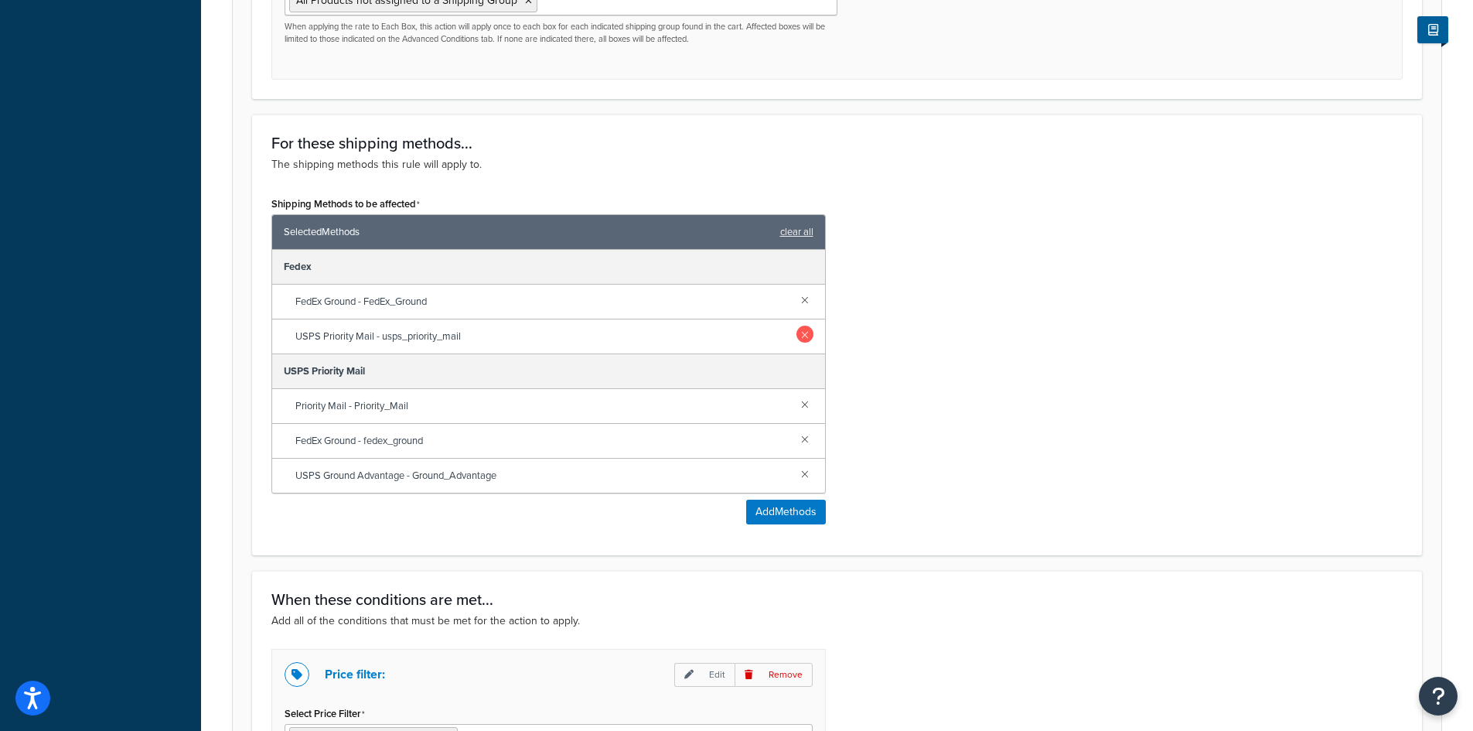
click at [806, 335] on link at bounding box center [804, 334] width 17 height 17
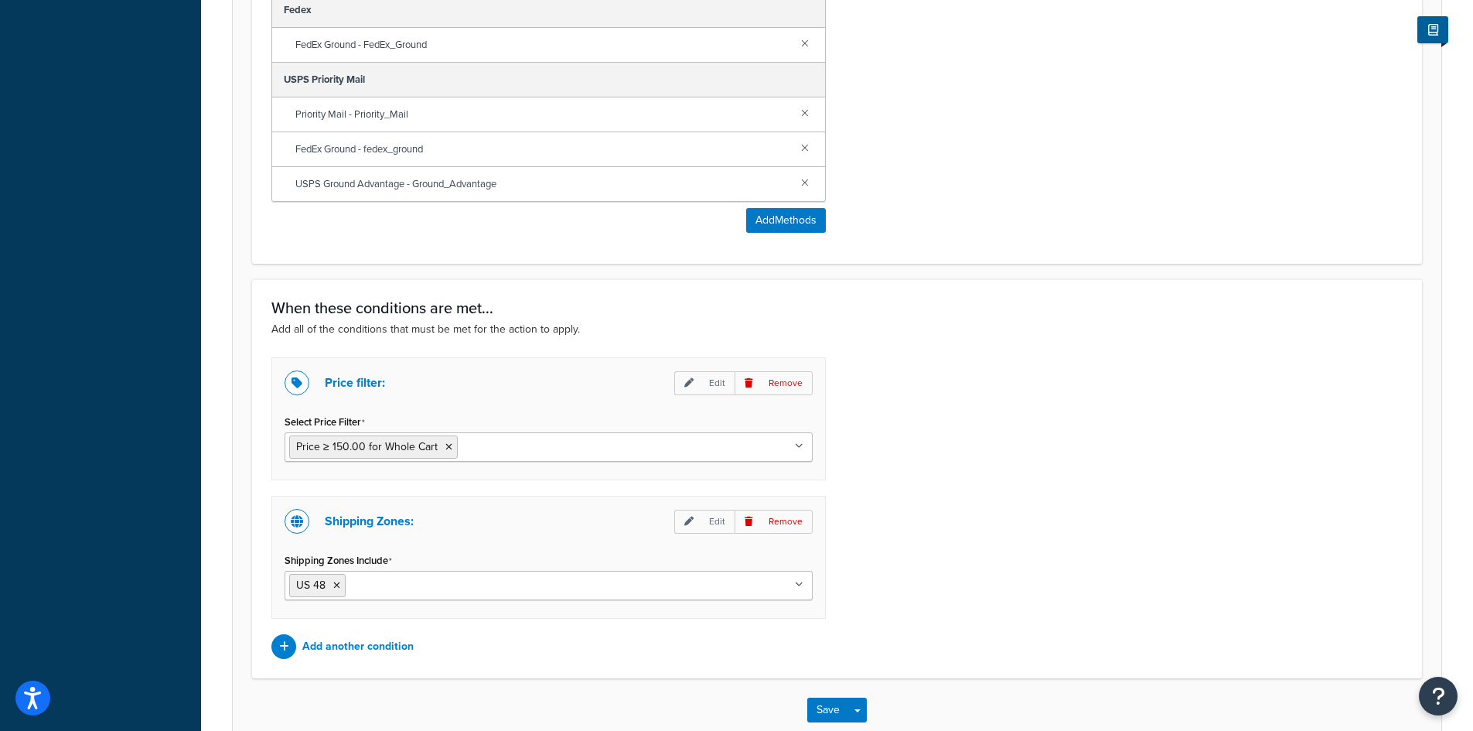
scroll to position [1120, 0]
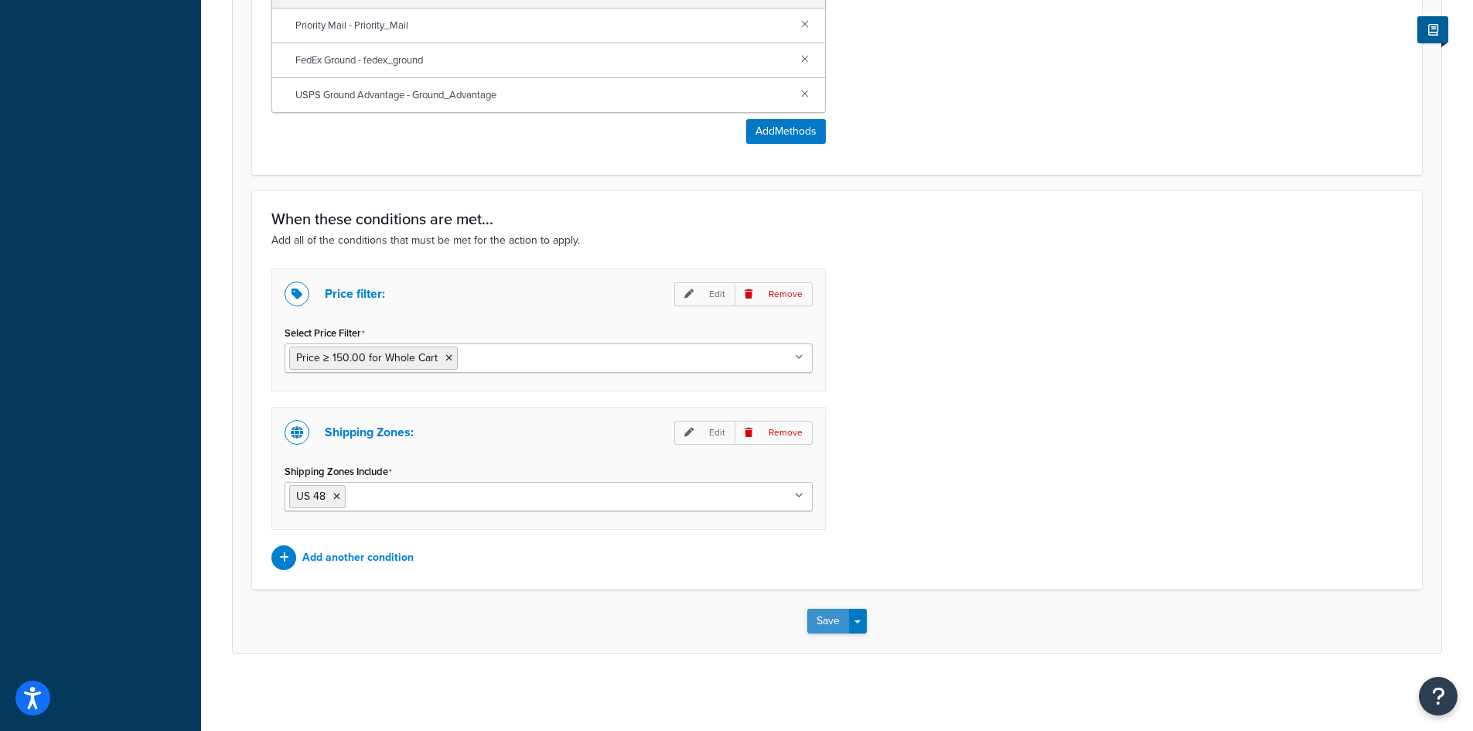
click at [829, 620] on button "Save" at bounding box center [828, 620] width 42 height 25
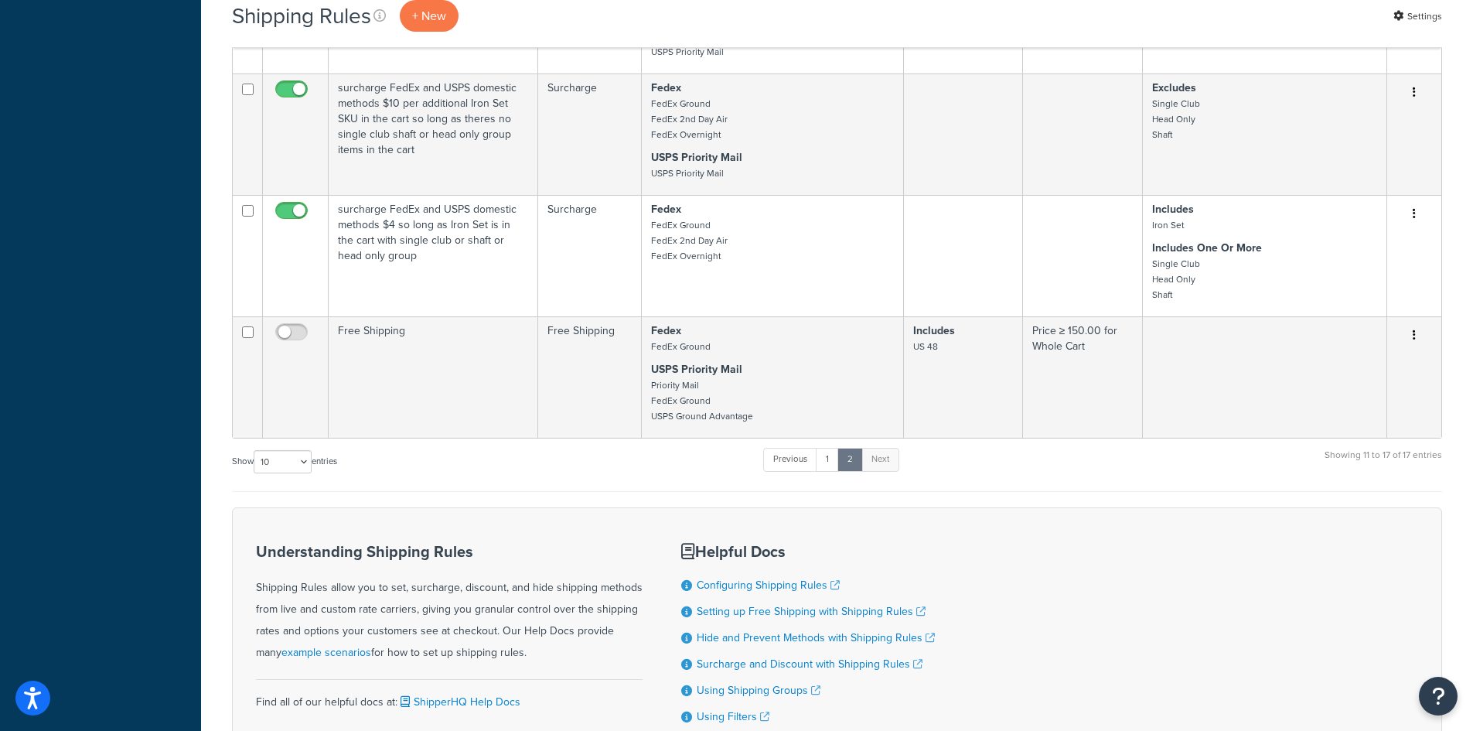
scroll to position [651, 0]
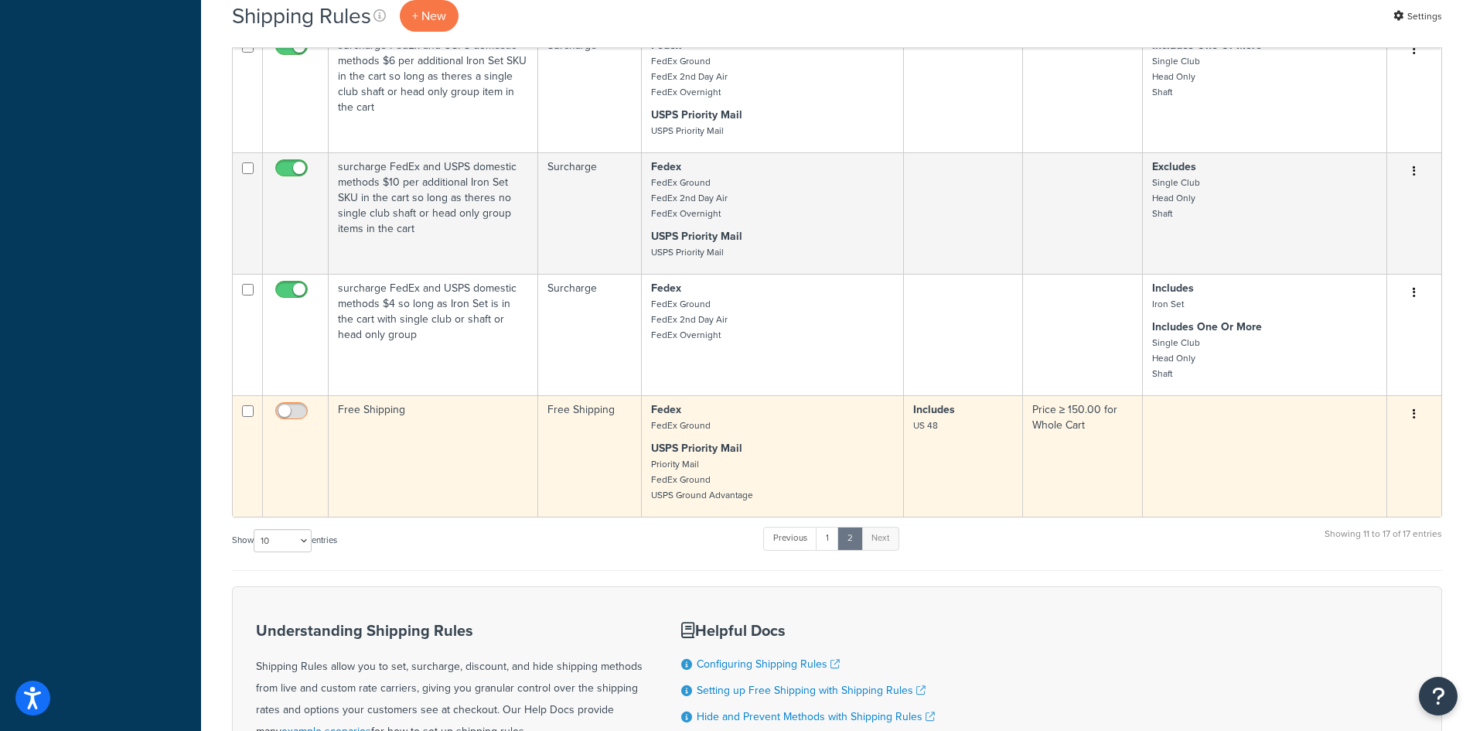
click at [301, 415] on input "checkbox" at bounding box center [293, 414] width 43 height 19
checkbox input "true"
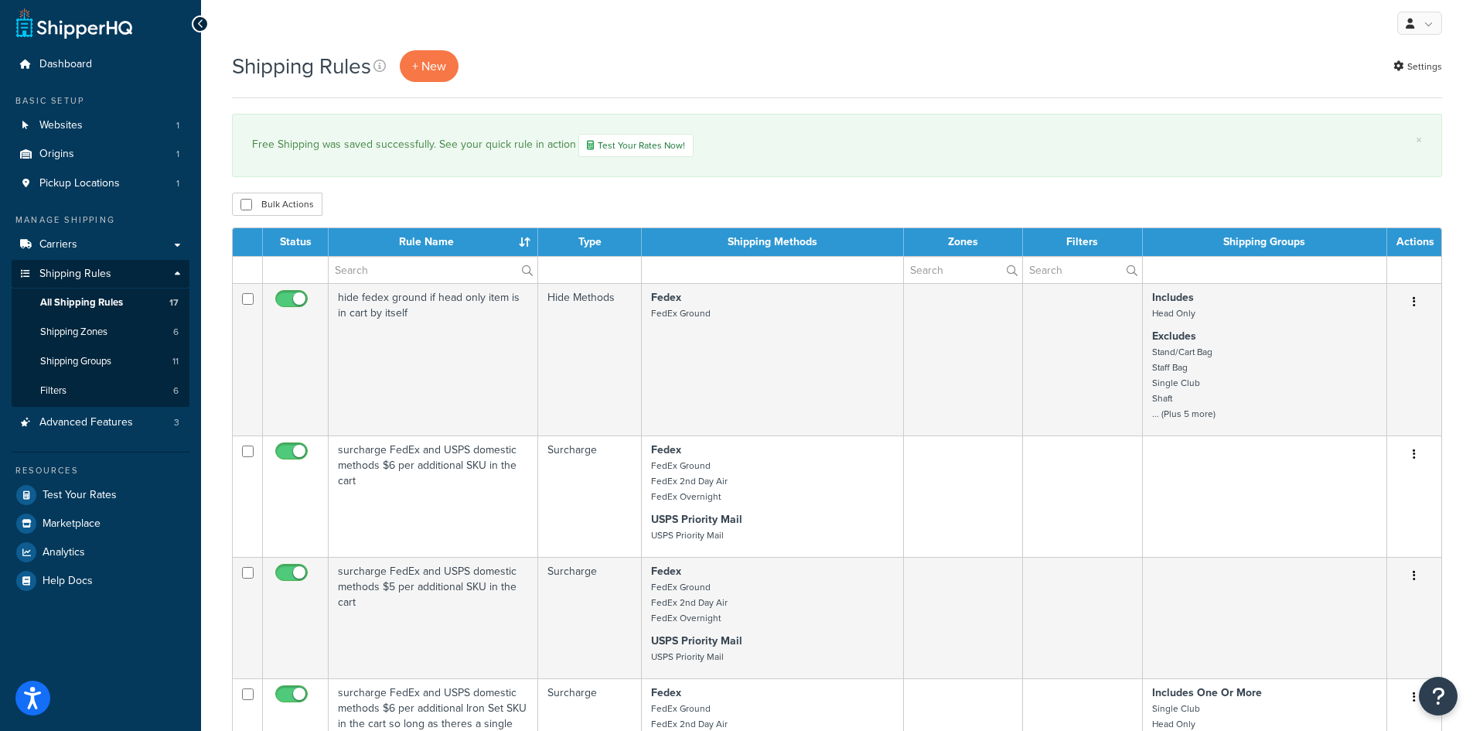
scroll to position [0, 0]
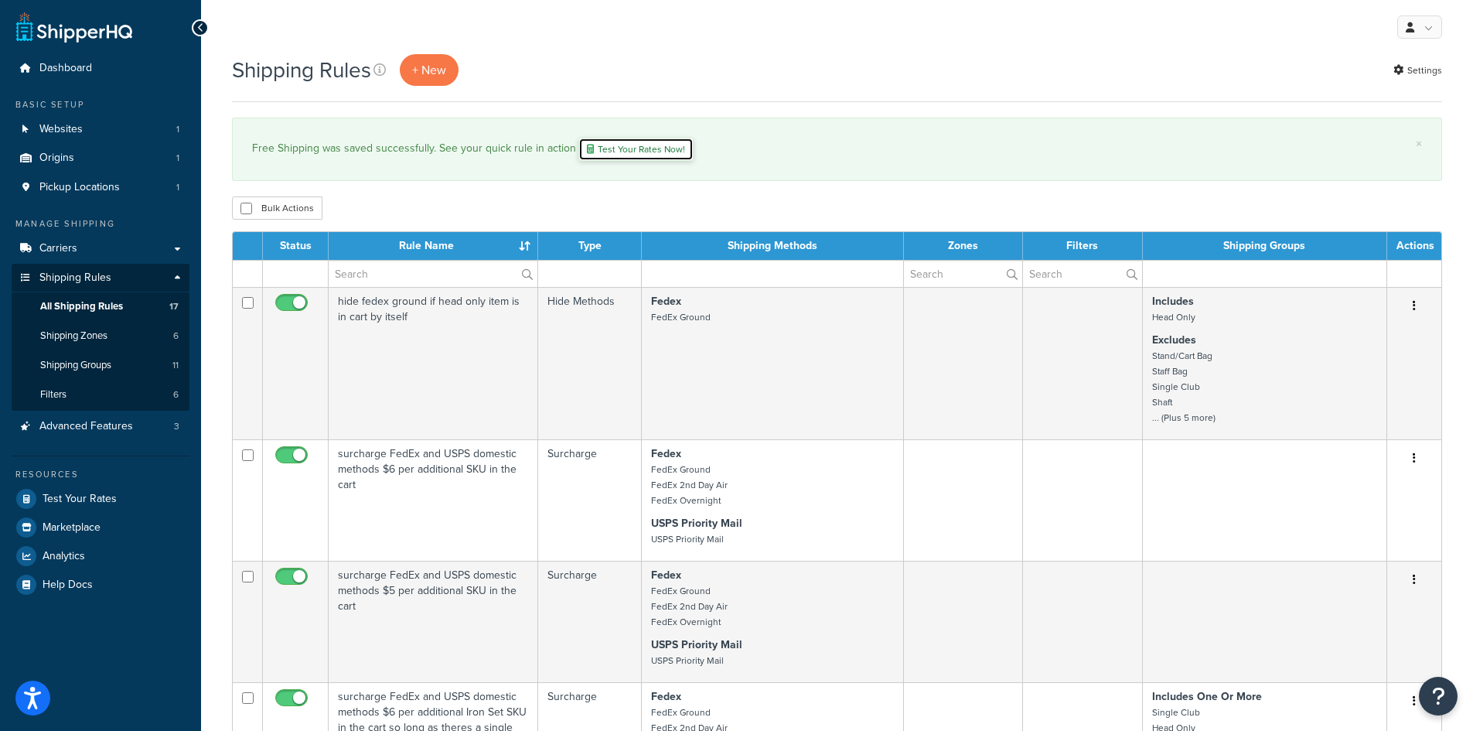
click at [634, 148] on link "Test Your Rates Now!" at bounding box center [635, 149] width 115 height 23
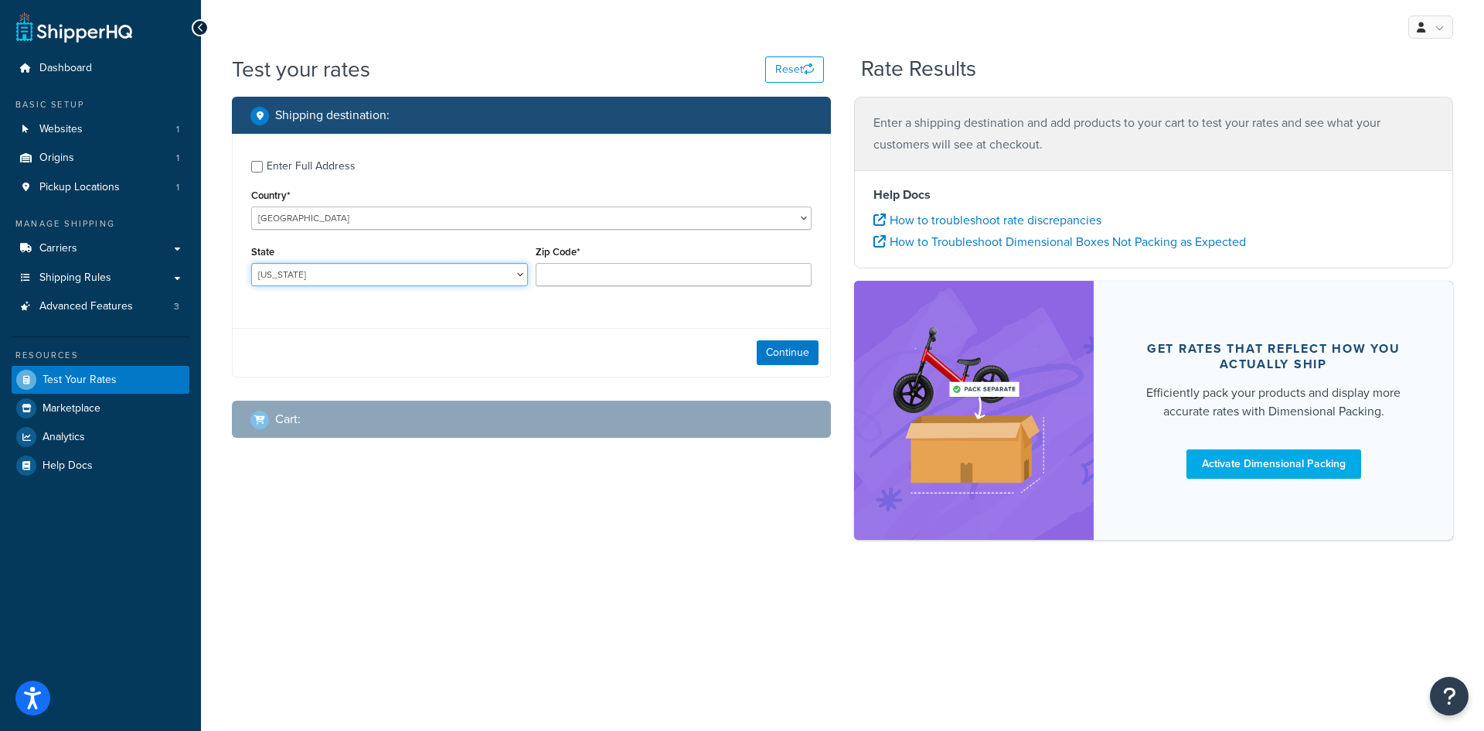
click at [402, 278] on select "Alabama Alaska American Samoa Arizona Arkansas Armed Forces Americas Armed Forc…" at bounding box center [389, 274] width 277 height 23
select select "AZ"
click at [251, 264] on select "Alabama Alaska American Samoa Arizona Arkansas Armed Forces Americas Armed Forc…" at bounding box center [389, 274] width 277 height 23
click at [578, 276] on input "Zip Code*" at bounding box center [674, 274] width 277 height 23
type input "85383"
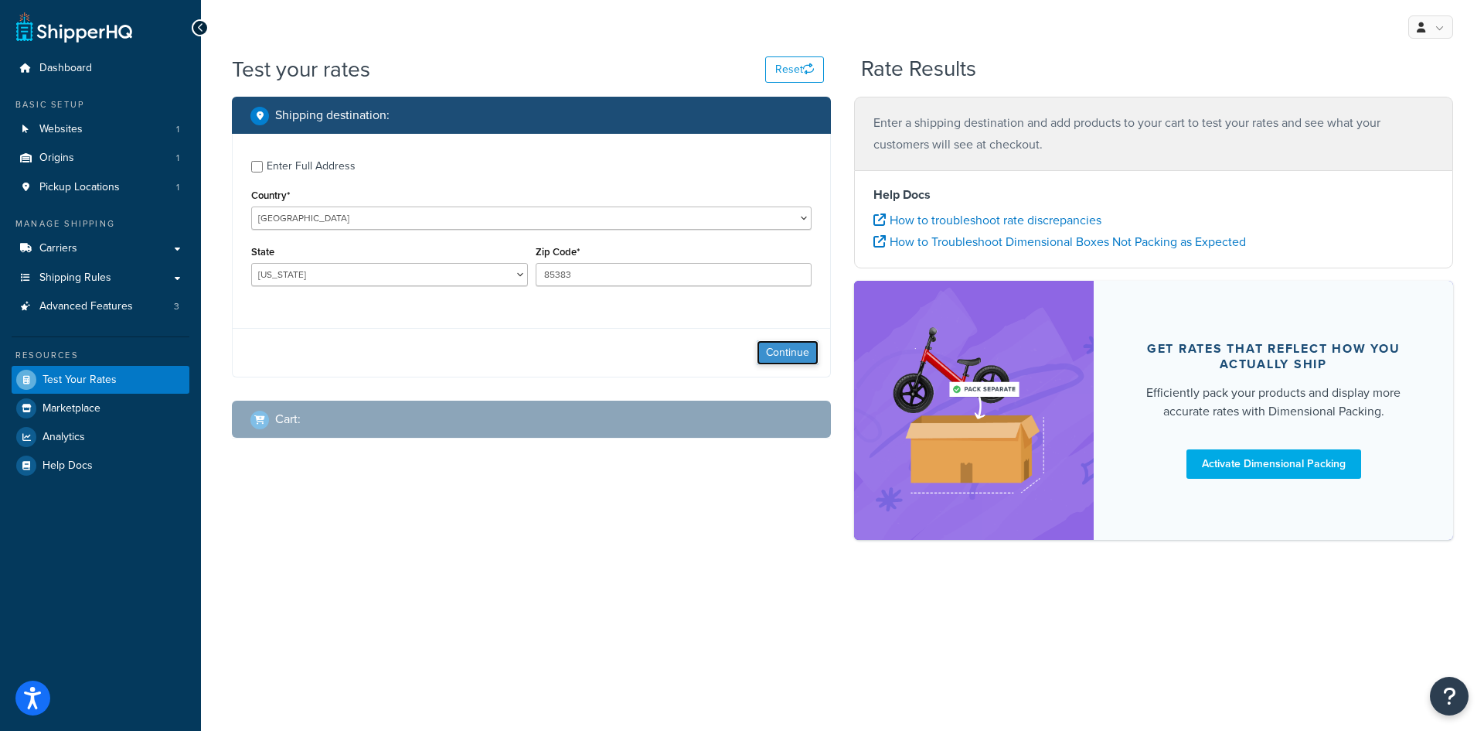
click at [802, 358] on button "Continue" at bounding box center [788, 352] width 62 height 25
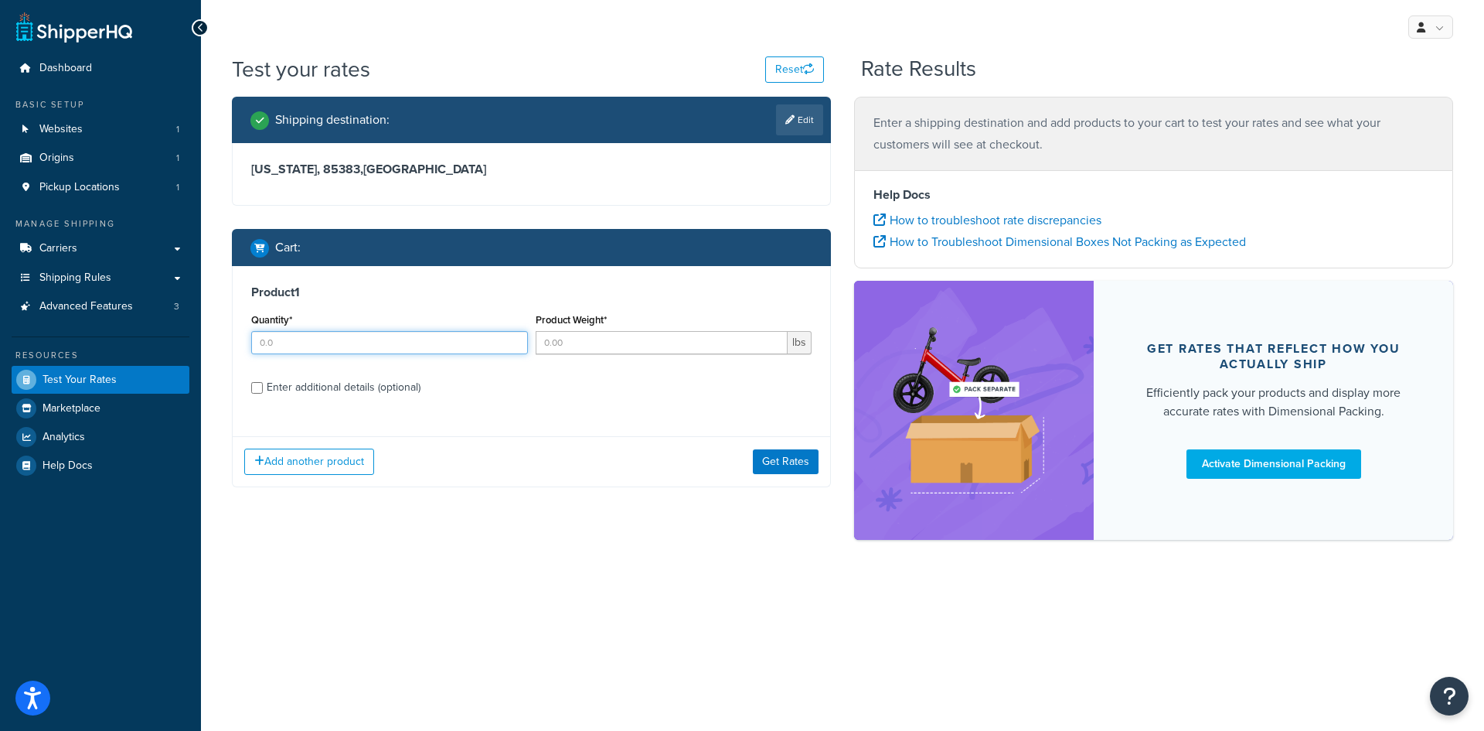
click at [294, 334] on input "Quantity*" at bounding box center [389, 342] width 277 height 23
type input "1"
click at [321, 465] on button "Add another product" at bounding box center [309, 461] width 130 height 26
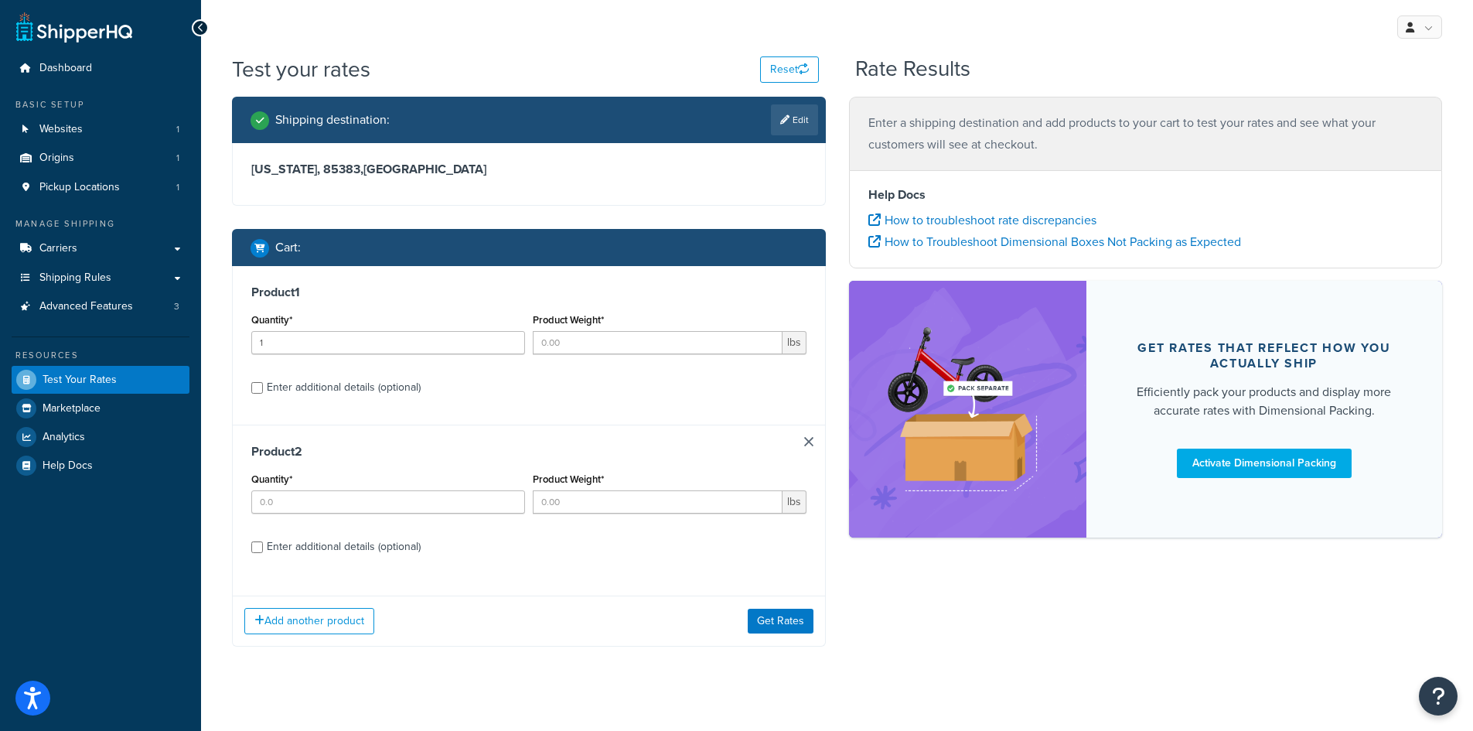
click at [346, 391] on div "Enter additional details (optional)" at bounding box center [344, 388] width 154 height 22
click at [263, 391] on input "Enter additional details (optional)" at bounding box center [257, 388] width 12 height 12
checkbox input "true"
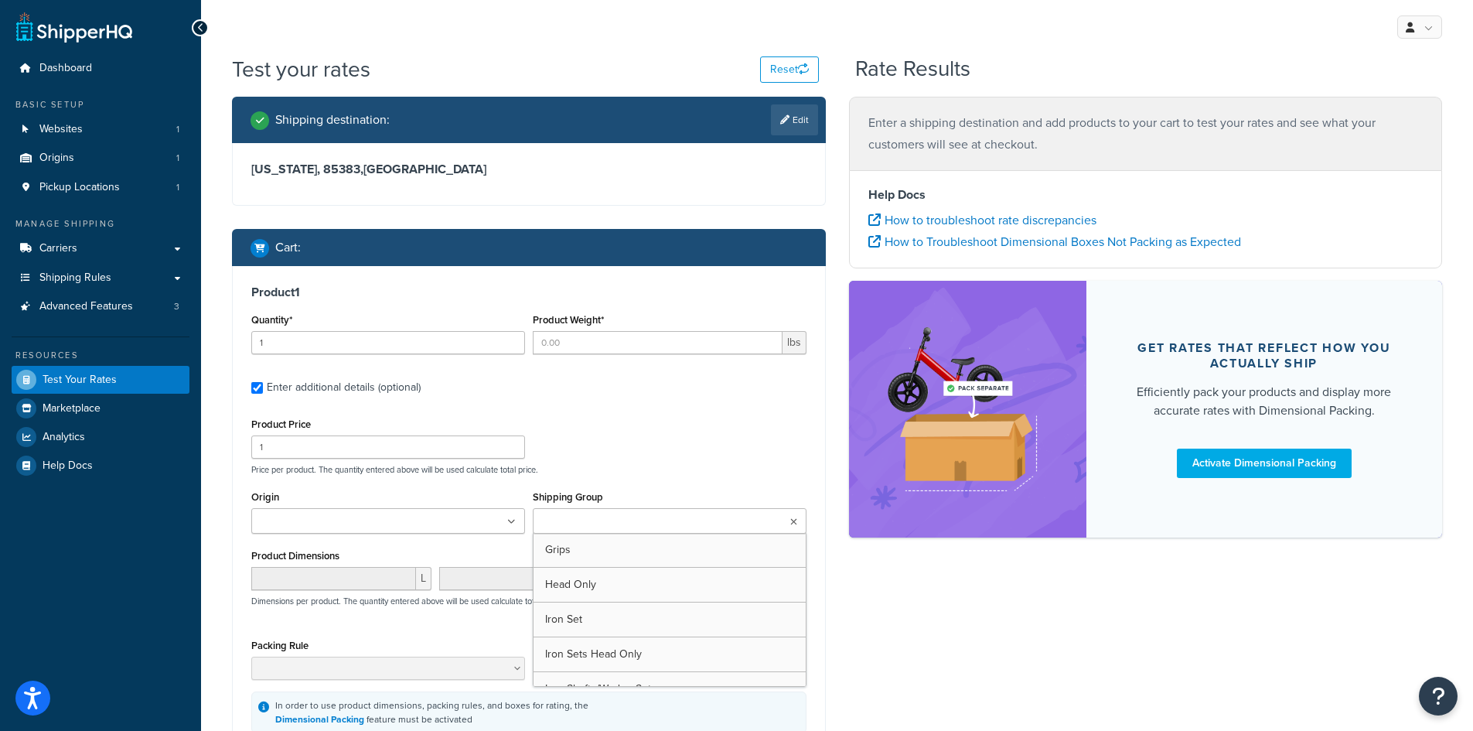
click at [604, 520] on input "Shipping Group" at bounding box center [605, 521] width 137 height 17
click at [381, 527] on ul at bounding box center [388, 521] width 274 height 26
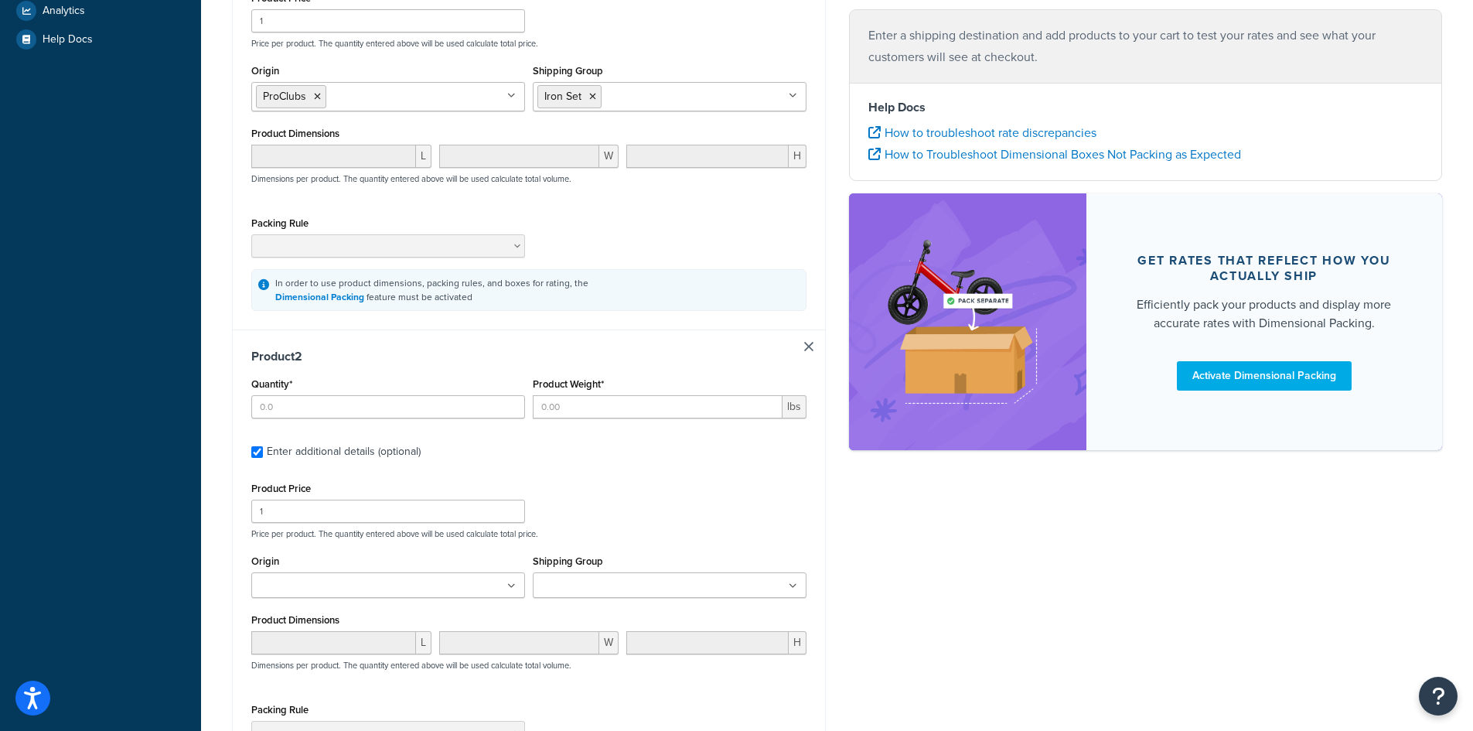
scroll to position [464, 0]
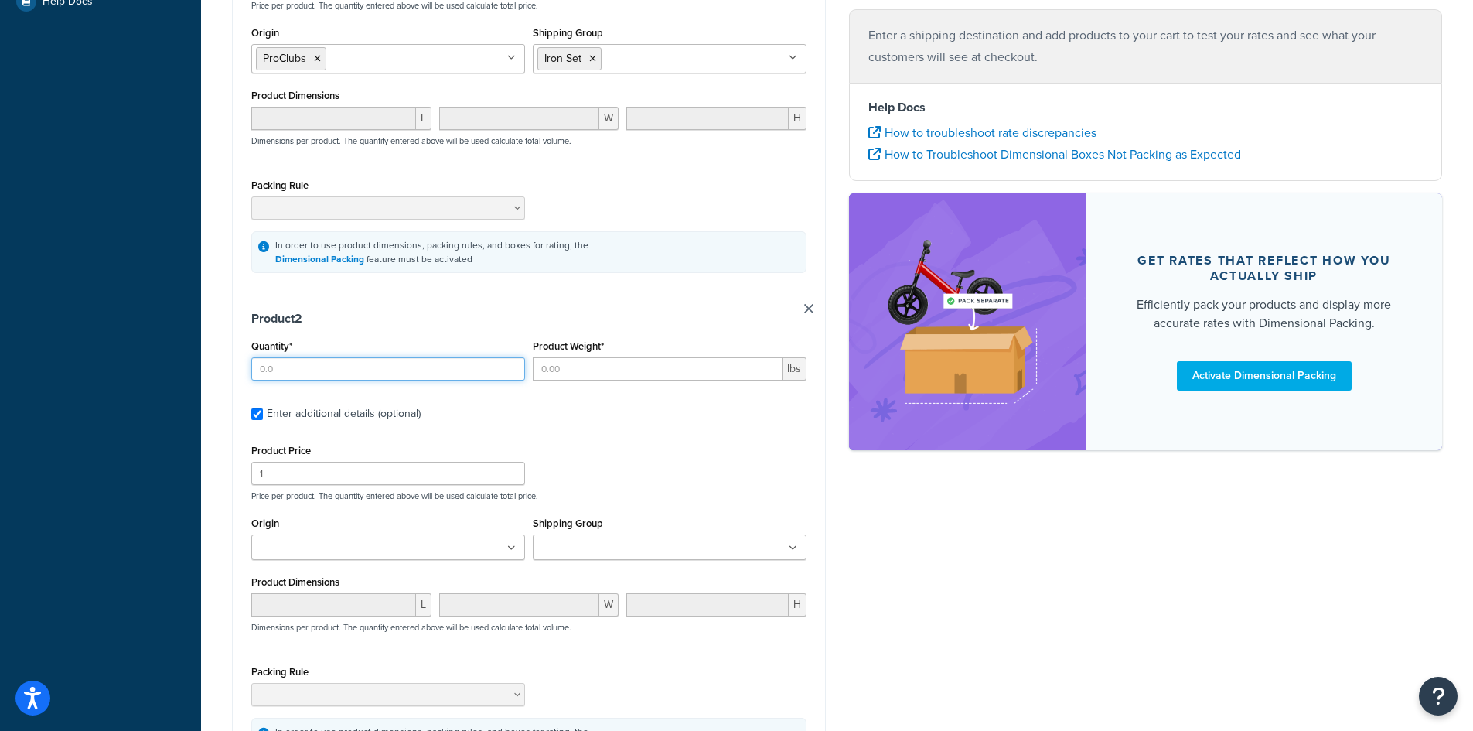
click at [316, 373] on input "Quantity*" at bounding box center [388, 368] width 274 height 23
type input "1"
click at [462, 550] on ul at bounding box center [388, 547] width 274 height 26
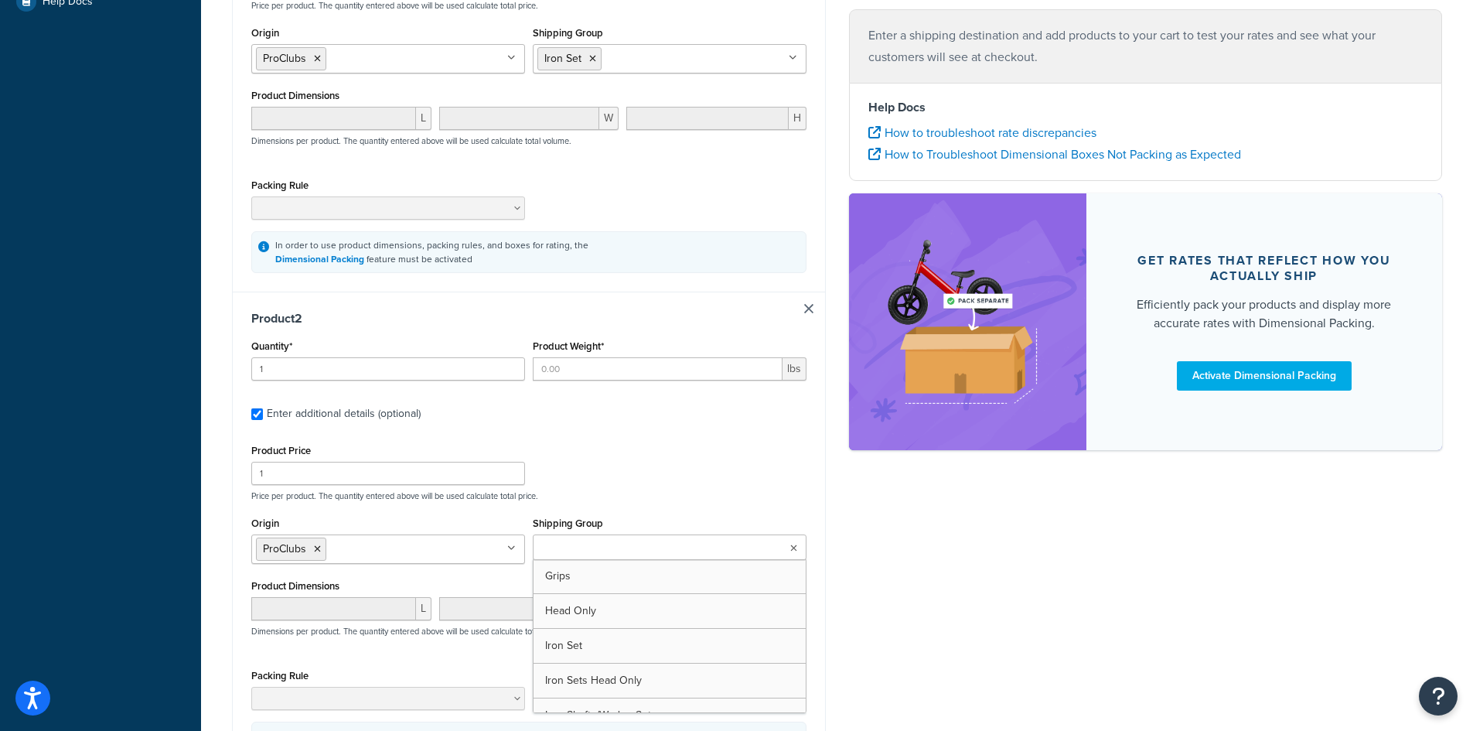
click at [629, 557] on input "Shipping Group" at bounding box center [605, 548] width 137 height 17
click at [683, 479] on div "Product Price 1 Price per product. The quantity entered above will be used calc…" at bounding box center [528, 470] width 563 height 61
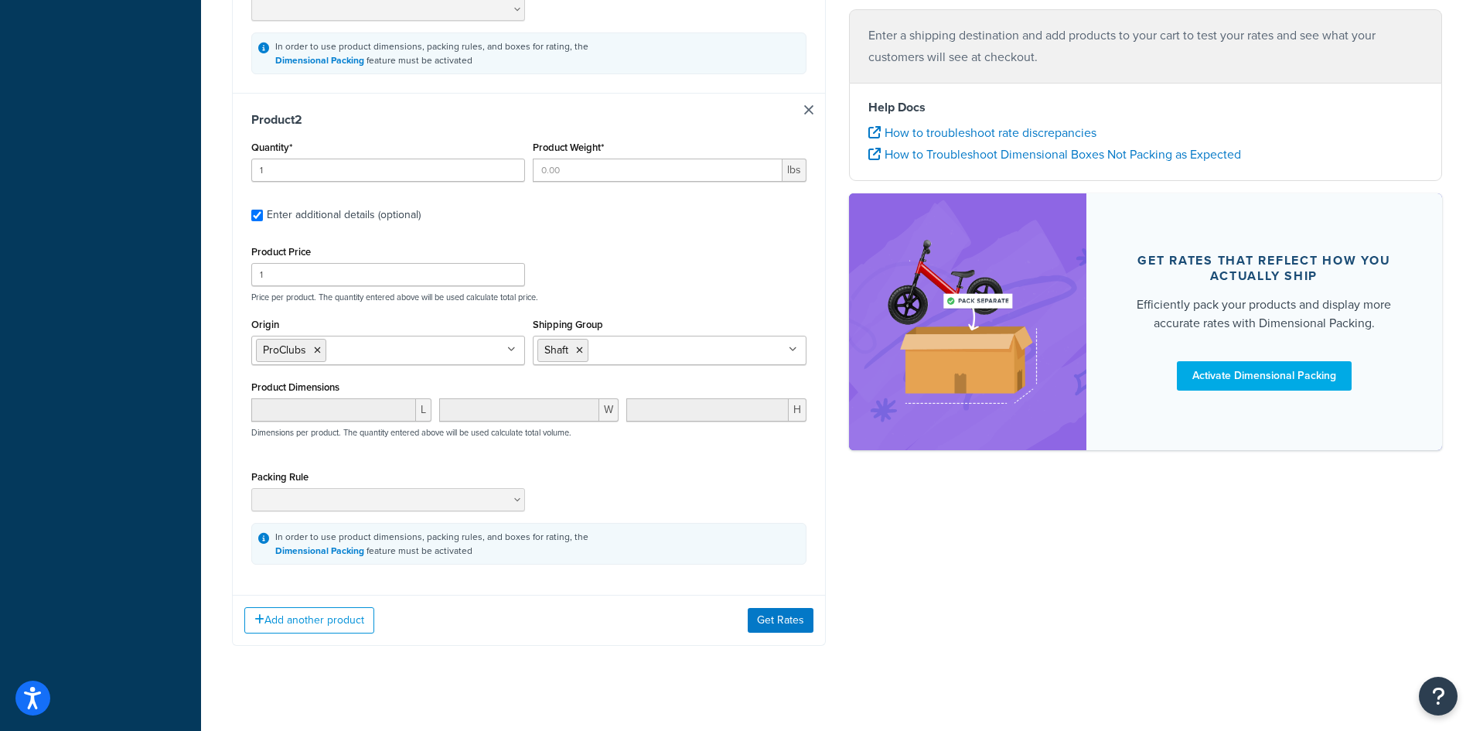
scroll to position [681, 0]
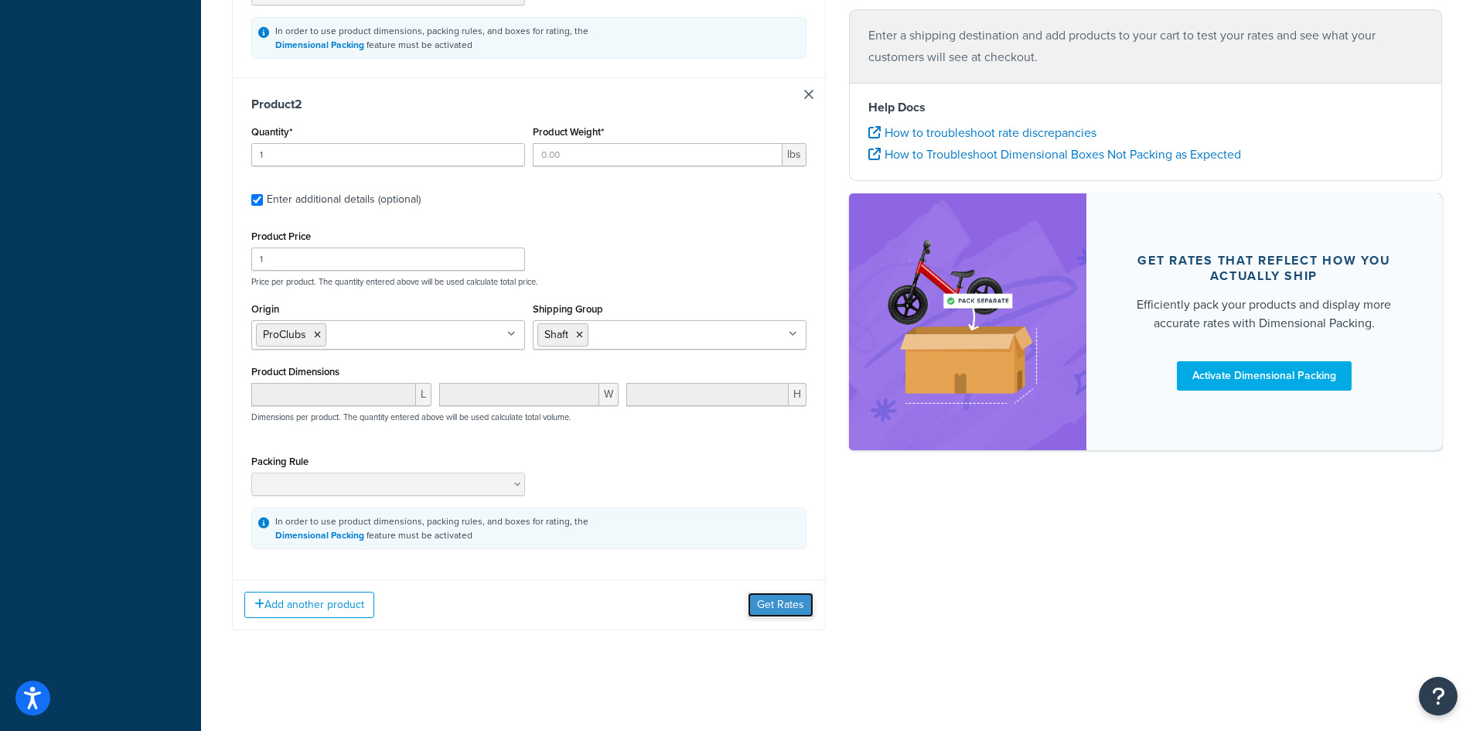
click at [779, 605] on button "Get Rates" at bounding box center [781, 604] width 66 height 25
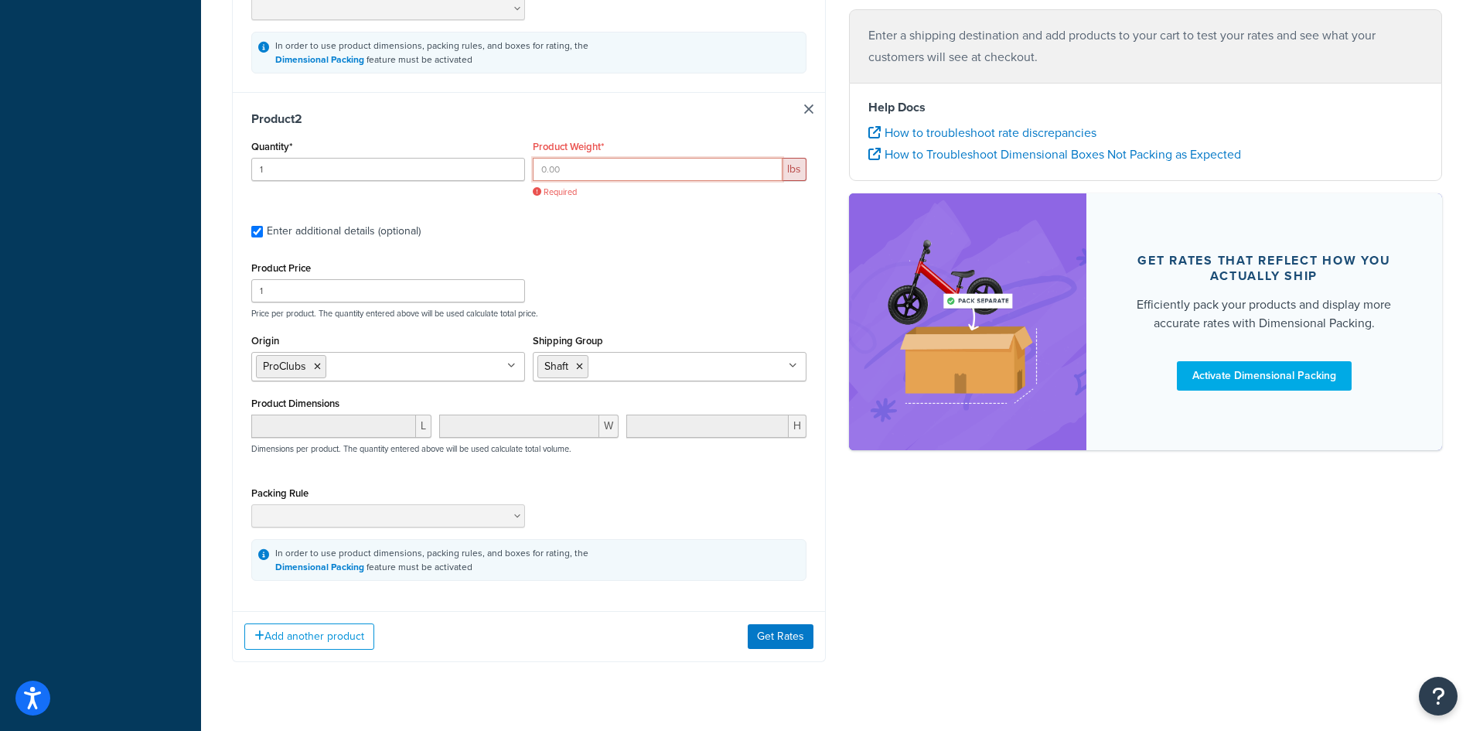
click at [658, 170] on input "Product Weight*" at bounding box center [658, 169] width 250 height 23
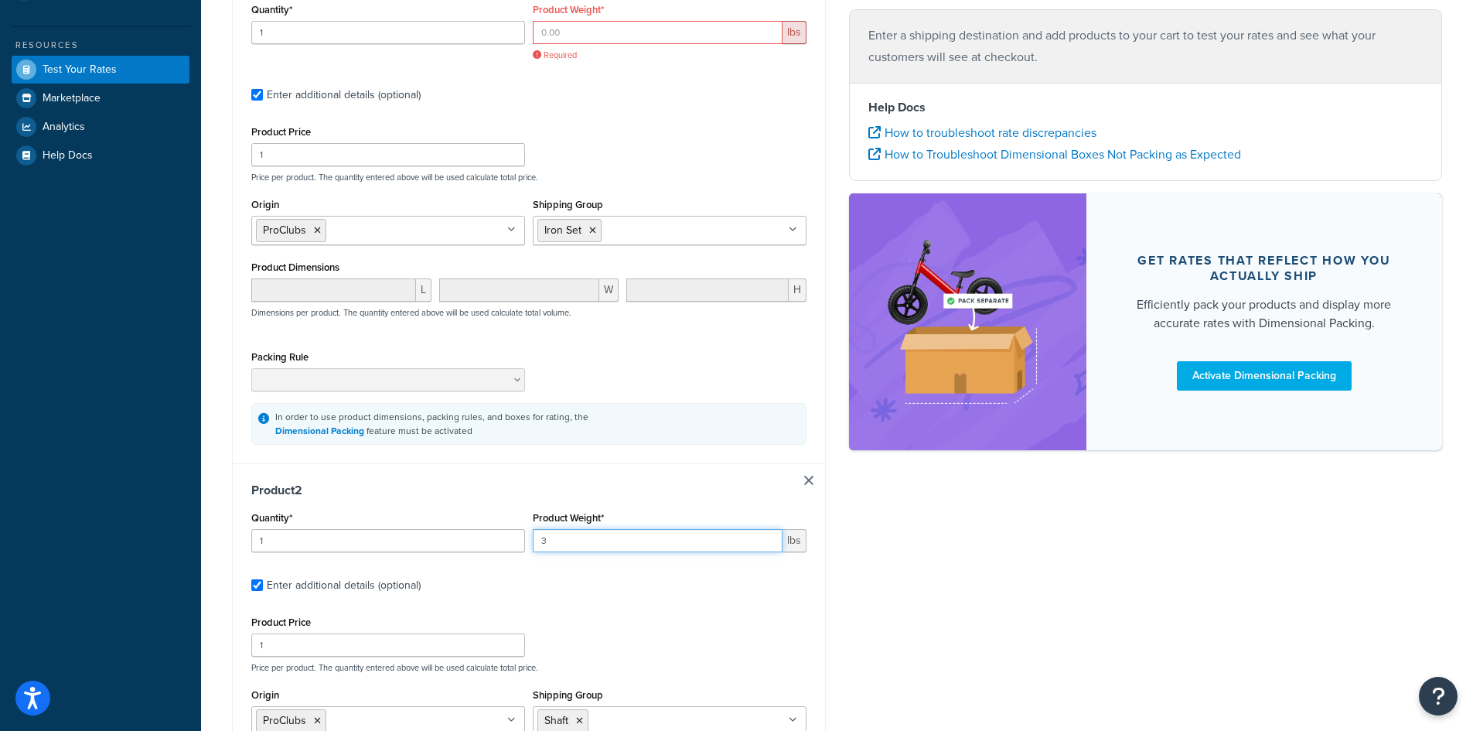
scroll to position [140, 0]
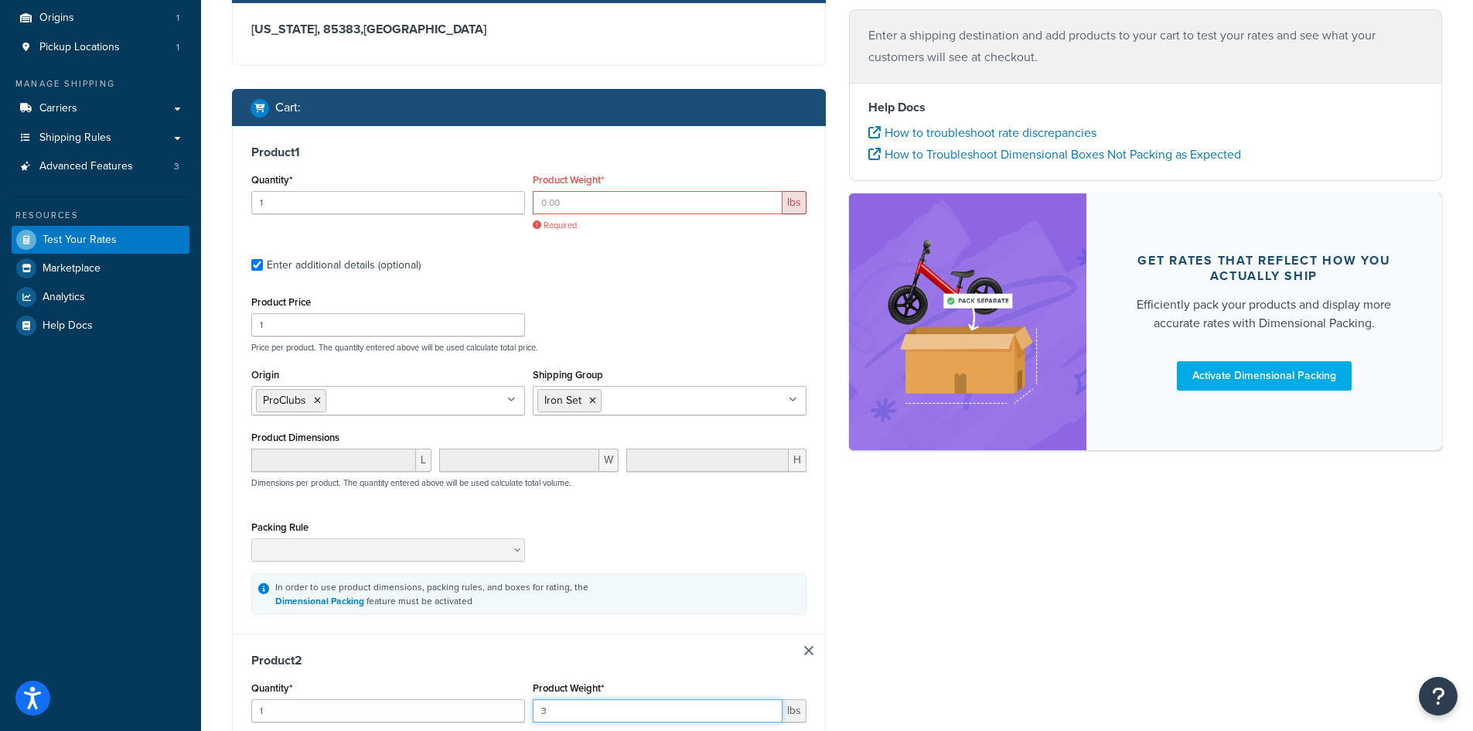
type input "3"
click at [614, 211] on input "Product Weight*" at bounding box center [658, 202] width 250 height 23
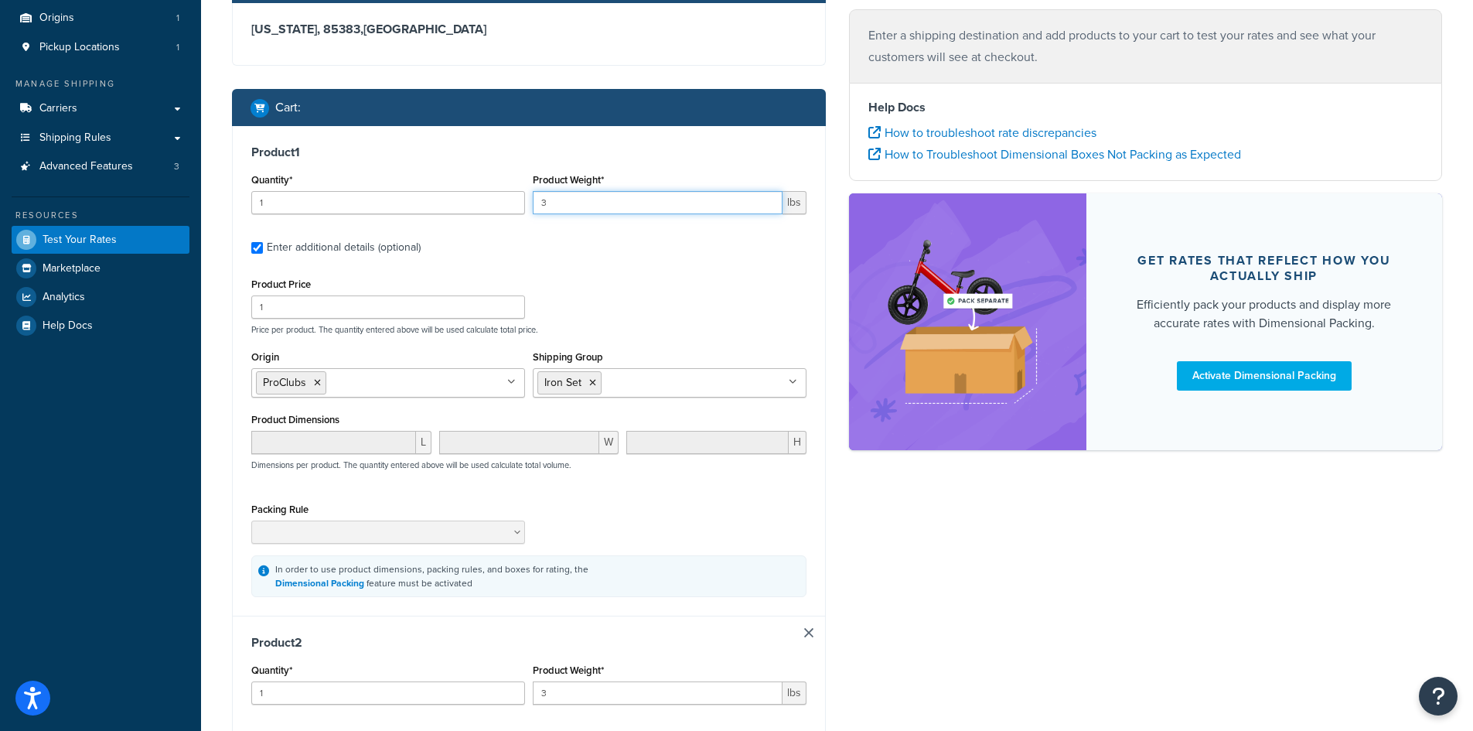
scroll to position [681, 0]
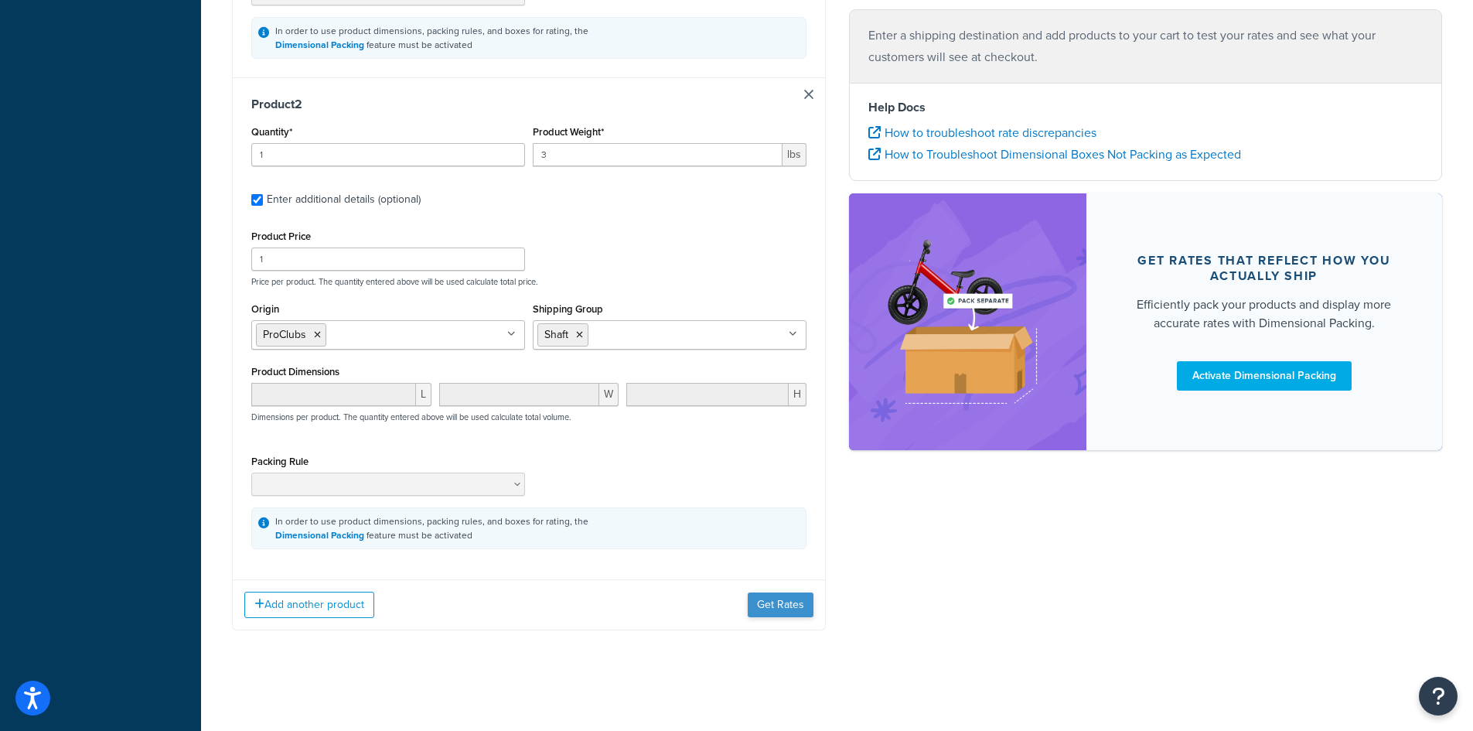
type input "3"
click at [783, 598] on button "Get Rates" at bounding box center [781, 604] width 66 height 25
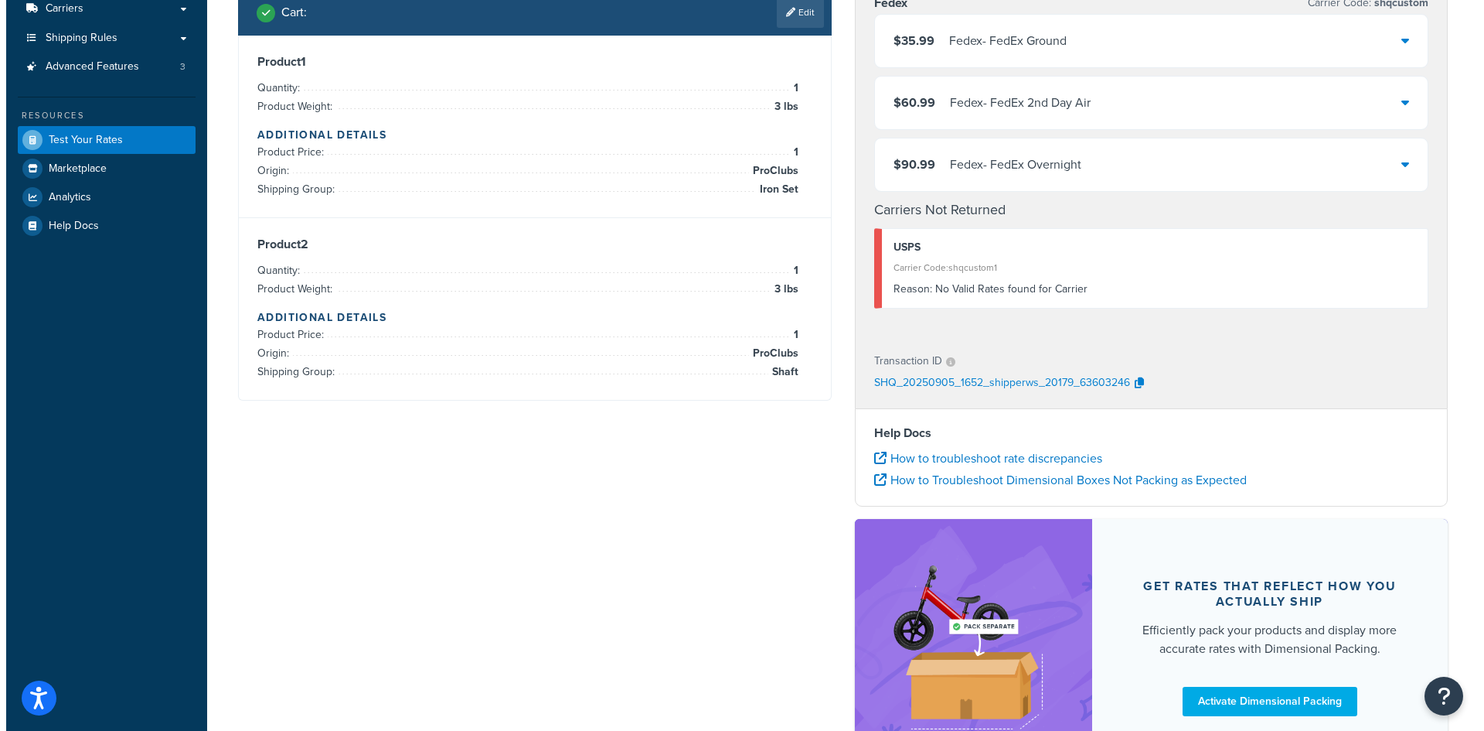
scroll to position [0, 0]
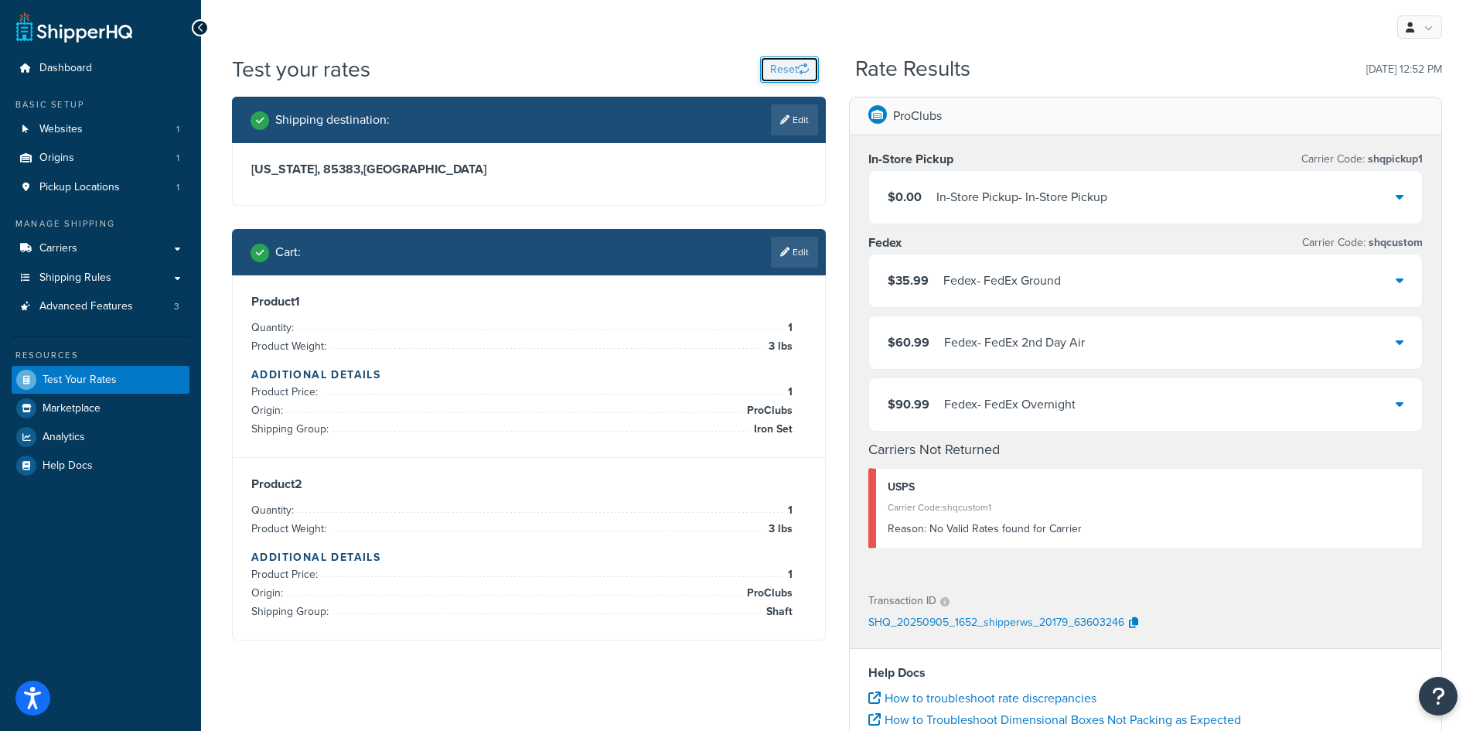
click at [790, 70] on button "Reset" at bounding box center [789, 69] width 59 height 26
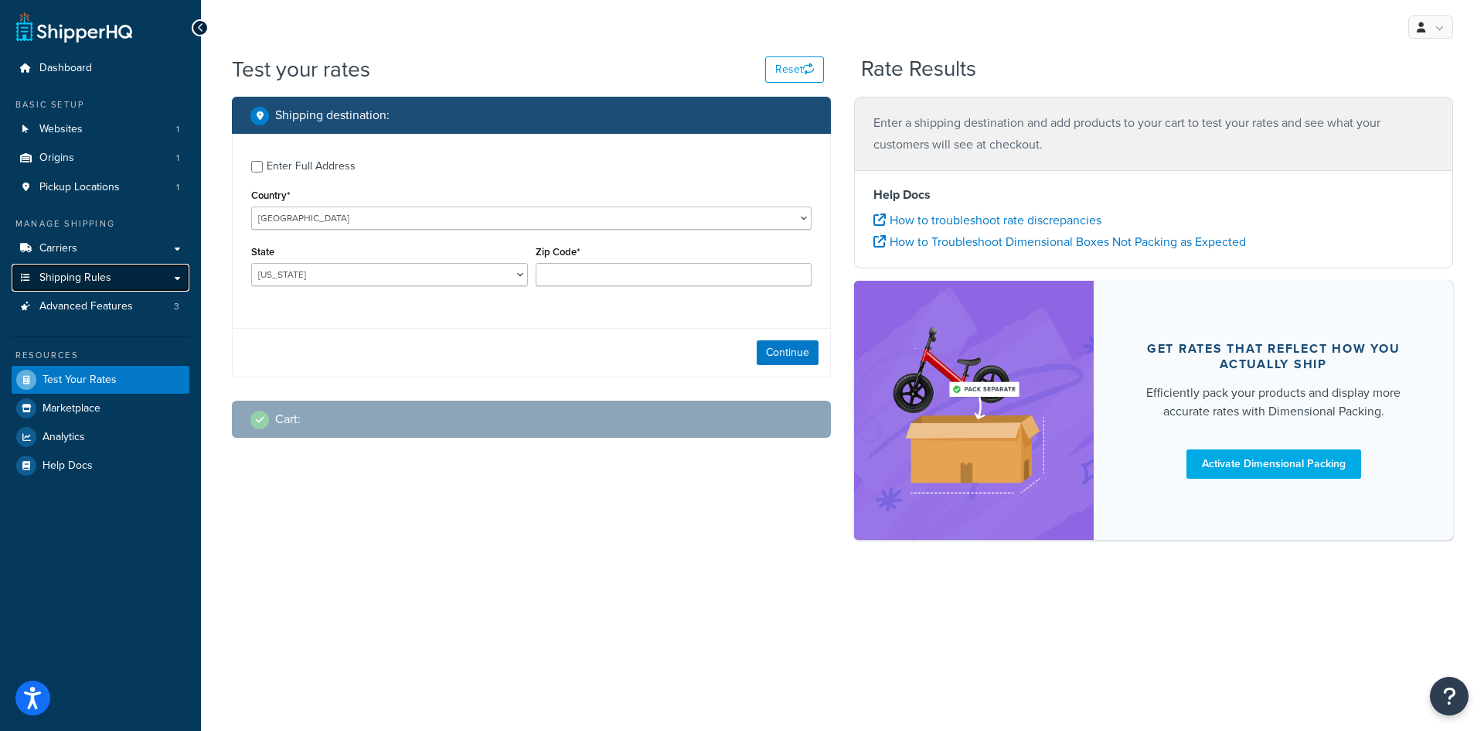
click at [88, 280] on span "Shipping Rules" at bounding box center [75, 277] width 72 height 13
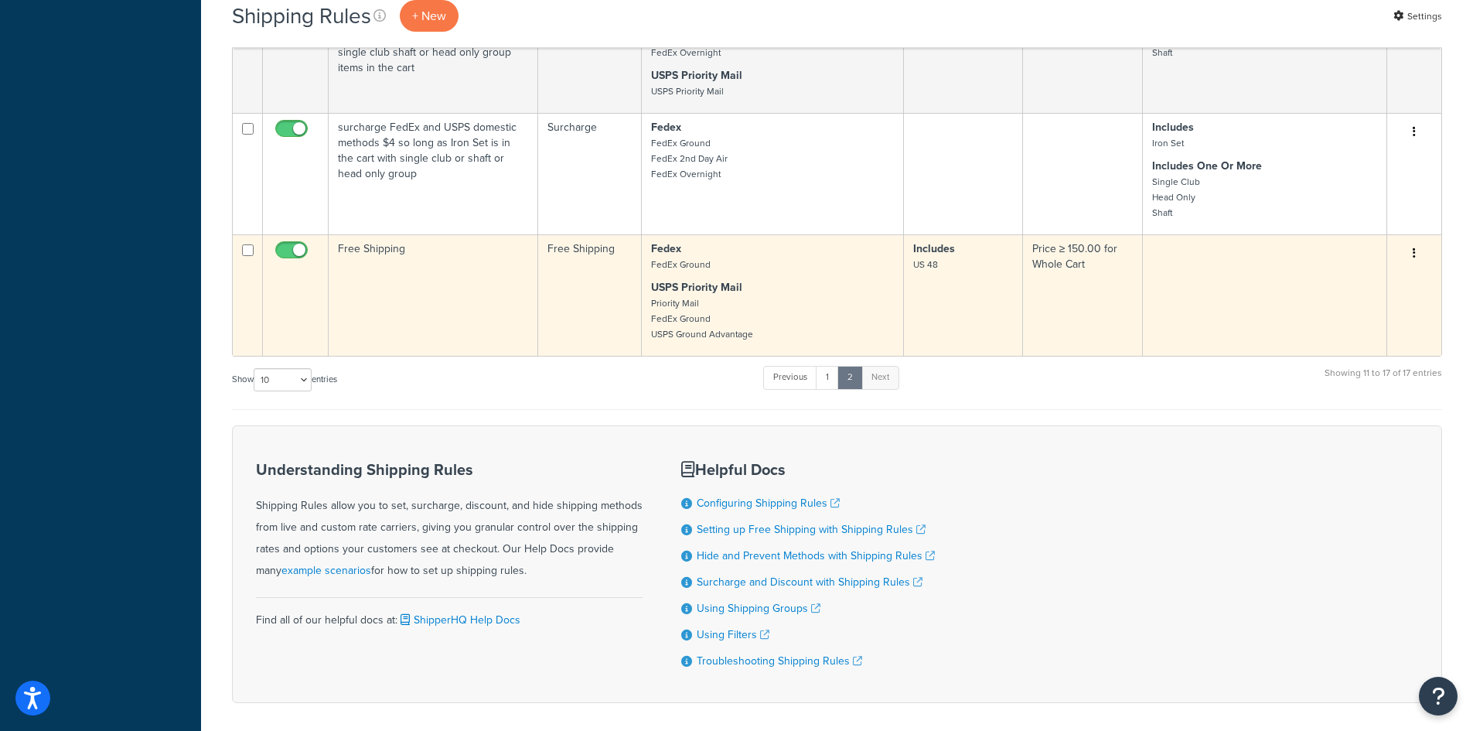
scroll to position [803, 0]
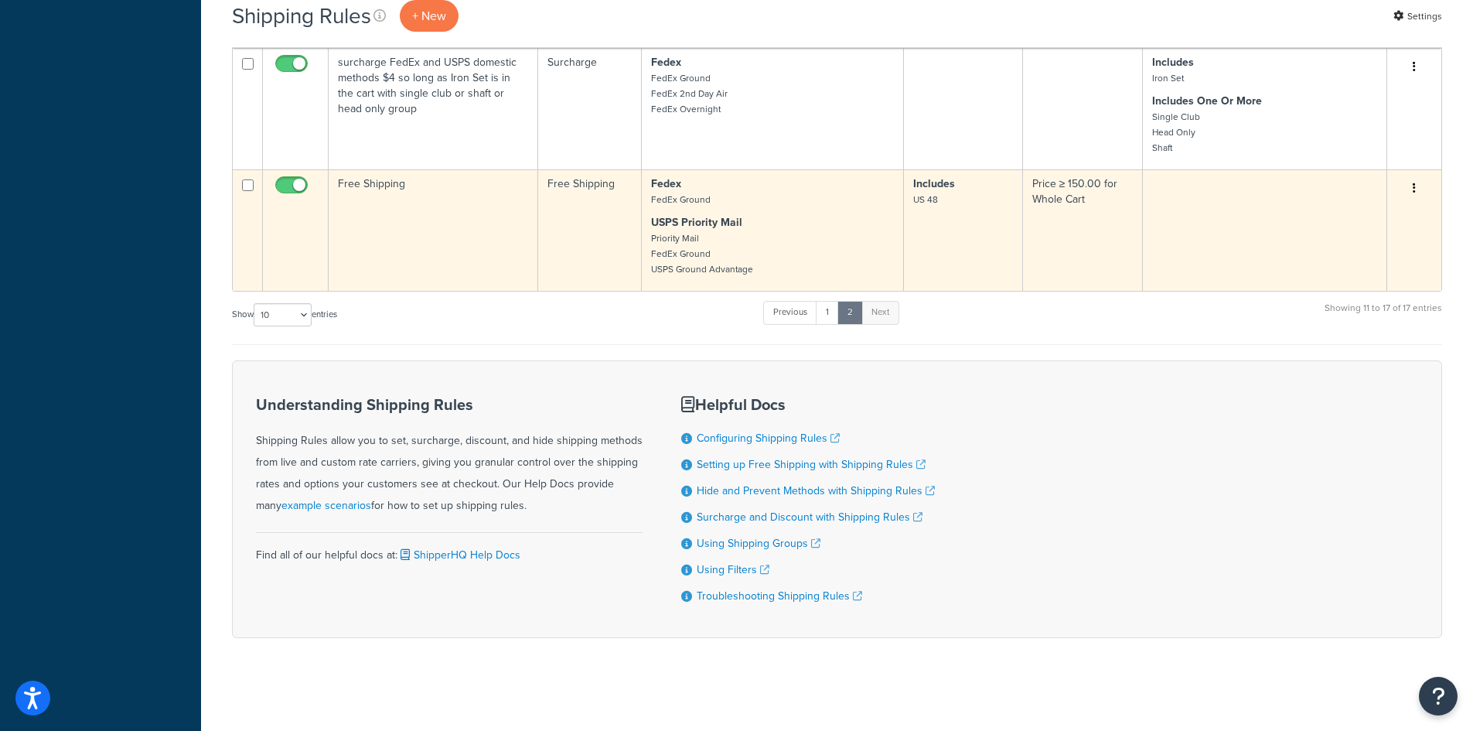
click at [1408, 185] on button "button" at bounding box center [1414, 188] width 22 height 25
click at [1356, 210] on link "Edit" at bounding box center [1363, 218] width 122 height 32
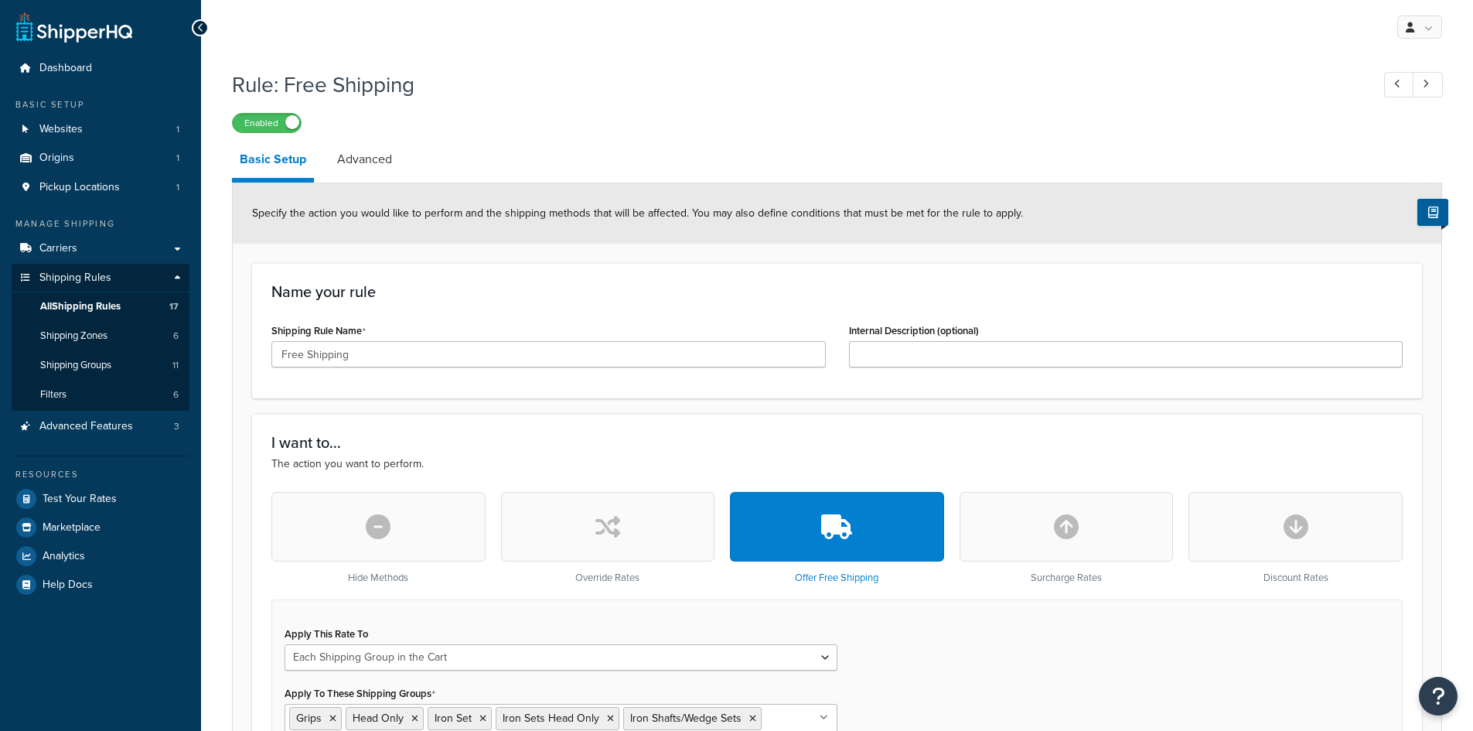
select select "SHIPPING_GROUP"
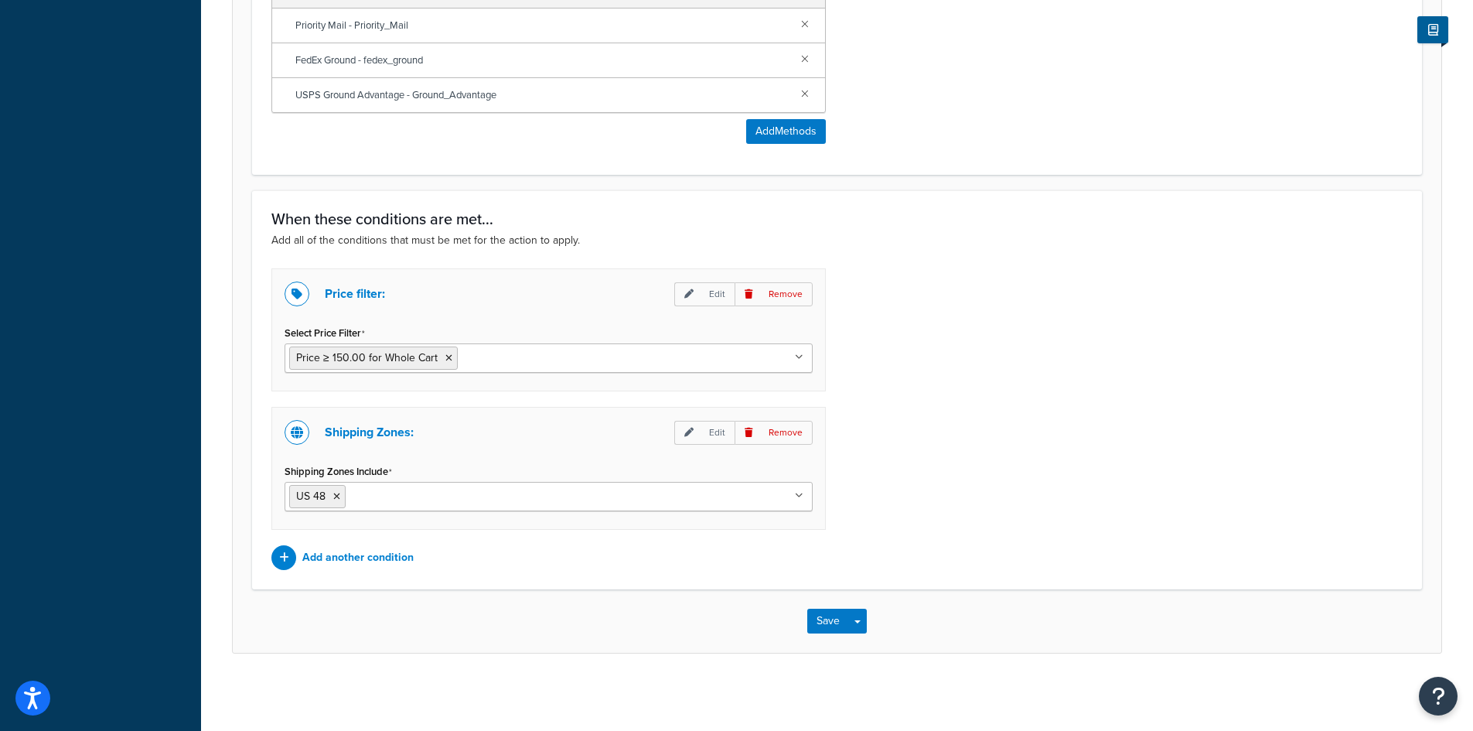
scroll to position [1120, 0]
click at [376, 559] on p "Add another condition" at bounding box center [357, 558] width 111 height 22
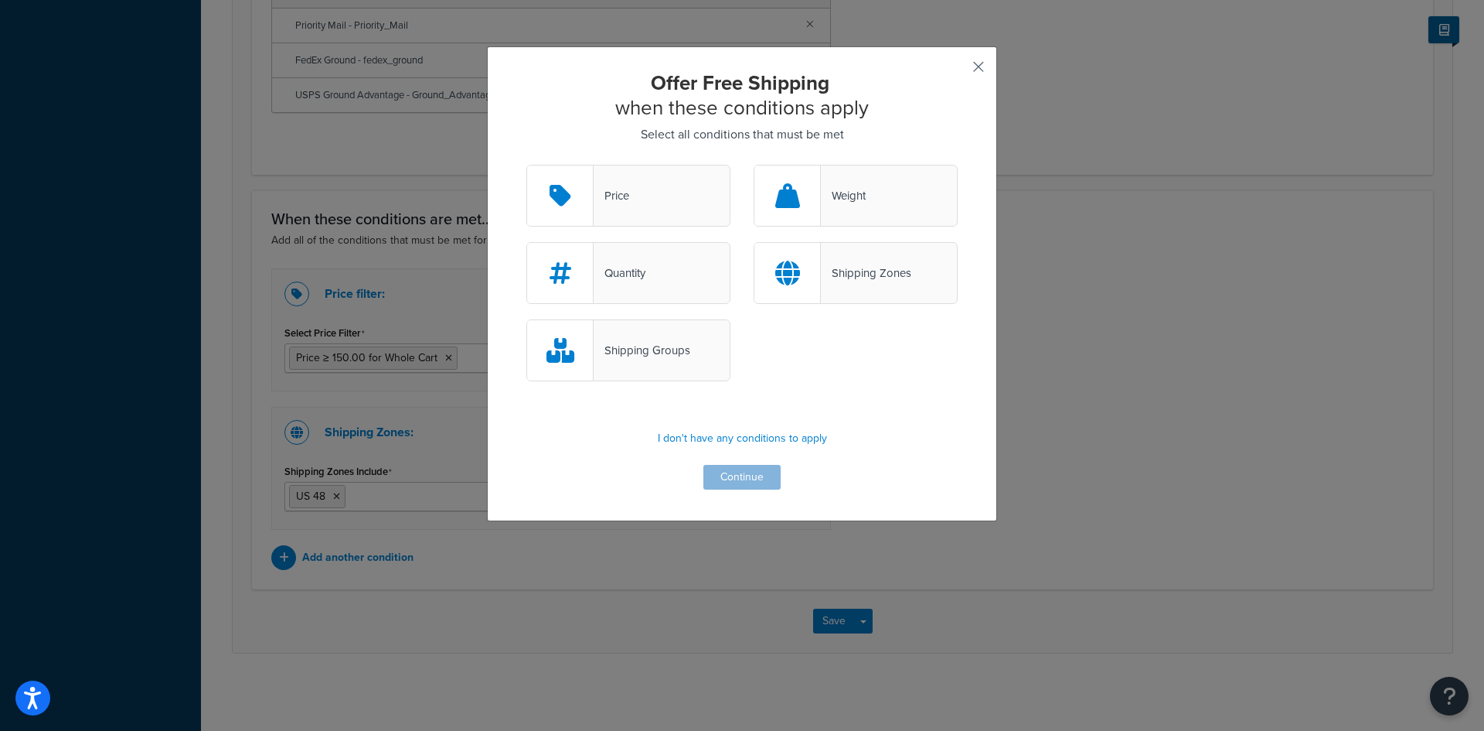
click at [958, 70] on button "button" at bounding box center [956, 72] width 4 height 4
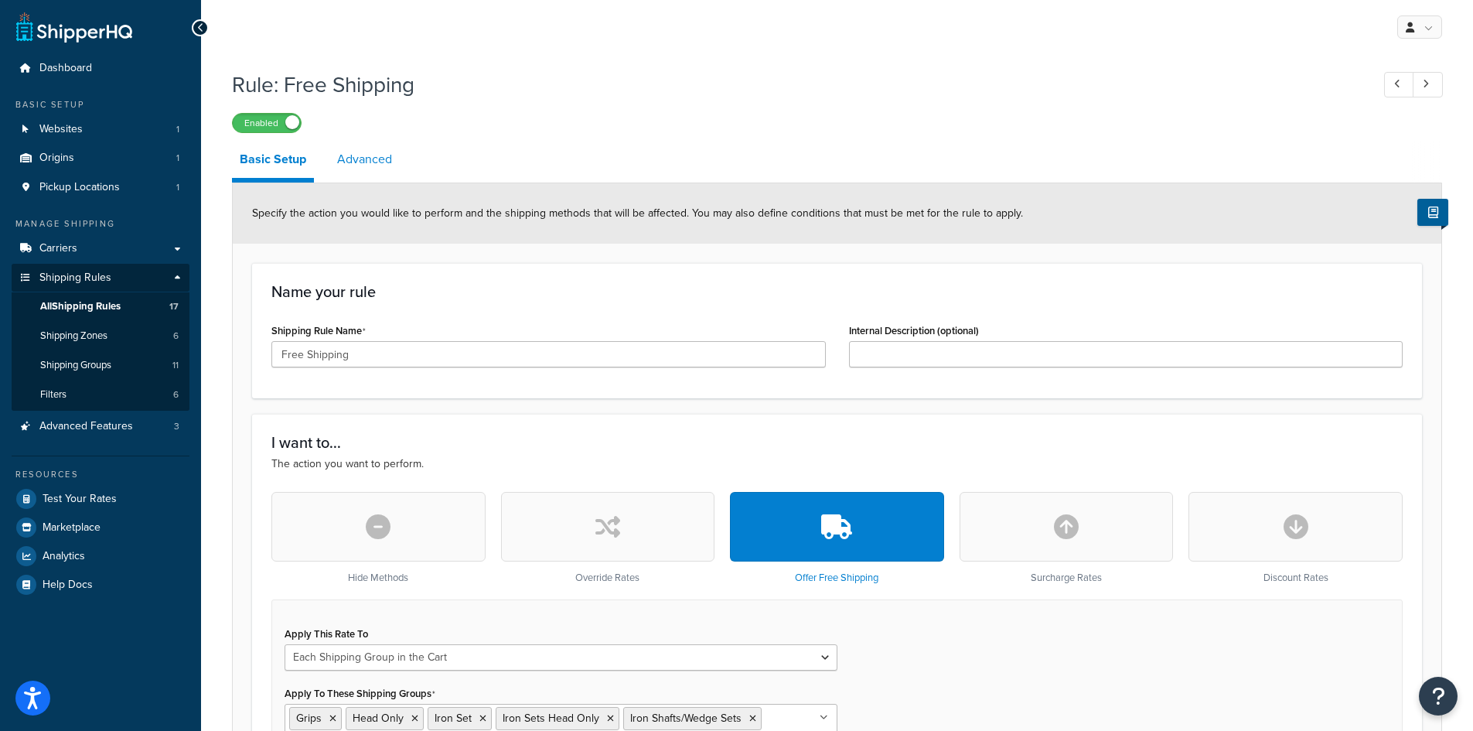
click at [353, 156] on link "Advanced" at bounding box center [364, 159] width 70 height 37
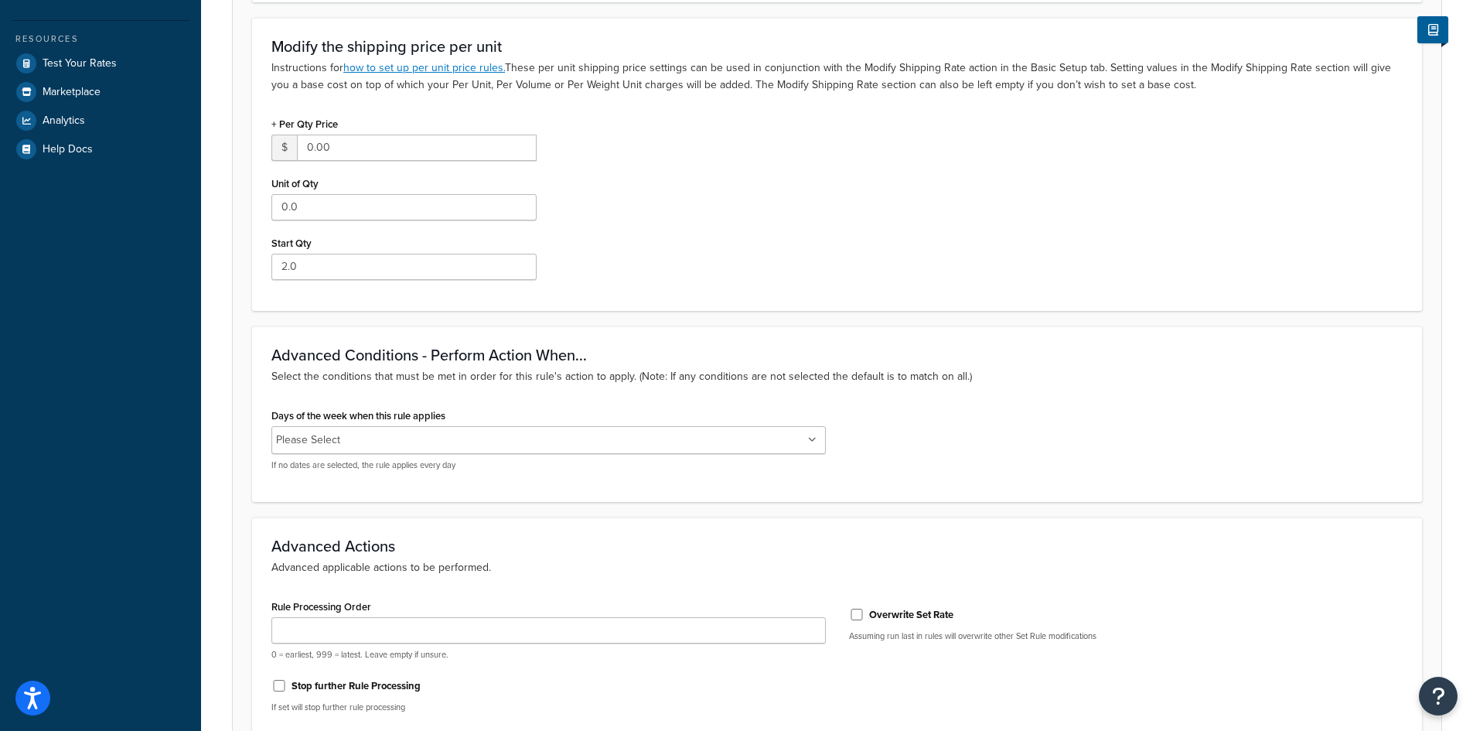
scroll to position [464, 0]
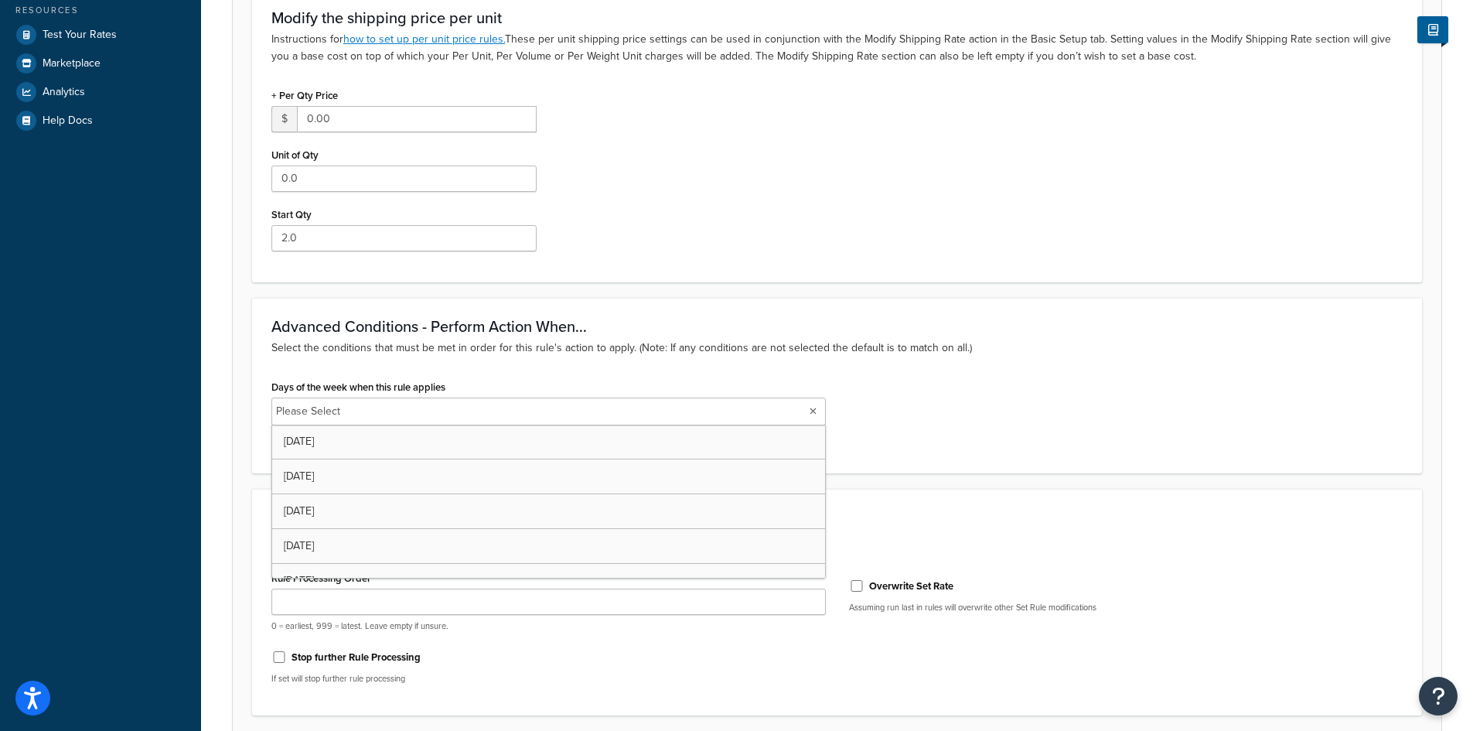
click at [462, 411] on input "Days of the week when this rule applies" at bounding box center [413, 411] width 137 height 17
click at [1019, 415] on div "Days of the week when this rule applies Friday Saturday Sunday Monday Tuesday W…" at bounding box center [837, 416] width 1154 height 80
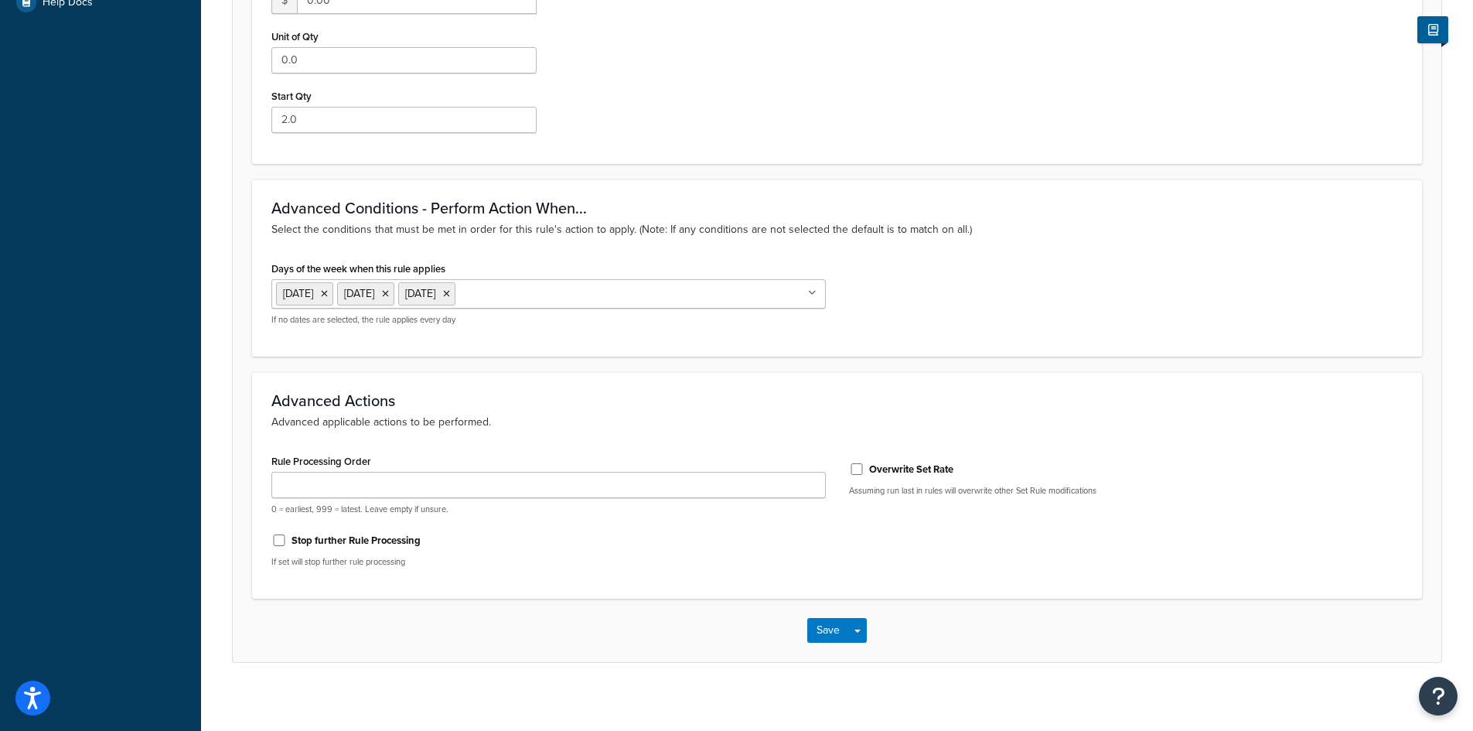
scroll to position [593, 0]
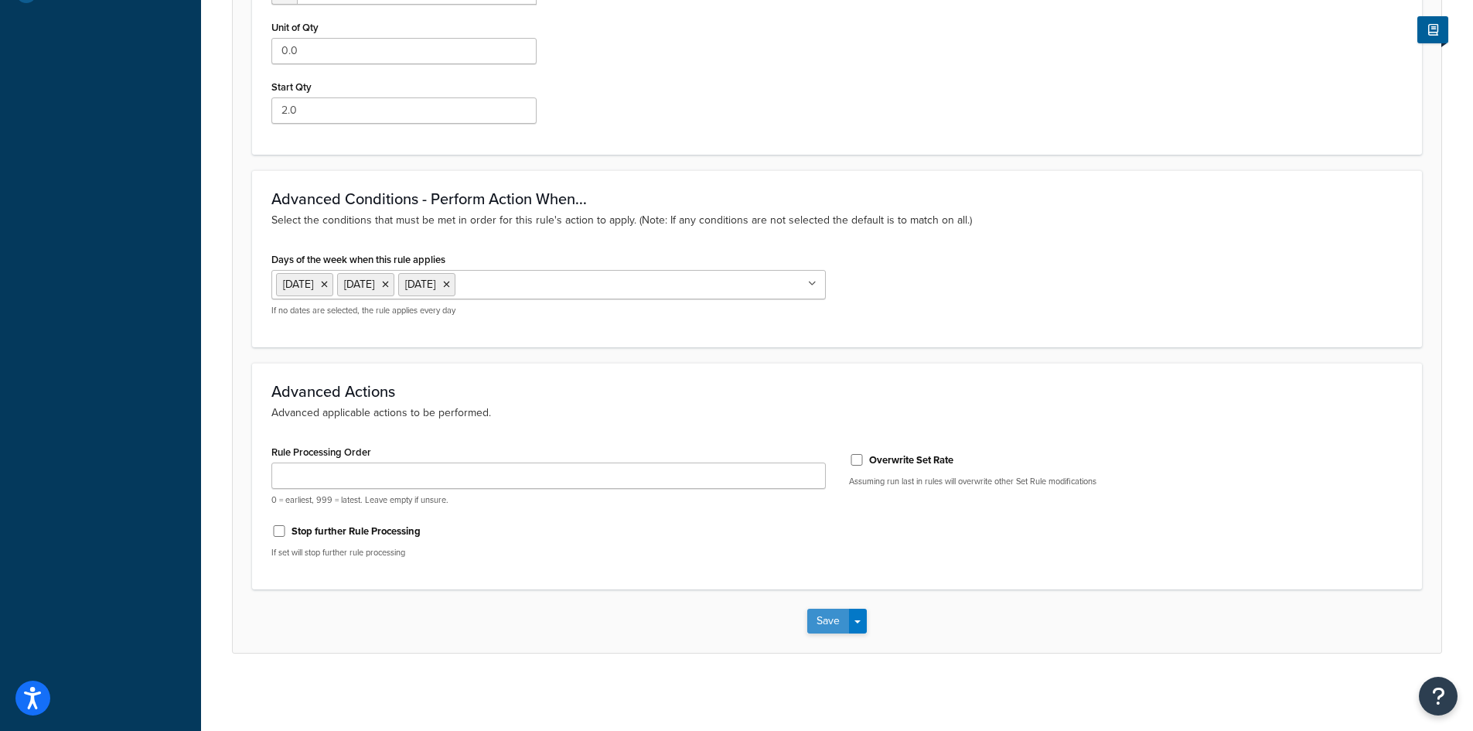
click at [837, 616] on button "Save" at bounding box center [828, 620] width 42 height 25
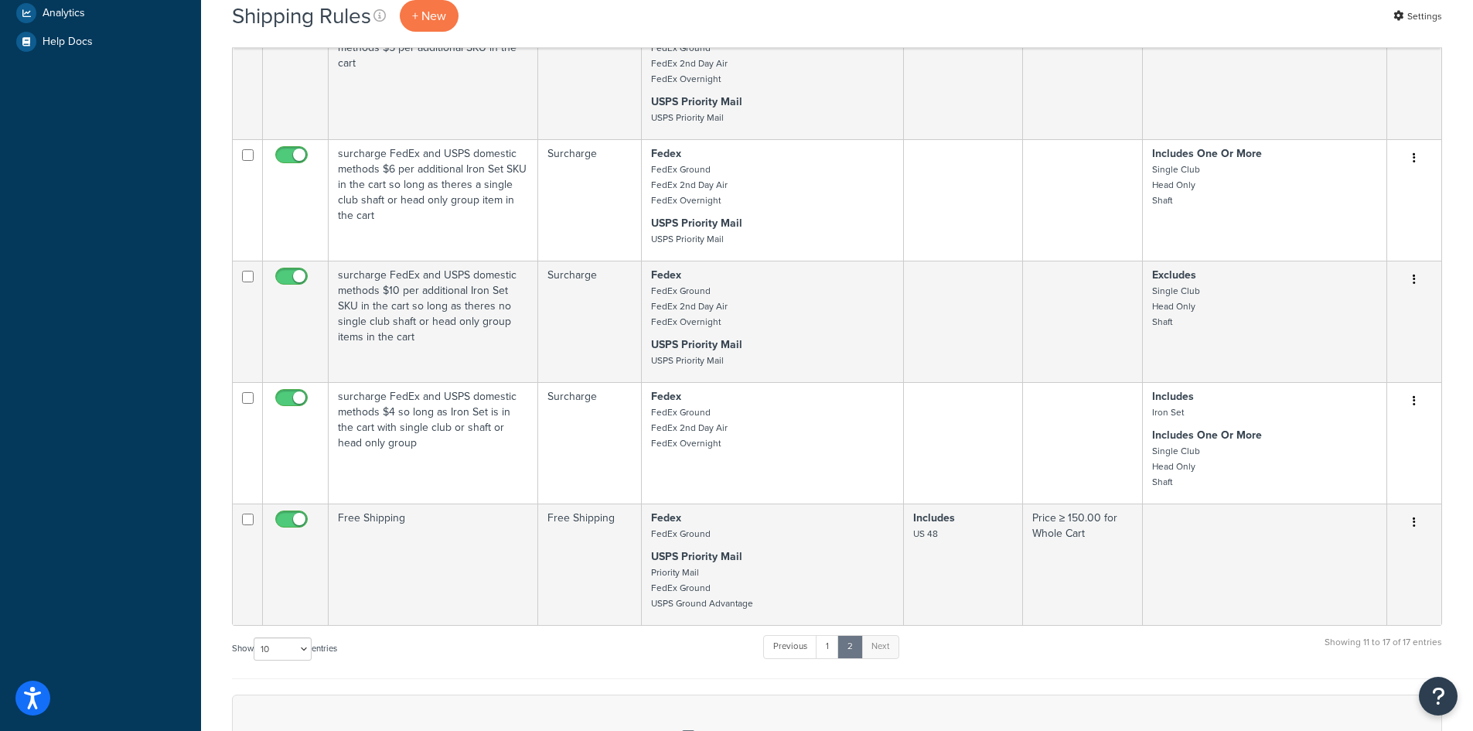
scroll to position [773, 0]
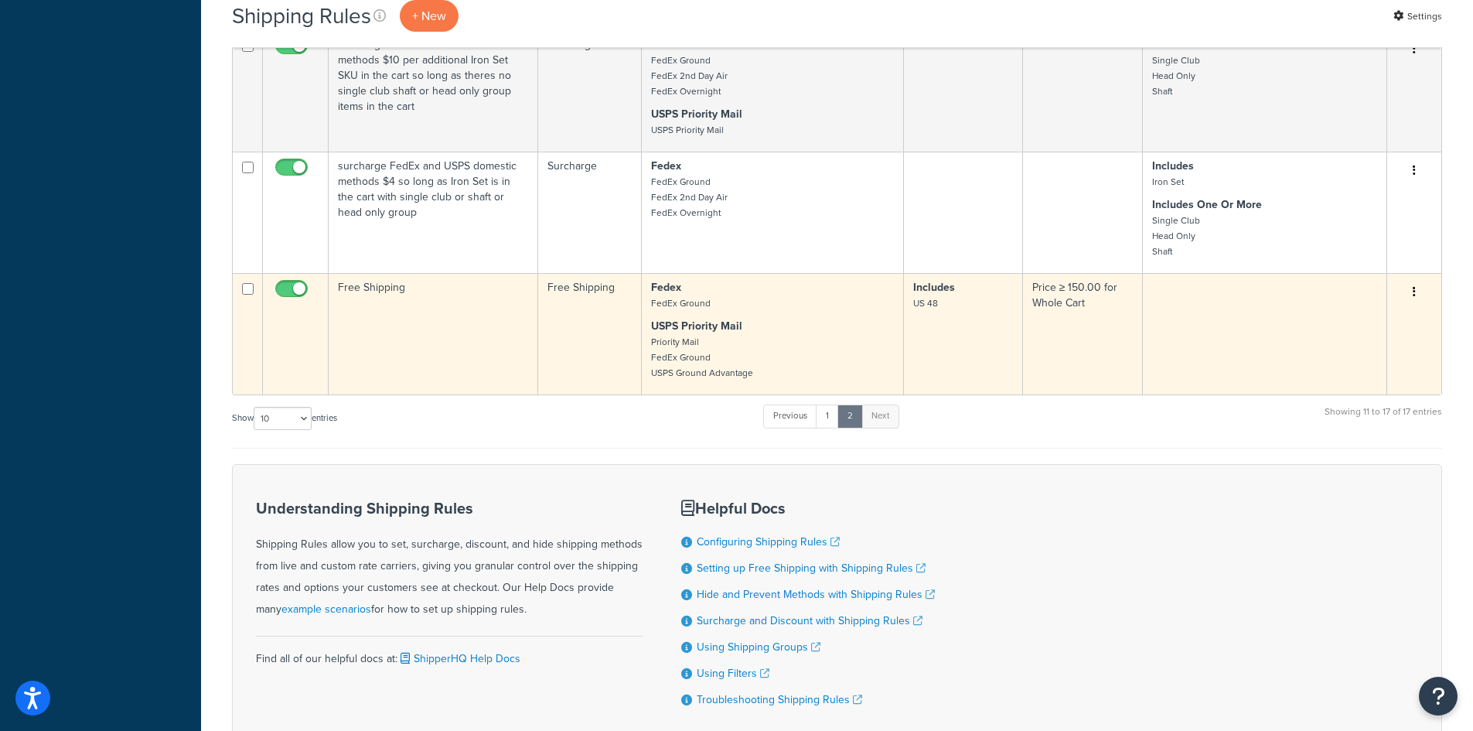
click at [1413, 295] on icon "button" at bounding box center [1414, 291] width 3 height 11
click at [1338, 322] on link "Edit" at bounding box center [1363, 321] width 122 height 32
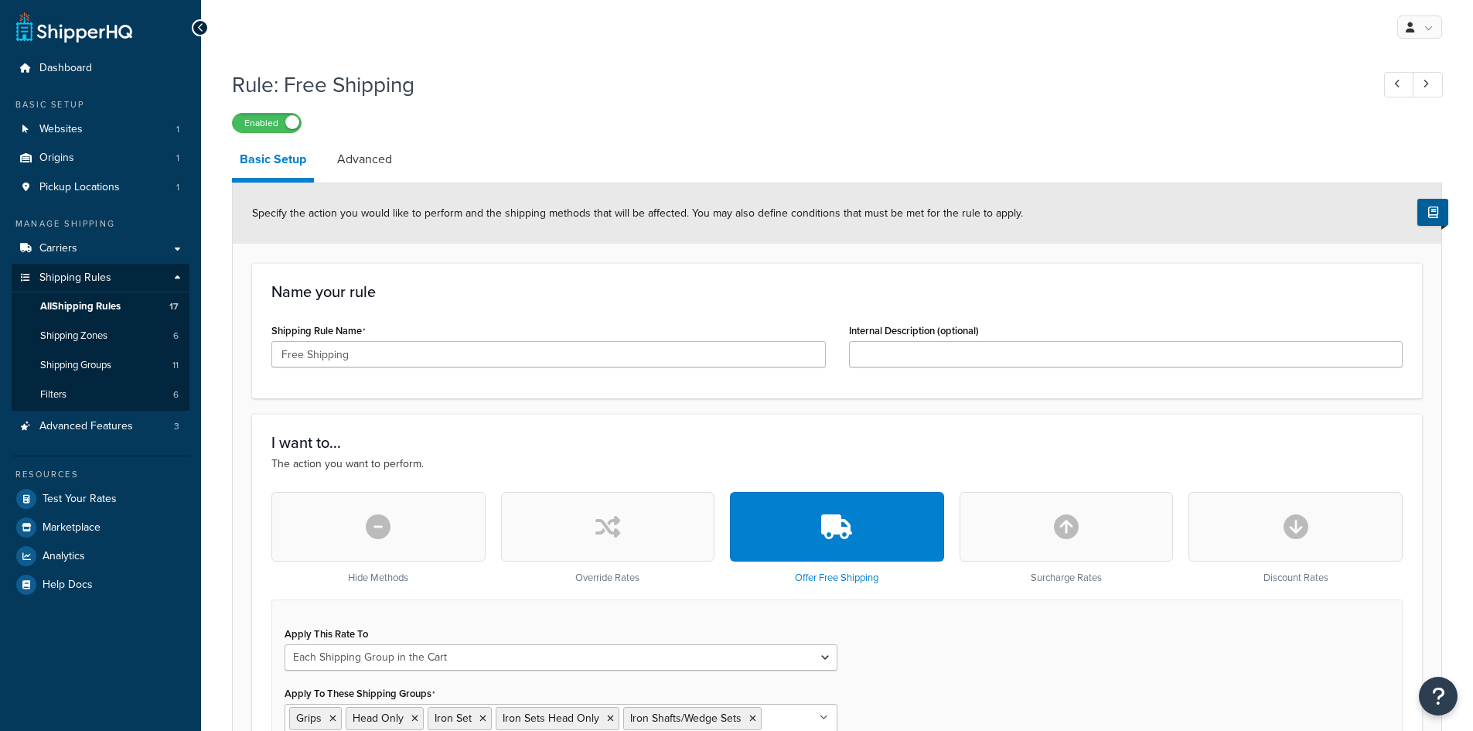
select select "SHIPPING_GROUP"
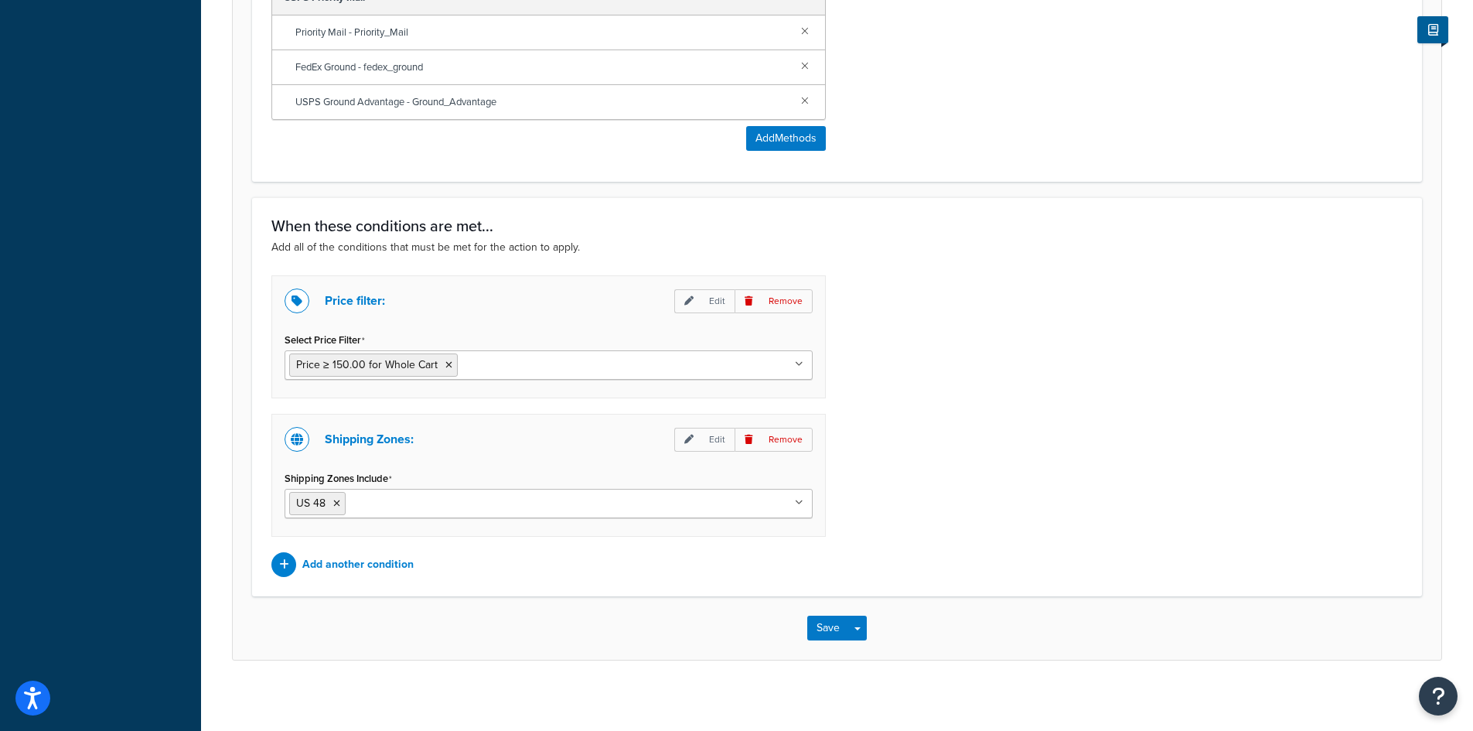
scroll to position [1120, 0]
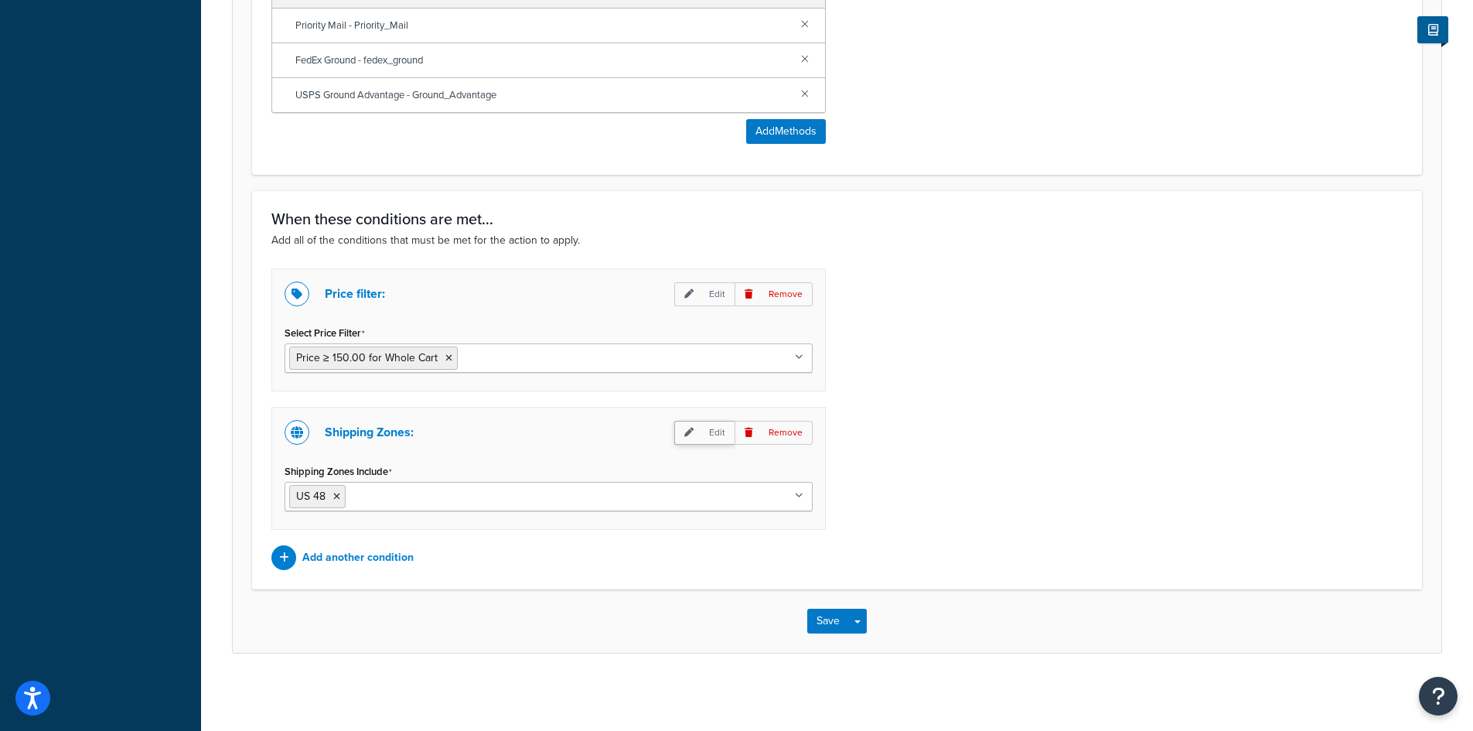
click at [700, 436] on p "Edit" at bounding box center [704, 433] width 60 height 24
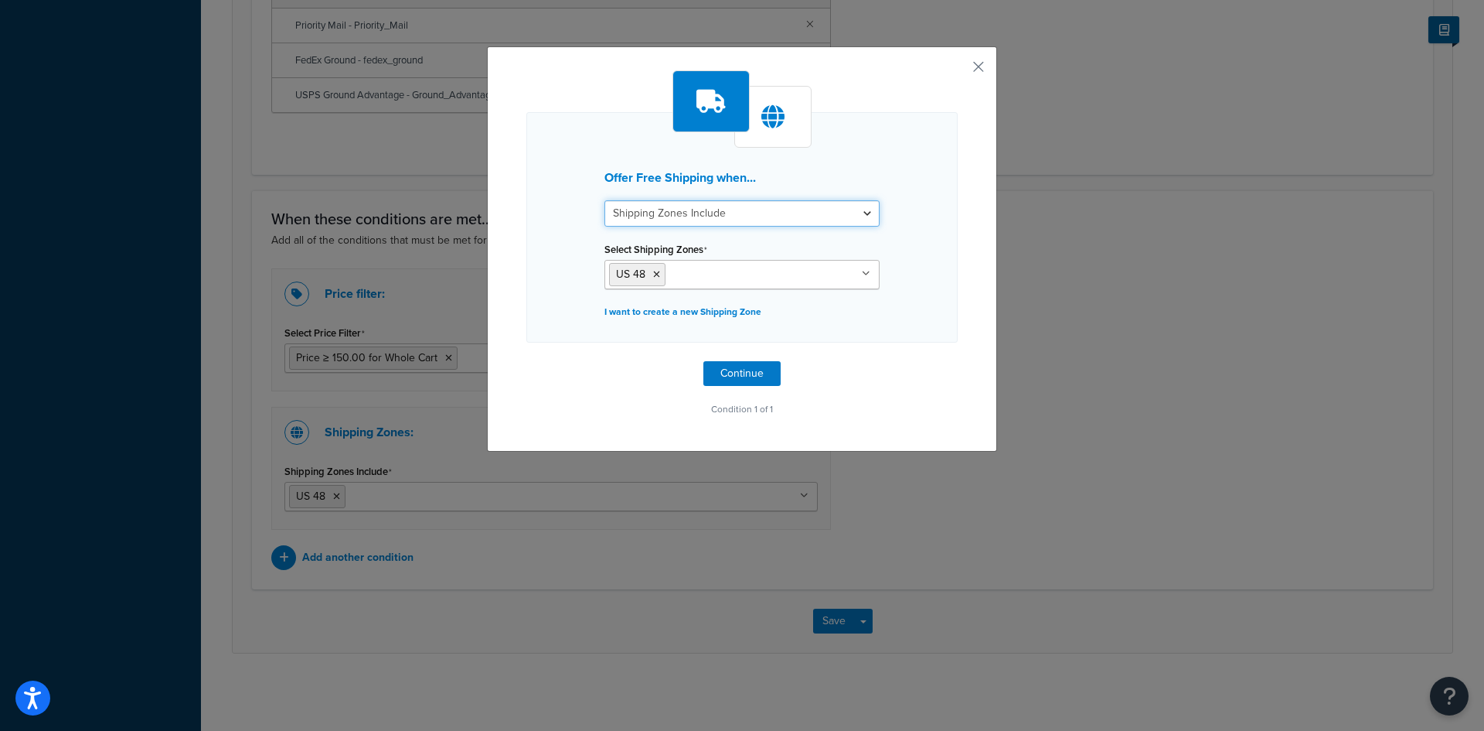
click at [717, 217] on select "Shipping Zones Include Shipping Zones Do Not Include" at bounding box center [742, 213] width 275 height 26
click at [908, 198] on div "Offer Free Shipping when... Shipping Zones Include Shipping Zones Do Not Includ…" at bounding box center [742, 227] width 431 height 230
click at [958, 70] on button "button" at bounding box center [956, 72] width 4 height 4
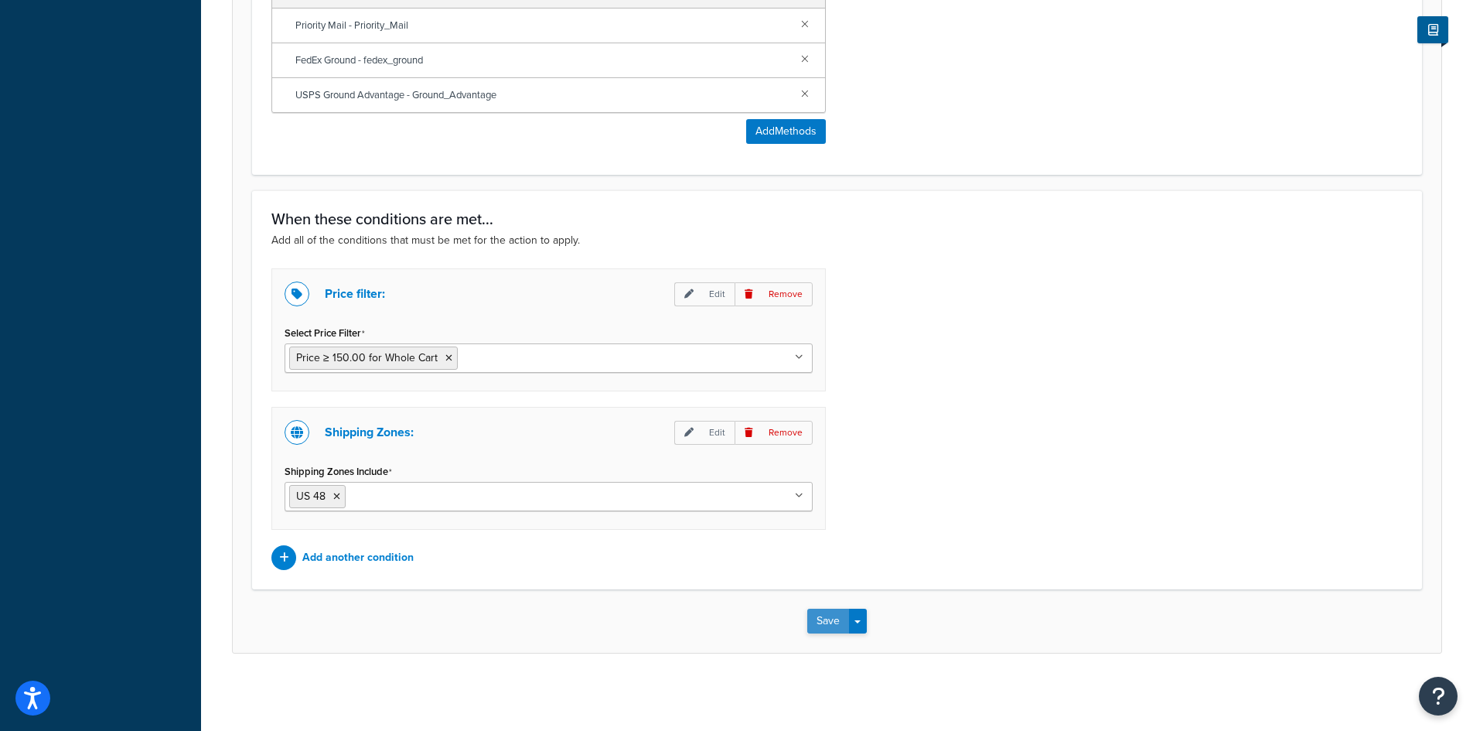
click at [834, 628] on button "Save" at bounding box center [828, 620] width 42 height 25
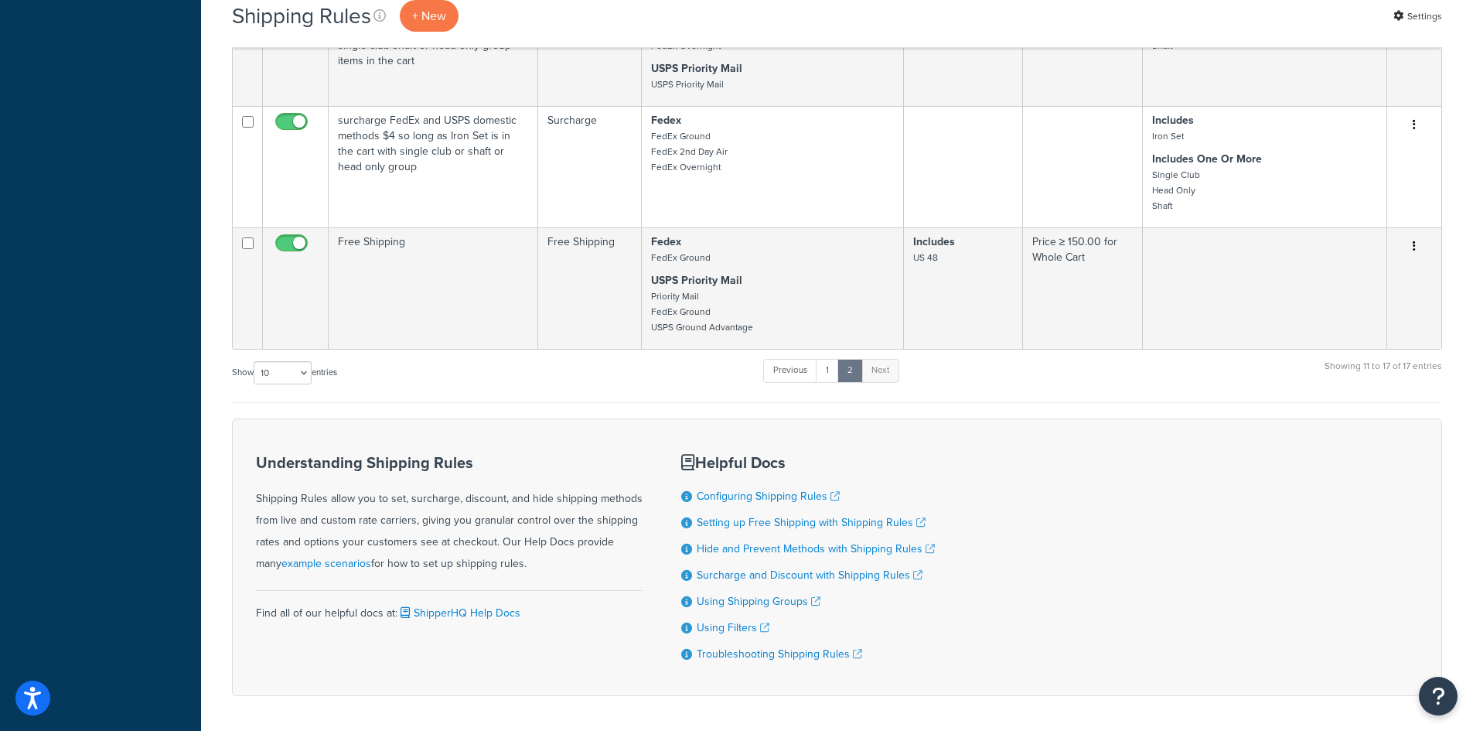
scroll to position [850, 0]
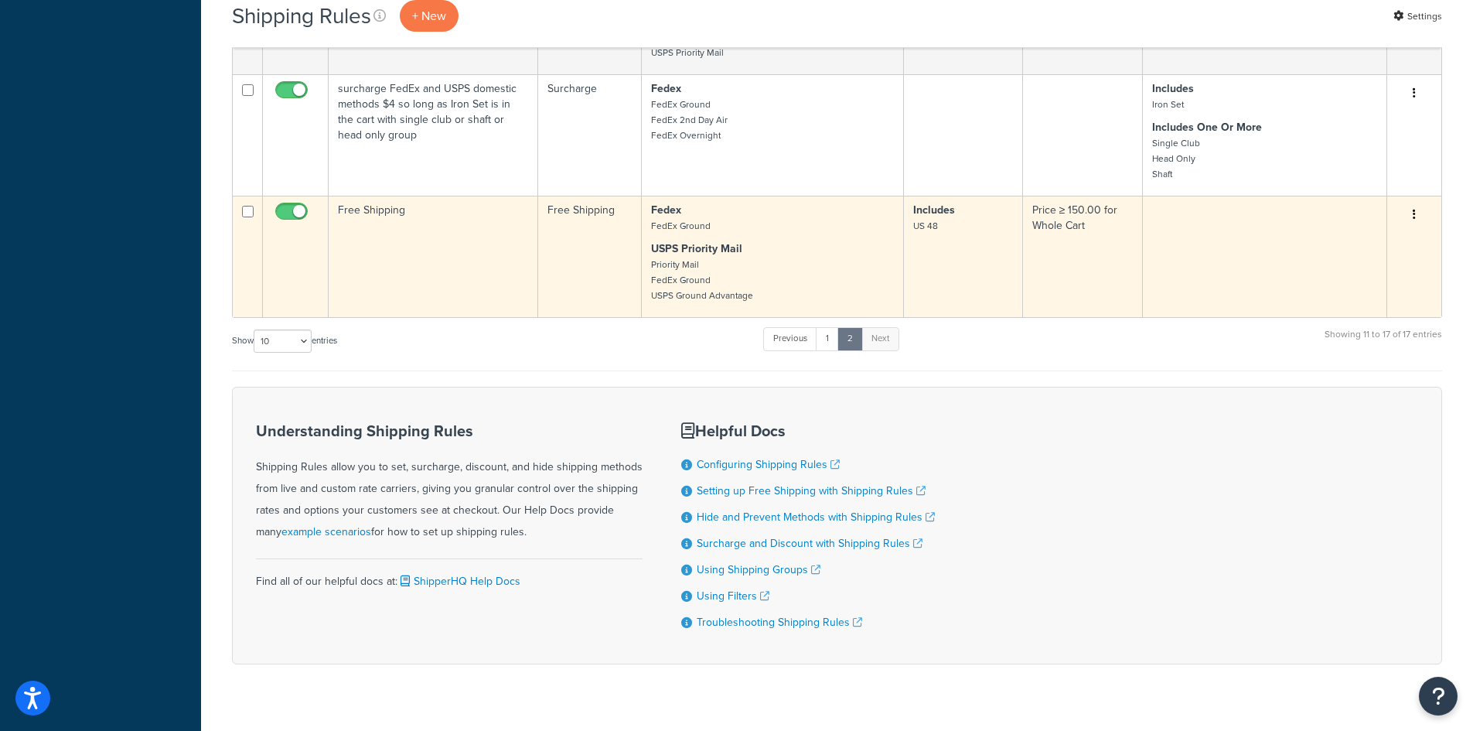
click at [291, 216] on input "checkbox" at bounding box center [293, 215] width 43 height 19
checkbox input "false"
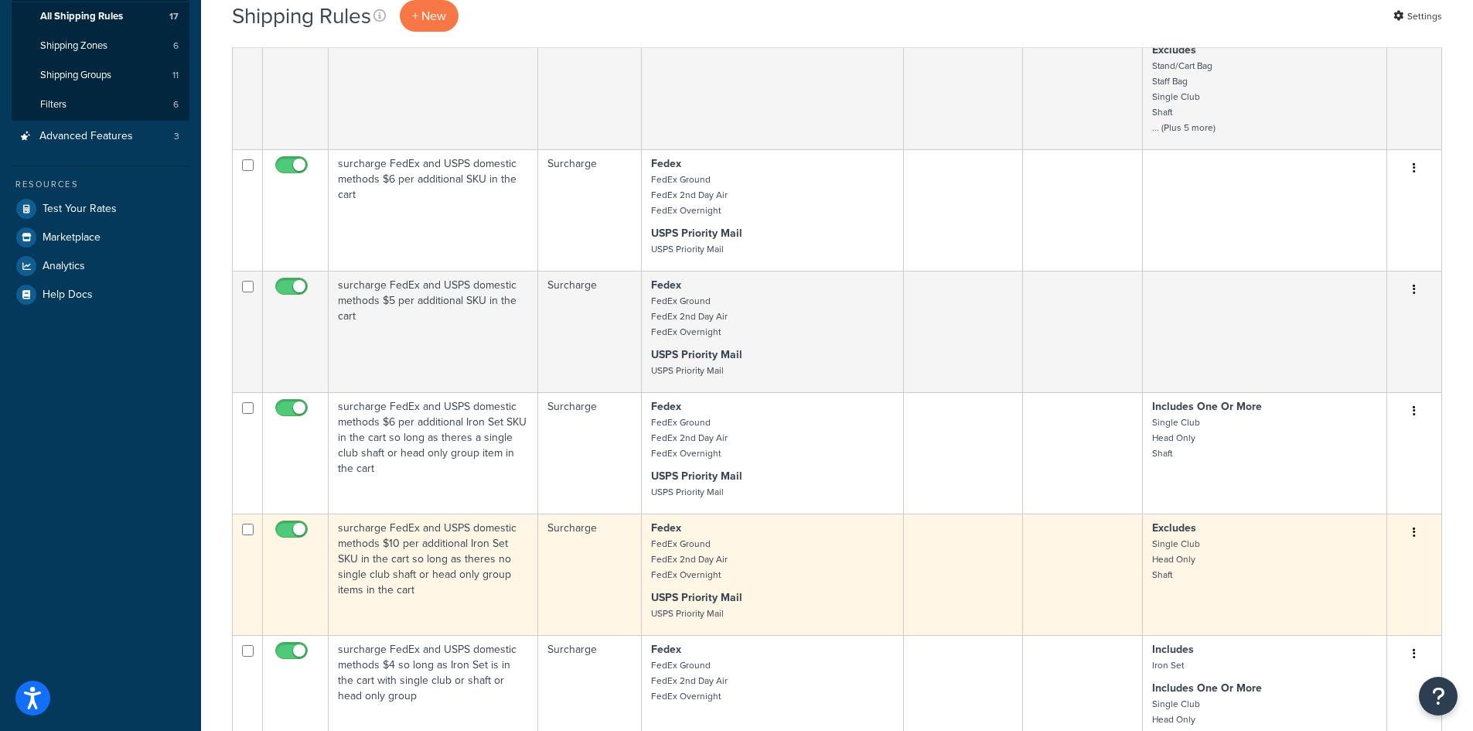
scroll to position [0, 0]
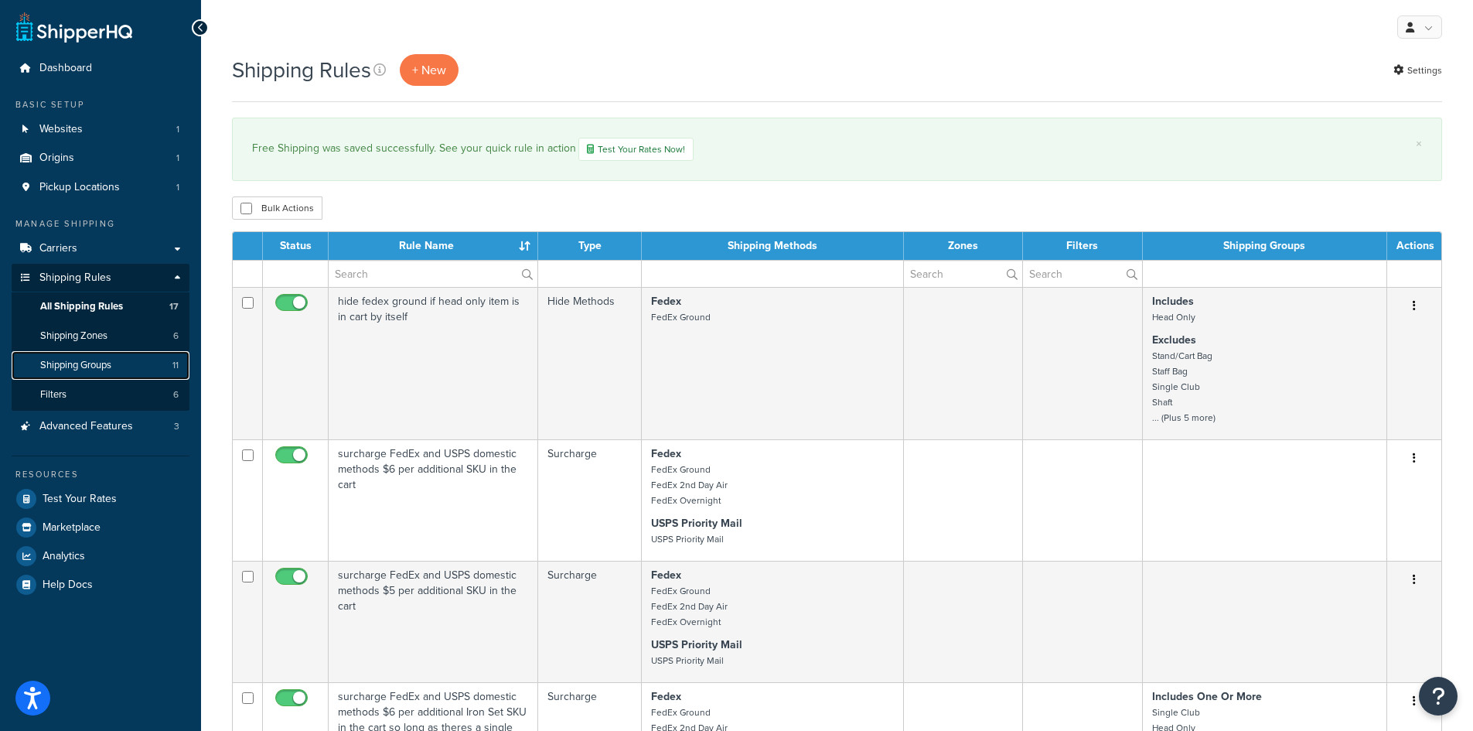
click at [95, 362] on span "Shipping Groups" at bounding box center [75, 365] width 71 height 13
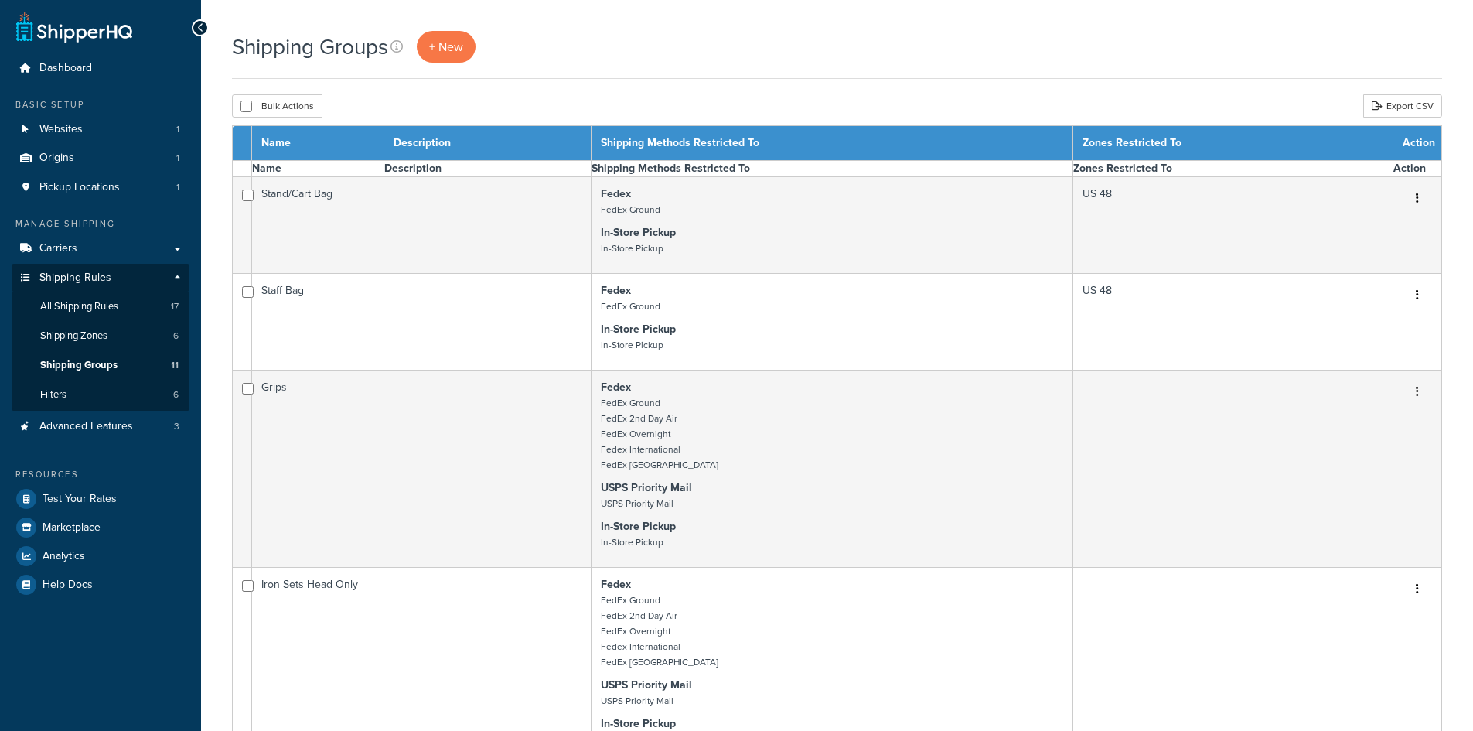
select select "15"
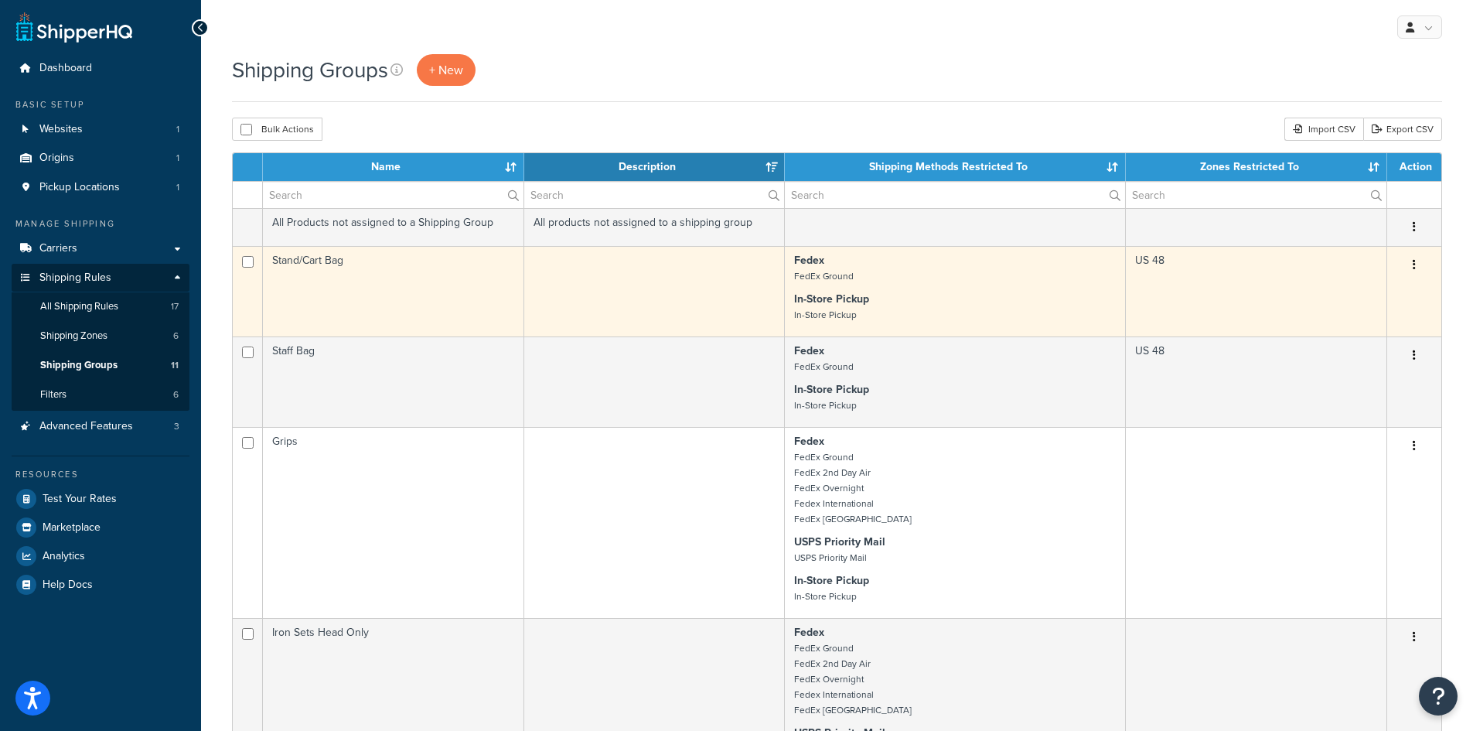
click at [1419, 265] on button "button" at bounding box center [1414, 265] width 22 height 25
click at [1338, 295] on link "Edit" at bounding box center [1351, 297] width 122 height 32
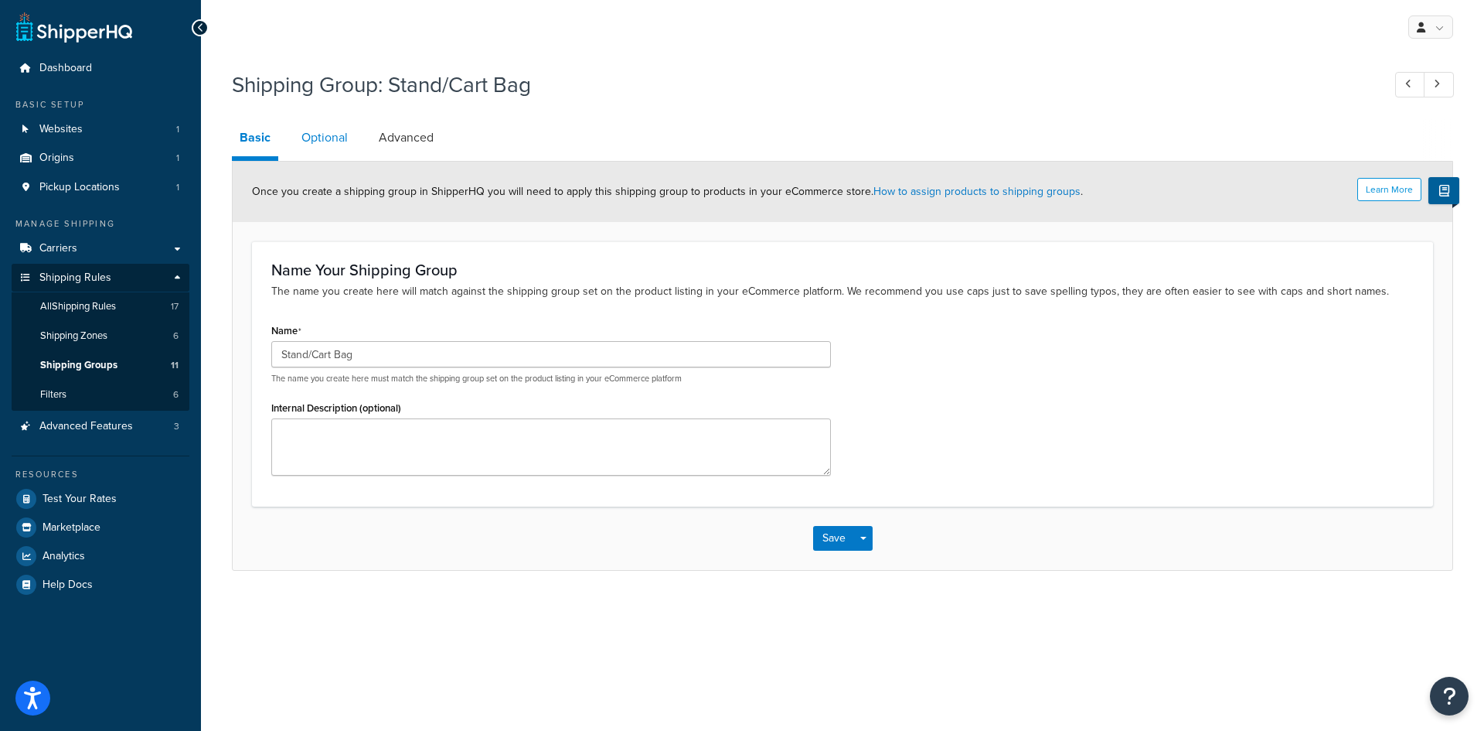
click at [326, 138] on link "Optional" at bounding box center [325, 137] width 62 height 37
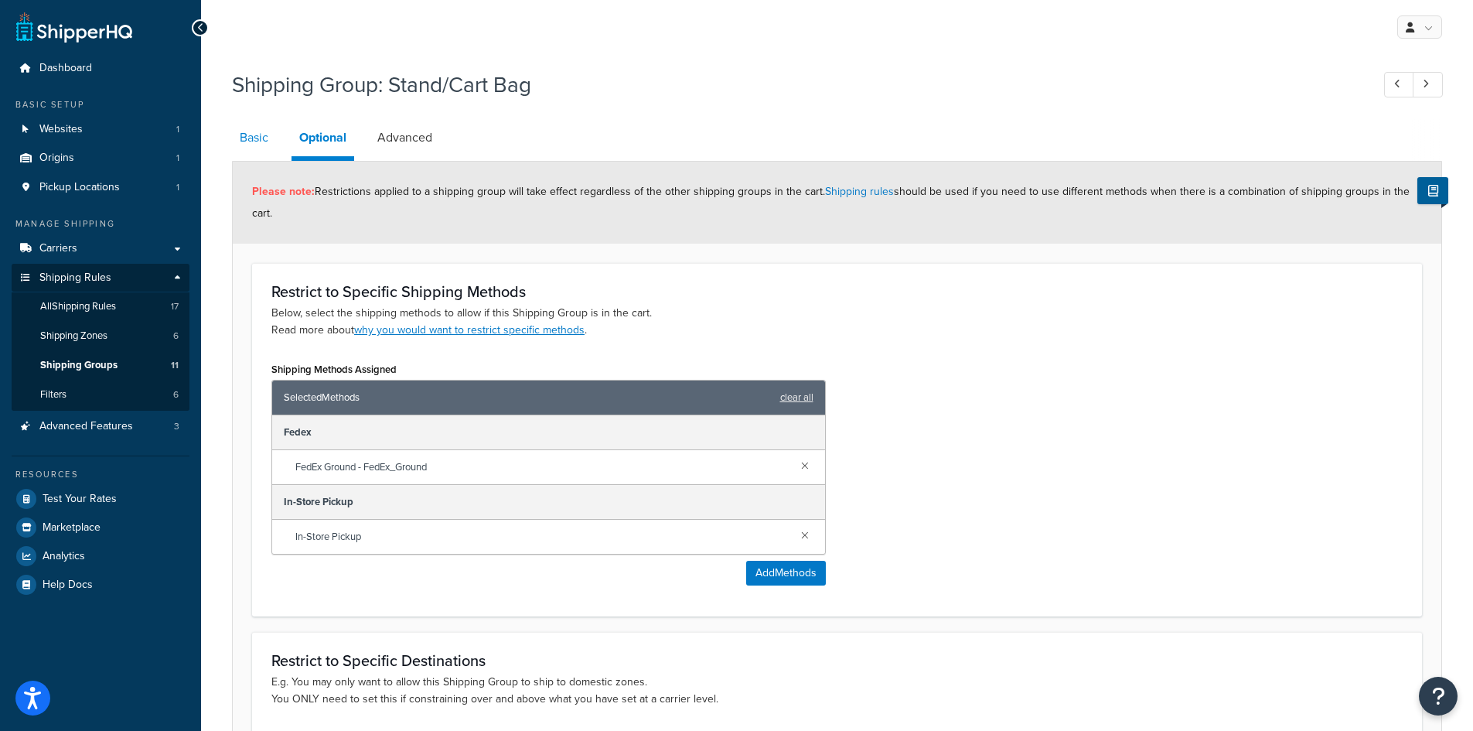
click at [263, 145] on link "Basic" at bounding box center [254, 137] width 44 height 37
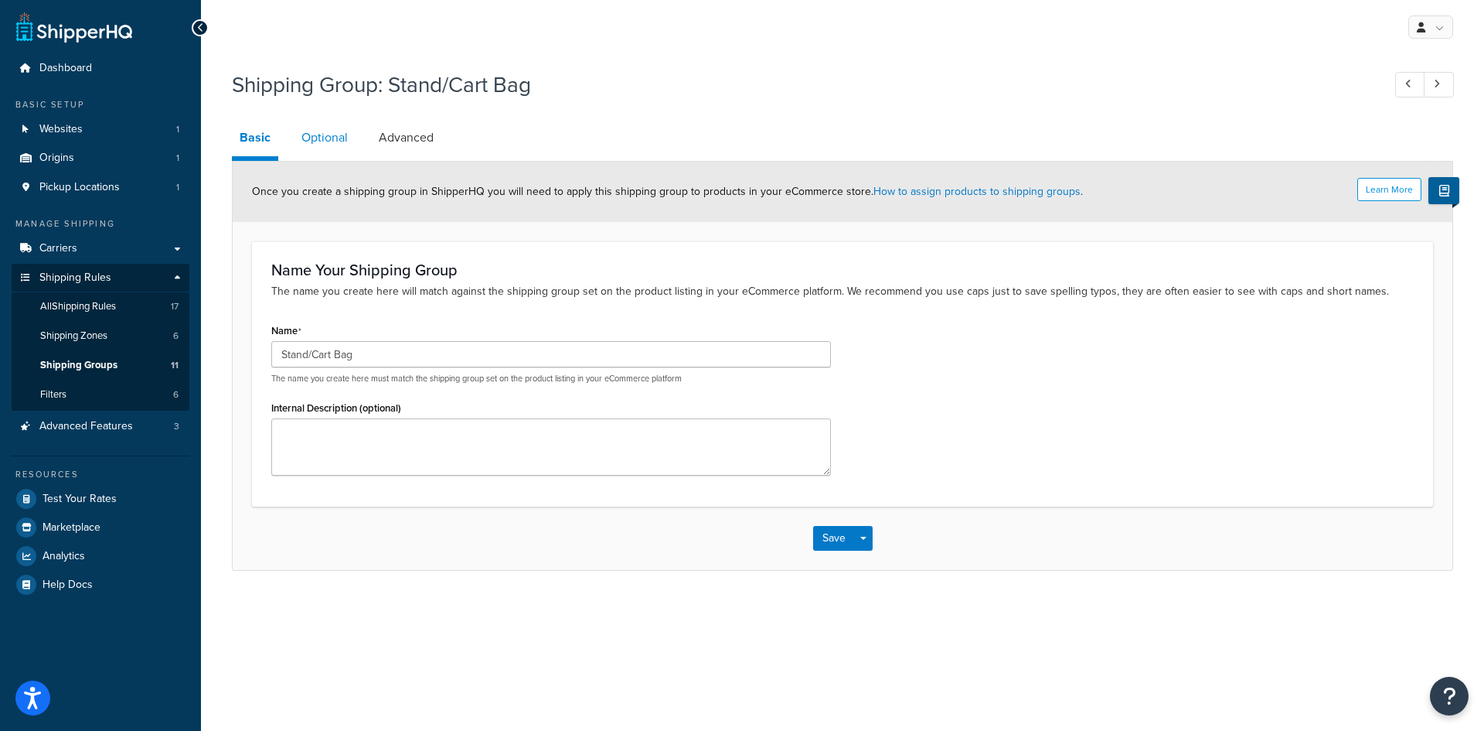
click at [322, 143] on link "Optional" at bounding box center [325, 137] width 62 height 37
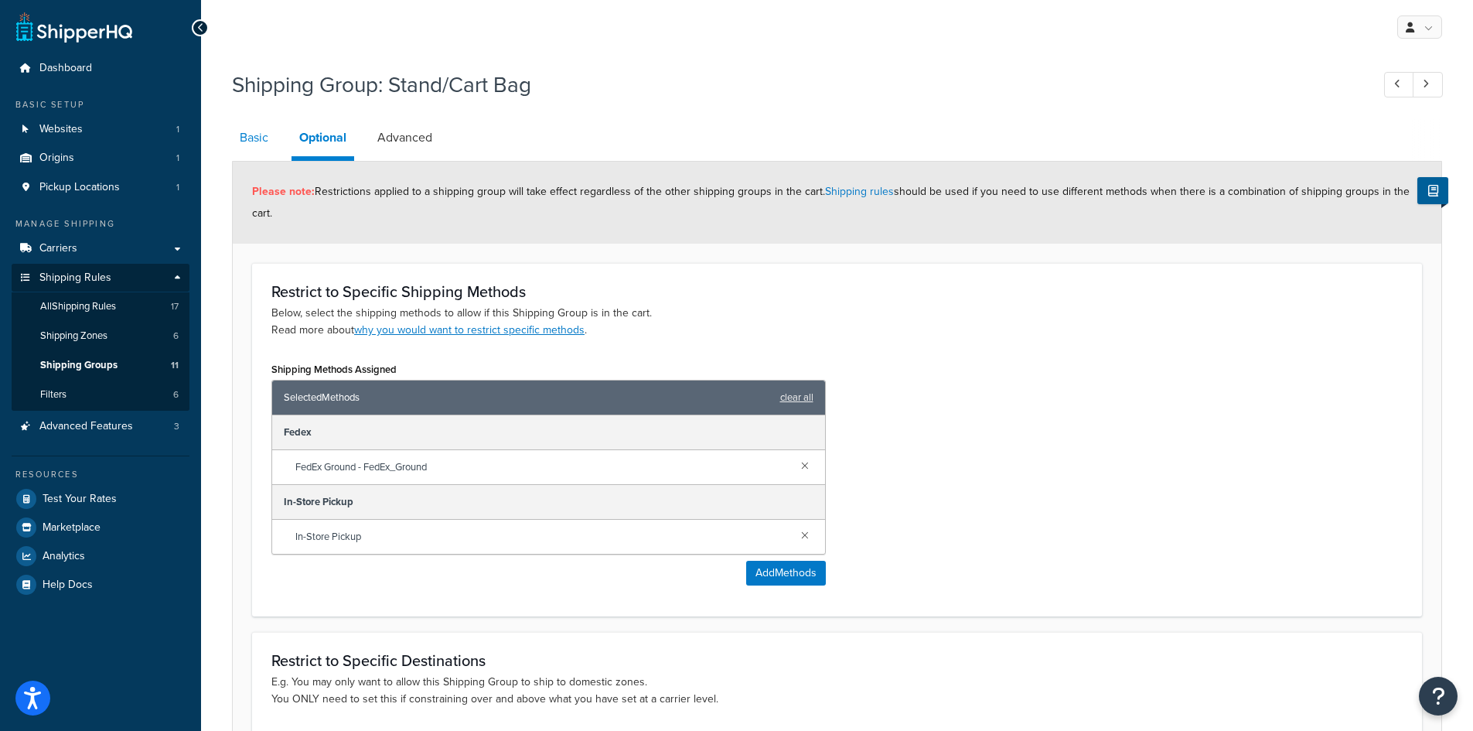
click at [263, 138] on link "Basic" at bounding box center [254, 137] width 44 height 37
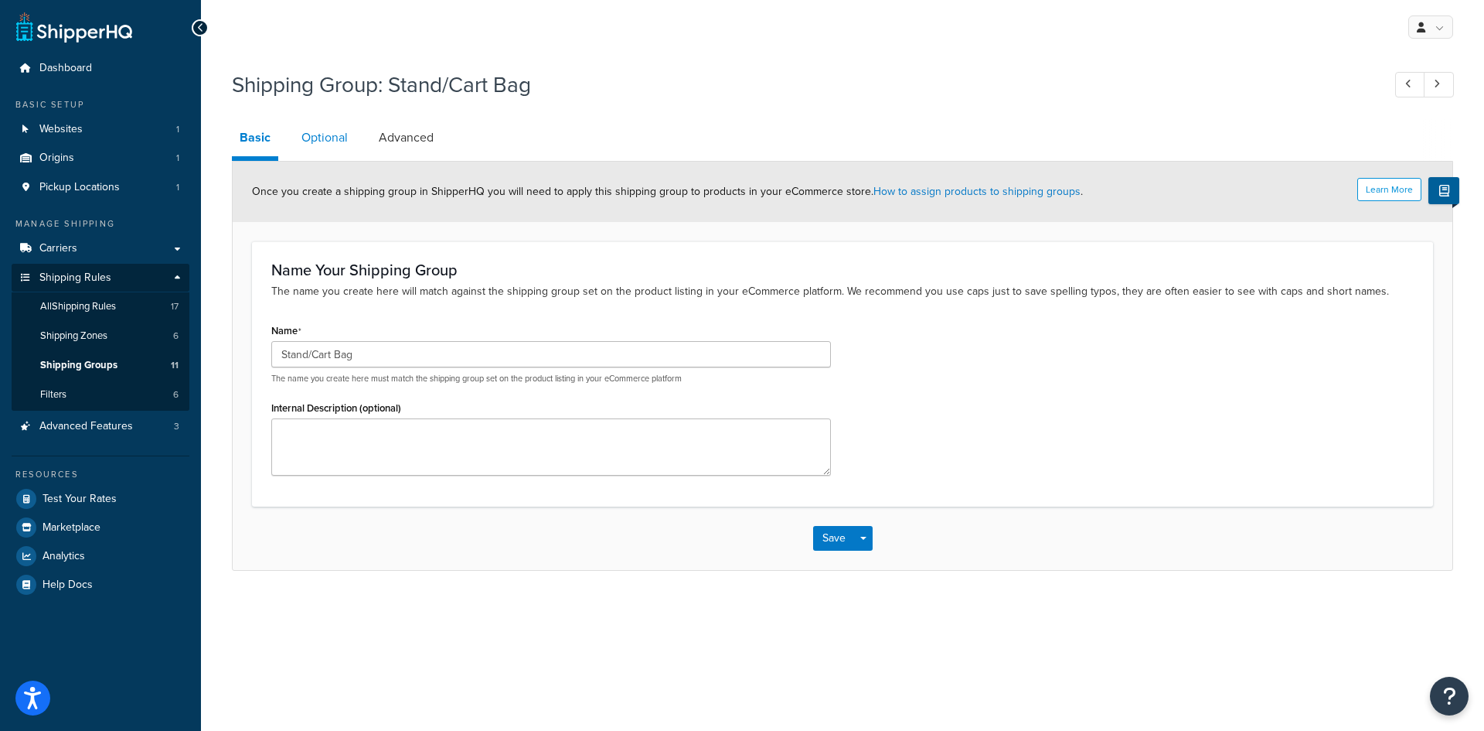
click at [324, 135] on link "Optional" at bounding box center [325, 137] width 62 height 37
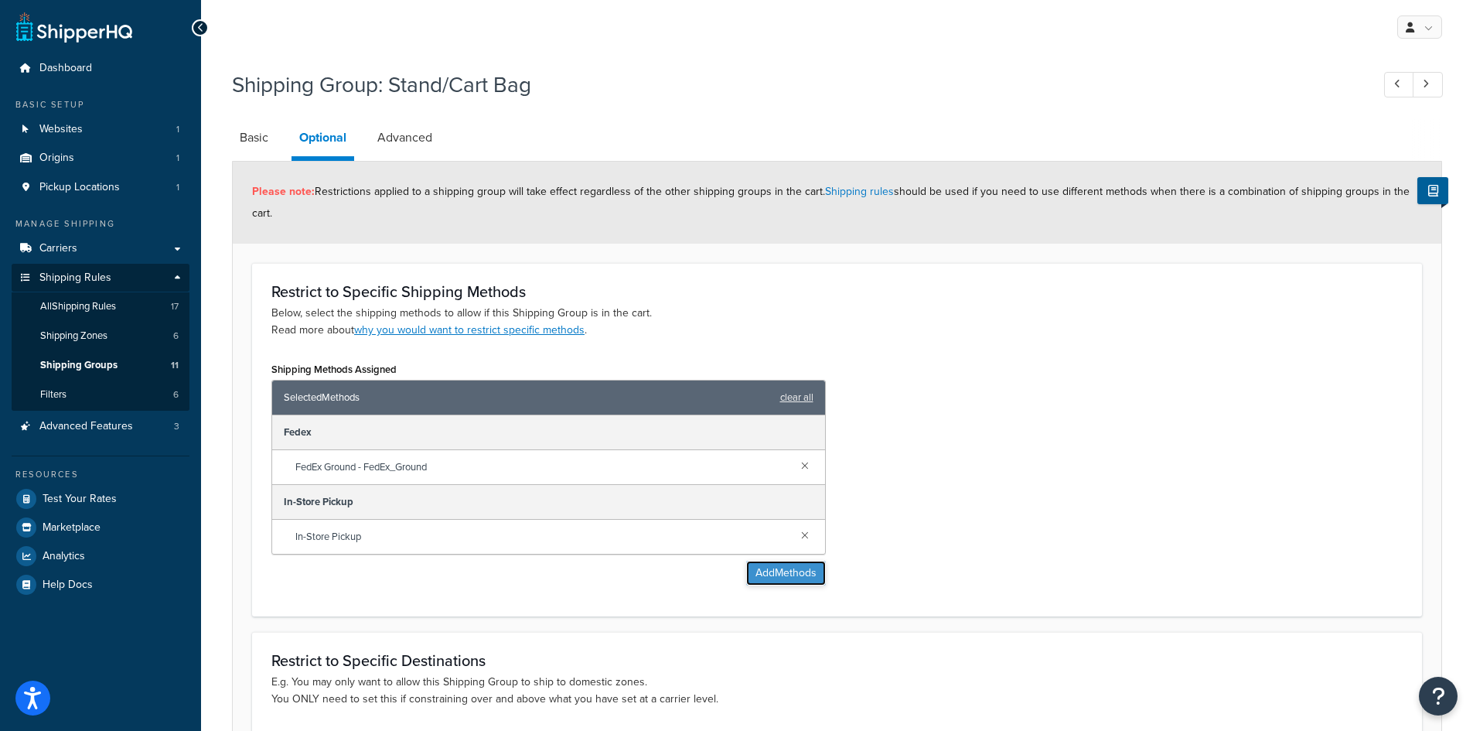
click at [801, 577] on button "Add Methods" at bounding box center [786, 573] width 80 height 25
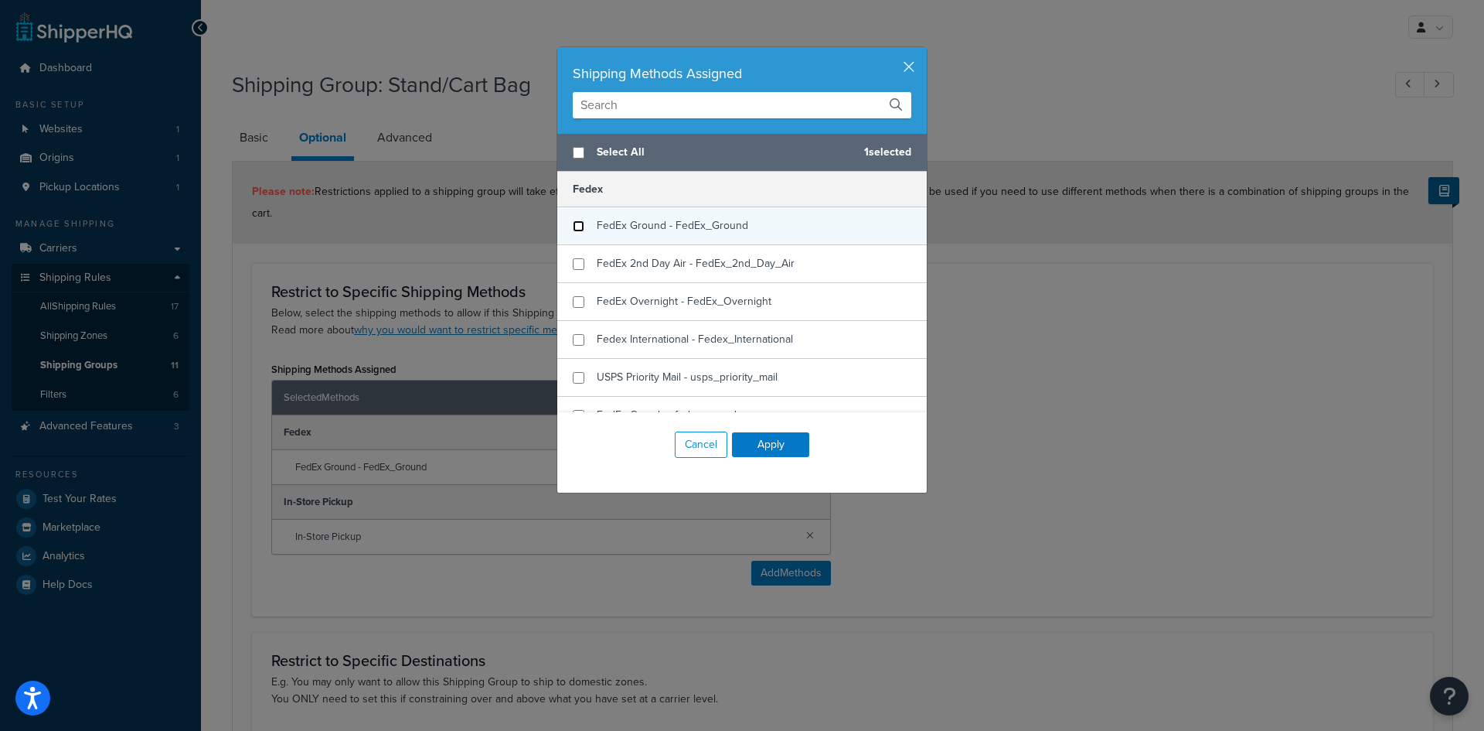
click at [574, 227] on input "checkbox" at bounding box center [579, 226] width 12 height 12
click at [575, 227] on input "checkbox" at bounding box center [579, 226] width 12 height 12
checkbox input "true"
click at [766, 446] on button "Apply" at bounding box center [770, 444] width 77 height 25
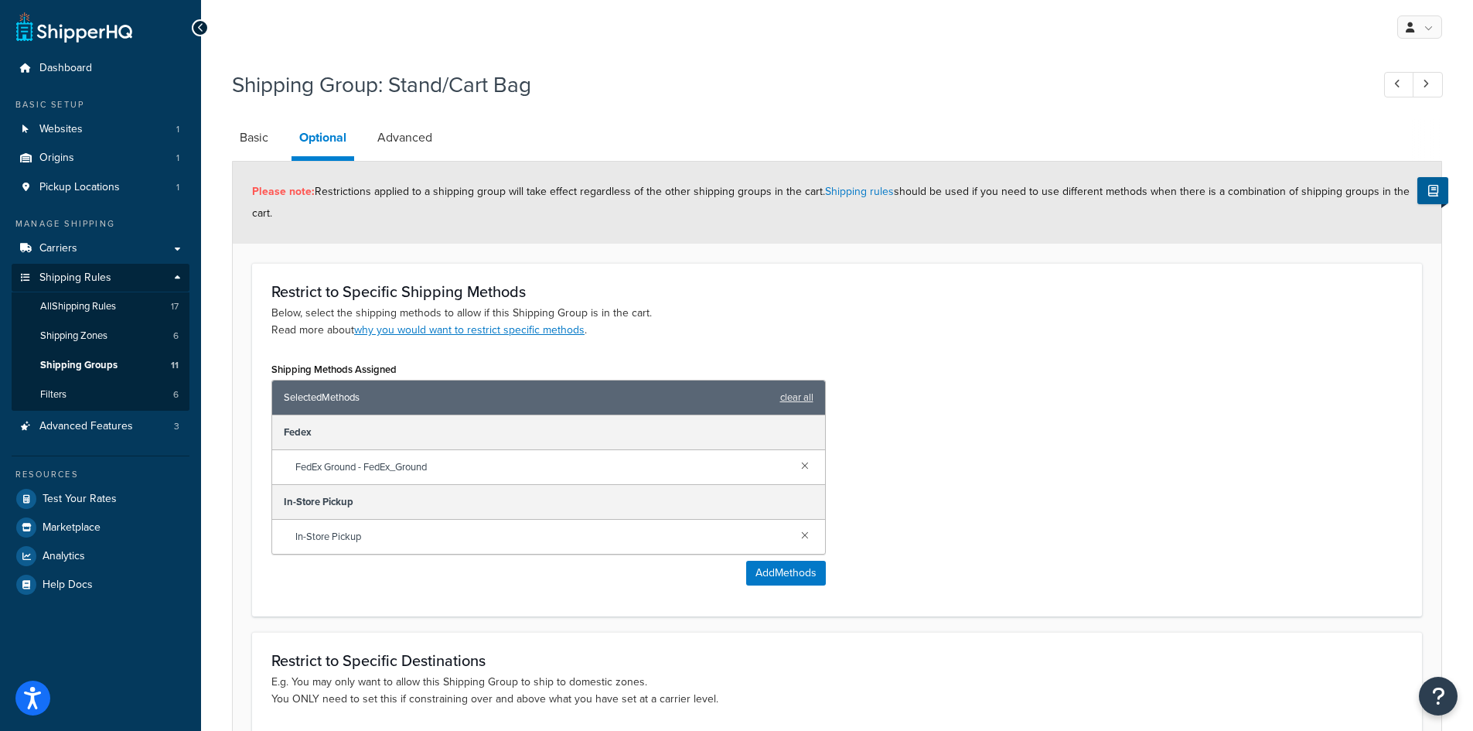
click at [957, 446] on div "Shipping Methods Assigned Selected Methods clear all Fedex FedEx Ground - FedEx…" at bounding box center [837, 477] width 1154 height 239
